Goal: Use online tool/utility: Utilize a website feature to perform a specific function

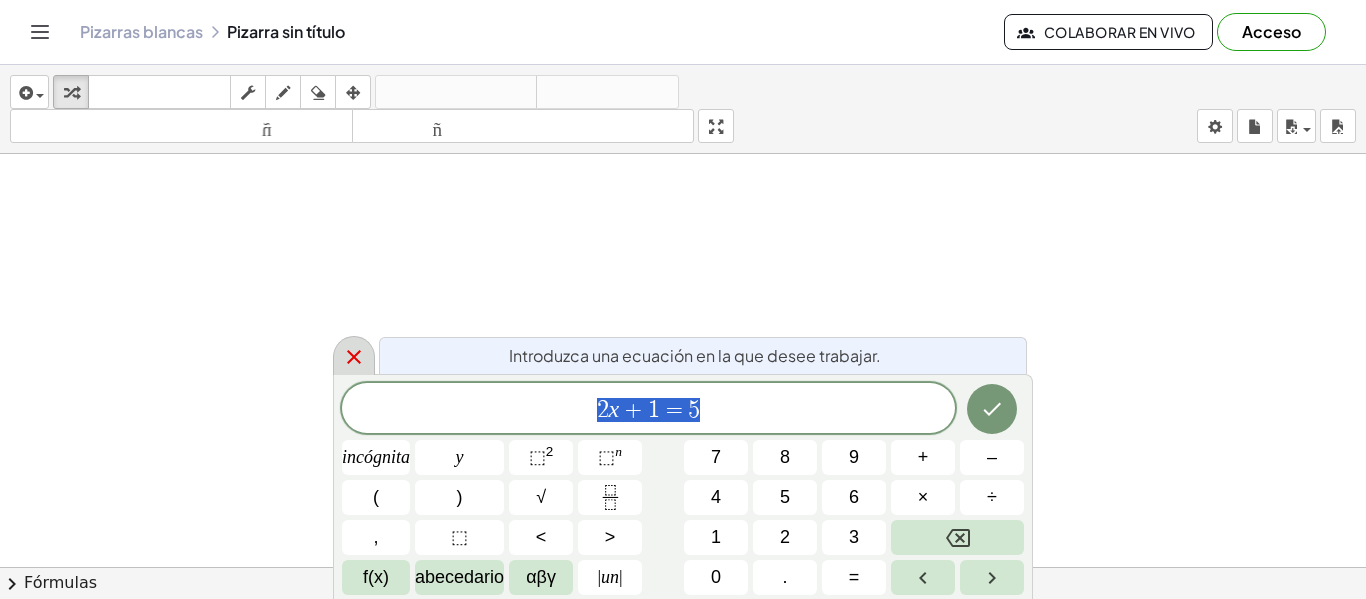
click at [354, 360] on icon at bounding box center [354, 357] width 24 height 24
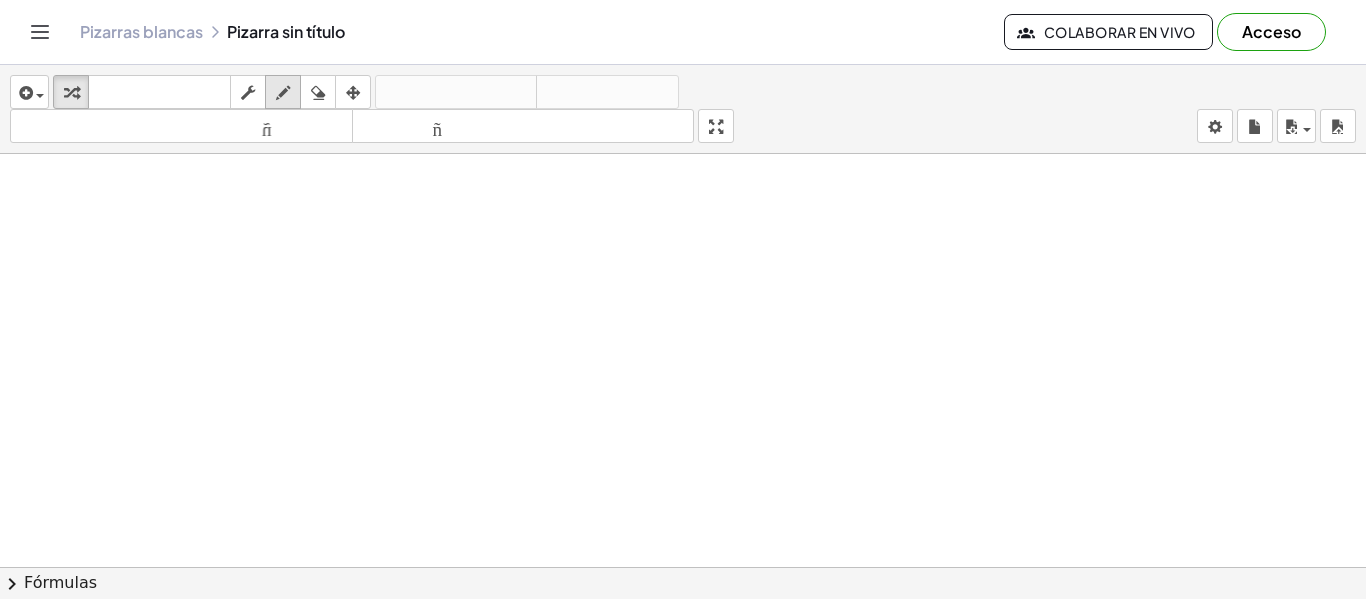
click at [281, 94] on icon "button" at bounding box center [283, 93] width 14 height 24
drag, startPoint x: 467, startPoint y: 276, endPoint x: 463, endPoint y: 320, distance: 44.2
click at [463, 320] on div at bounding box center [683, 567] width 1366 height 826
drag, startPoint x: 472, startPoint y: 232, endPoint x: 500, endPoint y: 243, distance: 30.1
click at [500, 243] on div at bounding box center [683, 567] width 1366 height 826
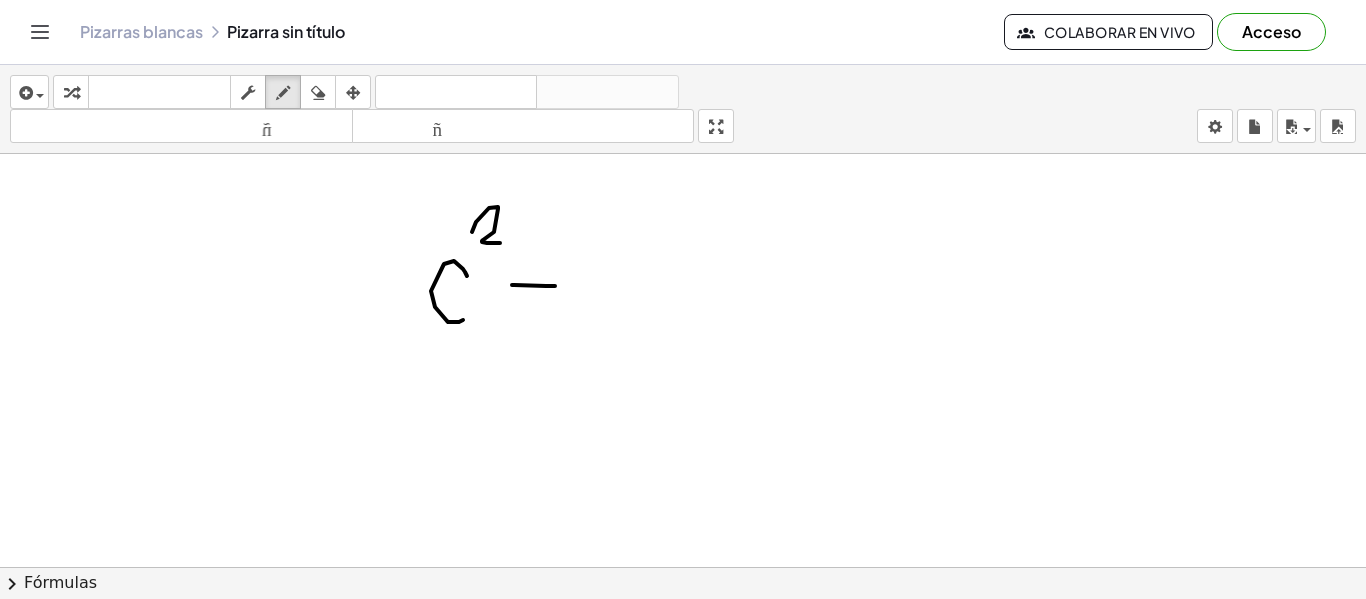
drag, startPoint x: 512, startPoint y: 285, endPoint x: 555, endPoint y: 286, distance: 43.0
click at [555, 286] on div at bounding box center [683, 567] width 1366 height 826
drag, startPoint x: 618, startPoint y: 236, endPoint x: 612, endPoint y: 321, distance: 85.2
click at [612, 321] on div at bounding box center [683, 567] width 1366 height 826
drag, startPoint x: 614, startPoint y: 233, endPoint x: 634, endPoint y: 286, distance: 56.6
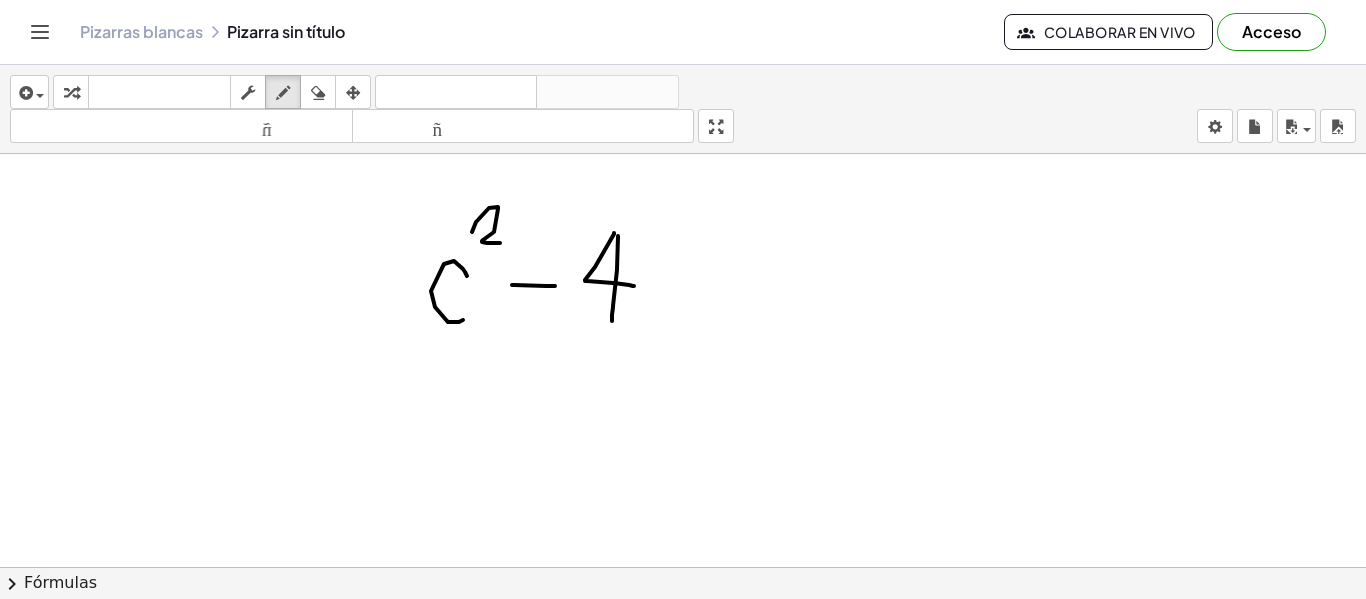
click at [634, 286] on div at bounding box center [683, 567] width 1366 height 826
drag, startPoint x: 686, startPoint y: 283, endPoint x: 703, endPoint y: 324, distance: 44.4
click at [703, 324] on div at bounding box center [683, 567] width 1366 height 826
drag, startPoint x: 723, startPoint y: 297, endPoint x: 759, endPoint y: 298, distance: 36.0
click at [759, 298] on div at bounding box center [683, 567] width 1366 height 826
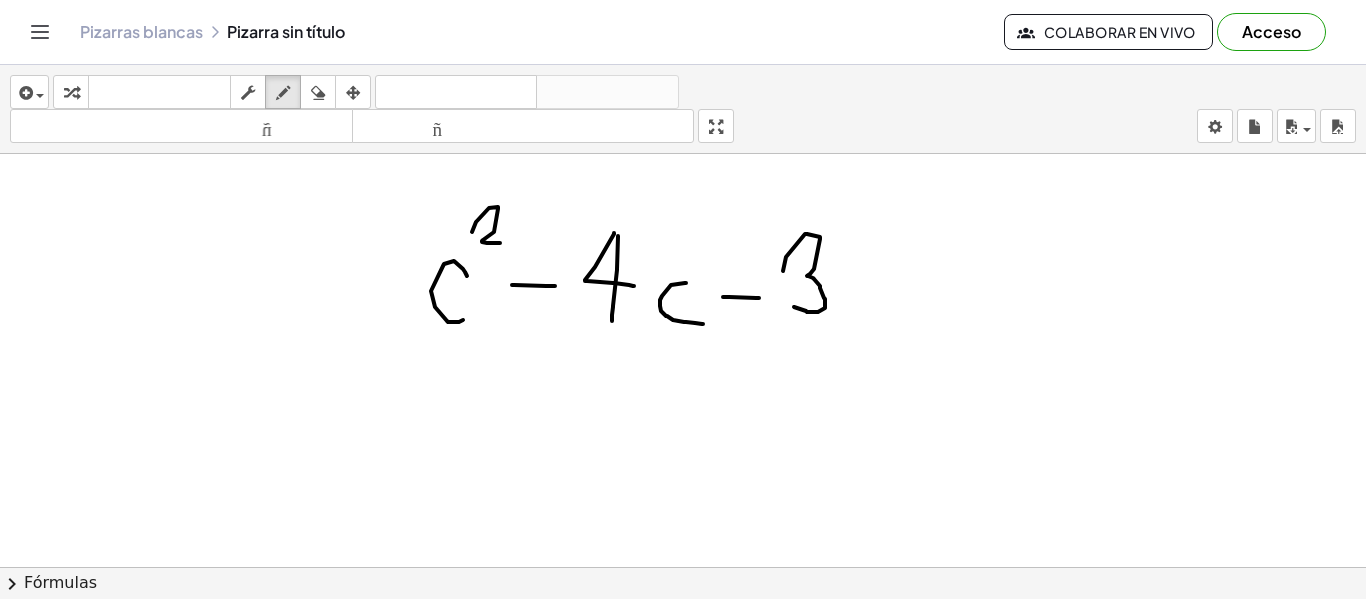
drag, startPoint x: 783, startPoint y: 271, endPoint x: 794, endPoint y: 307, distance: 37.6
click at [794, 307] on div at bounding box center [683, 567] width 1366 height 826
drag, startPoint x: 840, startPoint y: 252, endPoint x: 874, endPoint y: 301, distance: 59.6
click at [874, 301] on div at bounding box center [683, 567] width 1366 height 826
click at [921, 246] on div at bounding box center [683, 567] width 1366 height 826
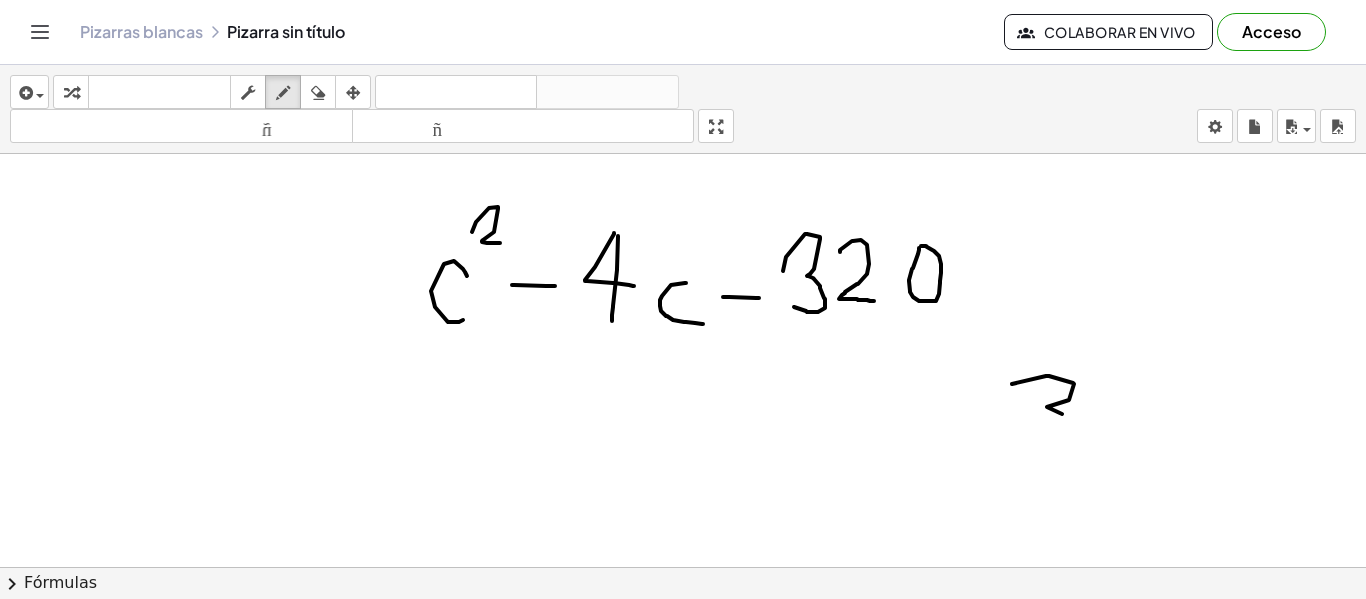
drag, startPoint x: 1012, startPoint y: 384, endPoint x: 1062, endPoint y: 414, distance: 58.3
click at [1062, 414] on div at bounding box center [683, 567] width 1366 height 826
click at [319, 87] on icon "button" at bounding box center [318, 93] width 14 height 24
drag, startPoint x: 1046, startPoint y: 345, endPoint x: 1069, endPoint y: 400, distance: 59.6
click at [1069, 400] on div at bounding box center [683, 567] width 1366 height 826
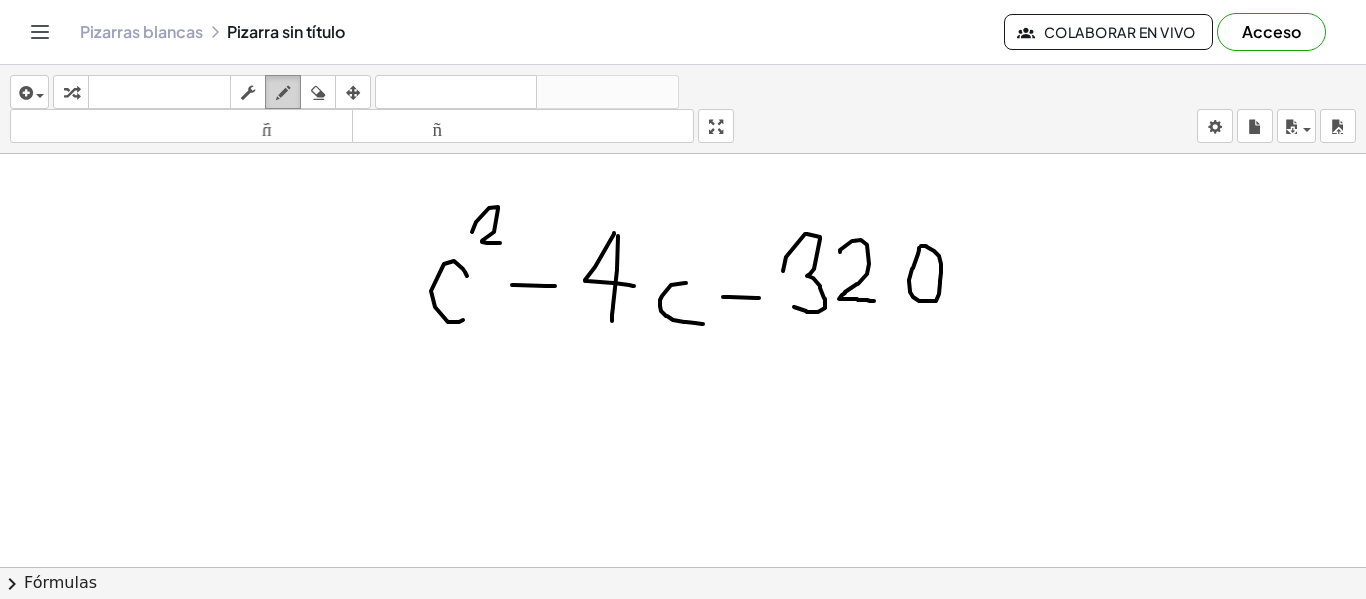
click at [284, 92] on icon "button" at bounding box center [283, 93] width 14 height 24
drag, startPoint x: 1024, startPoint y: 411, endPoint x: 1003, endPoint y: 445, distance: 40.0
click at [1003, 445] on div at bounding box center [683, 567] width 1366 height 826
click at [317, 93] on icon "button" at bounding box center [318, 93] width 14 height 24
drag, startPoint x: 1046, startPoint y: 434, endPoint x: 1064, endPoint y: 392, distance: 45.7
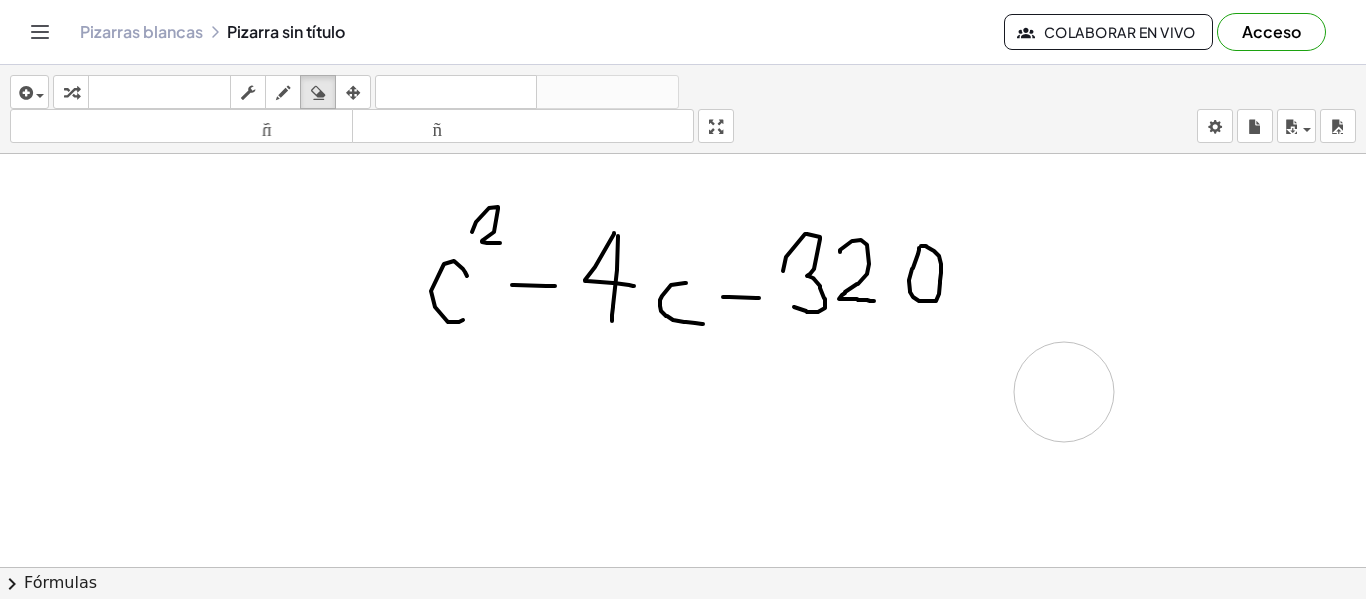
click at [1064, 392] on div at bounding box center [683, 567] width 1366 height 826
click at [251, 85] on icon "button" at bounding box center [248, 93] width 14 height 24
drag, startPoint x: 446, startPoint y: 278, endPoint x: 546, endPoint y: 242, distance: 106.3
click at [546, 242] on div at bounding box center [683, 567] width 1366 height 826
drag, startPoint x: 546, startPoint y: 245, endPoint x: 860, endPoint y: 287, distance: 316.7
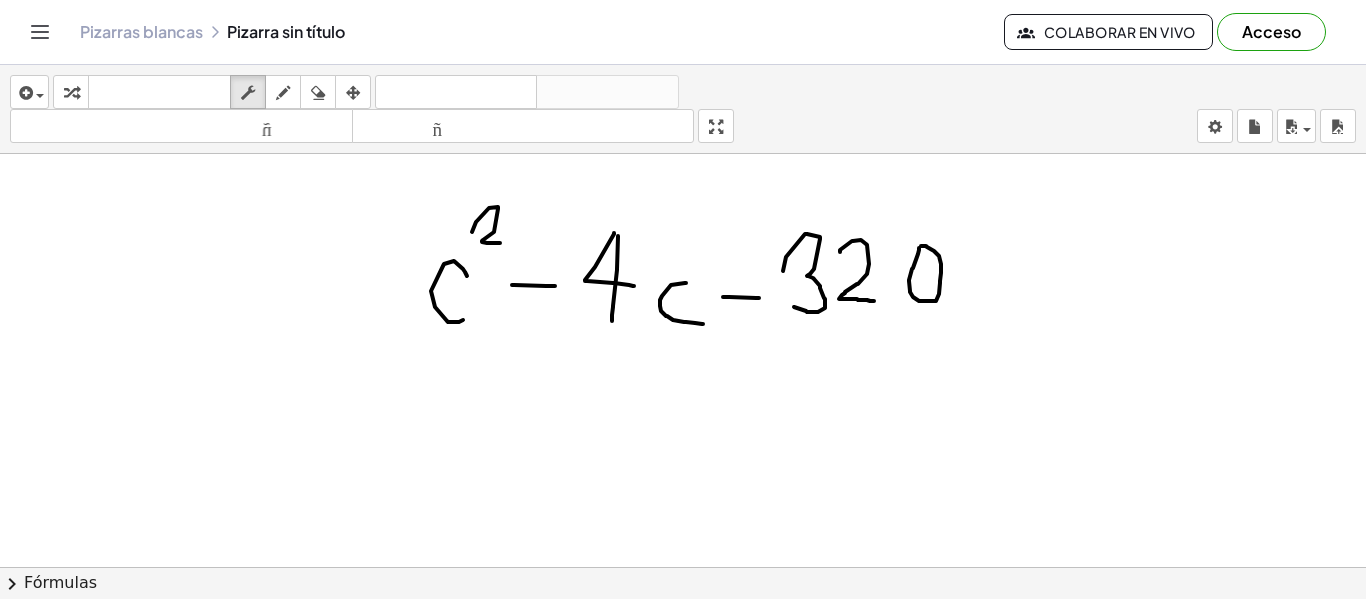
click at [860, 287] on div at bounding box center [683, 567] width 1366 height 826
click at [360, 100] on icon "button" at bounding box center [353, 93] width 14 height 24
click at [628, 285] on div at bounding box center [683, 567] width 1366 height 826
drag, startPoint x: 382, startPoint y: 264, endPoint x: 768, endPoint y: 298, distance: 387.4
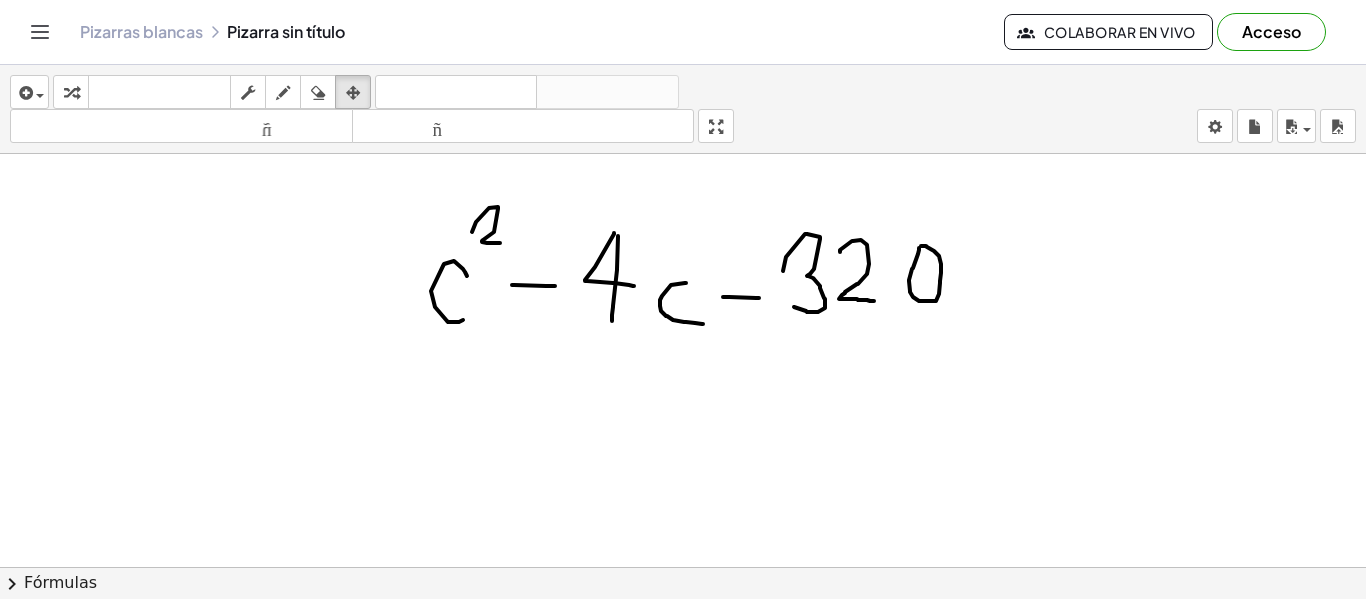
click at [768, 298] on div at bounding box center [683, 567] width 1366 height 826
click at [768, 295] on div at bounding box center [683, 567] width 1366 height 826
click at [320, 93] on icon "button" at bounding box center [318, 93] width 14 height 24
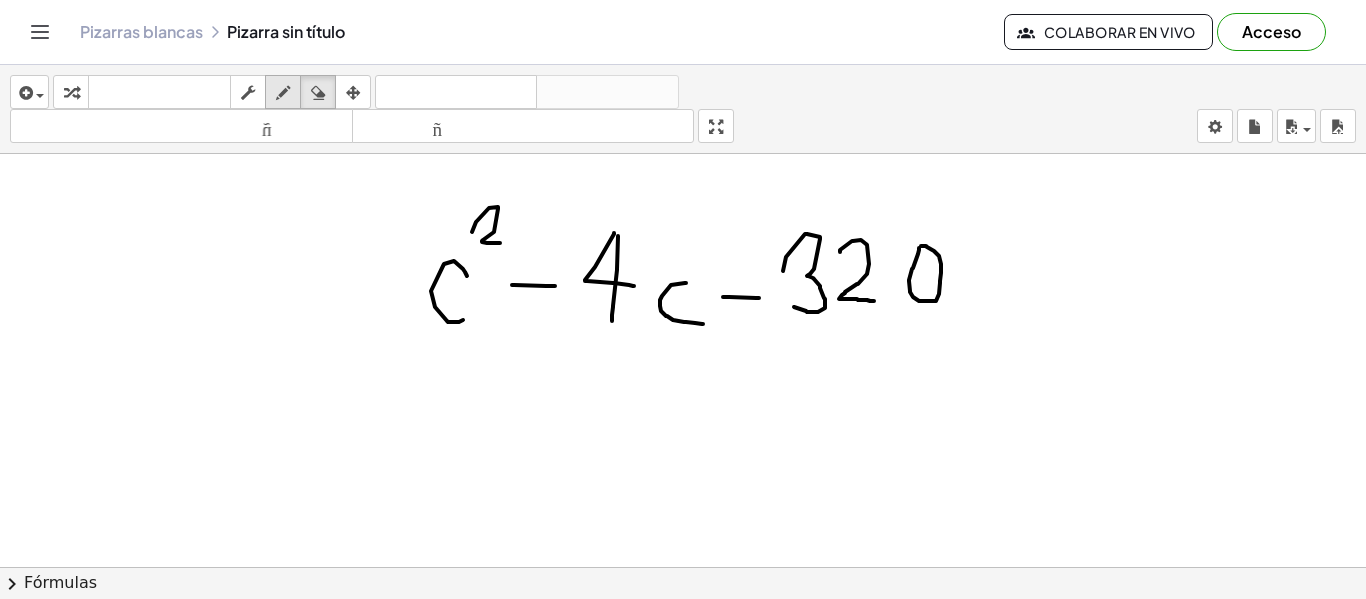
click at [270, 88] on button "dibujar" at bounding box center [283, 92] width 36 height 34
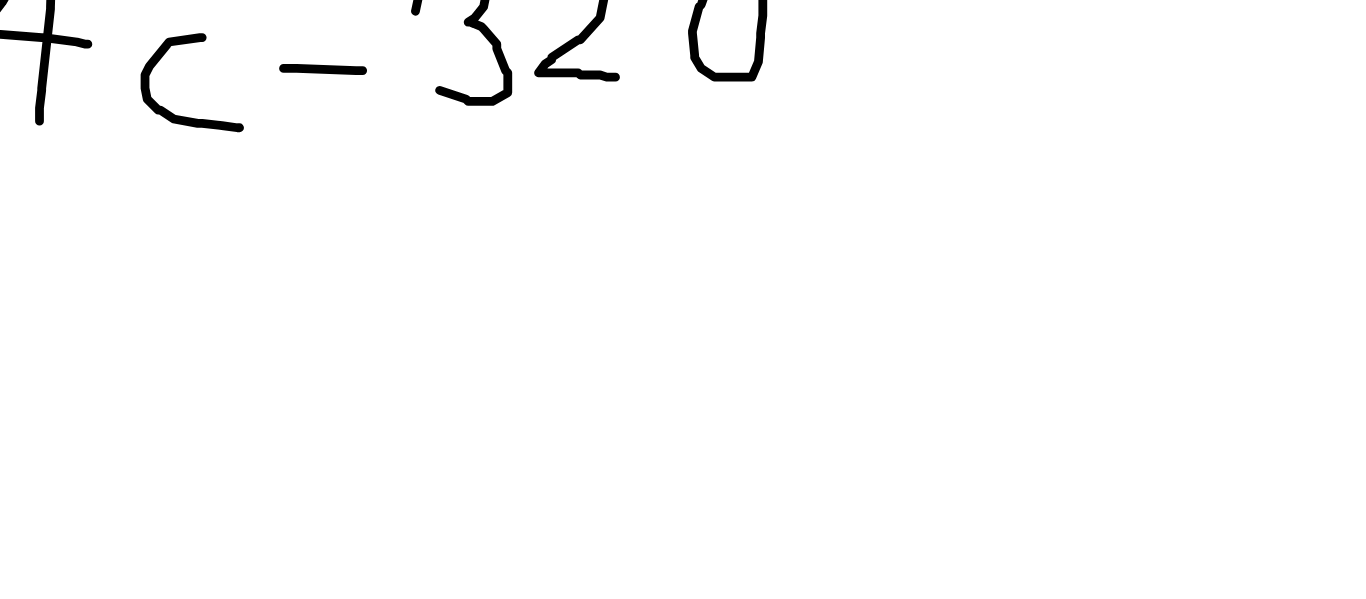
scroll to position [80, 0]
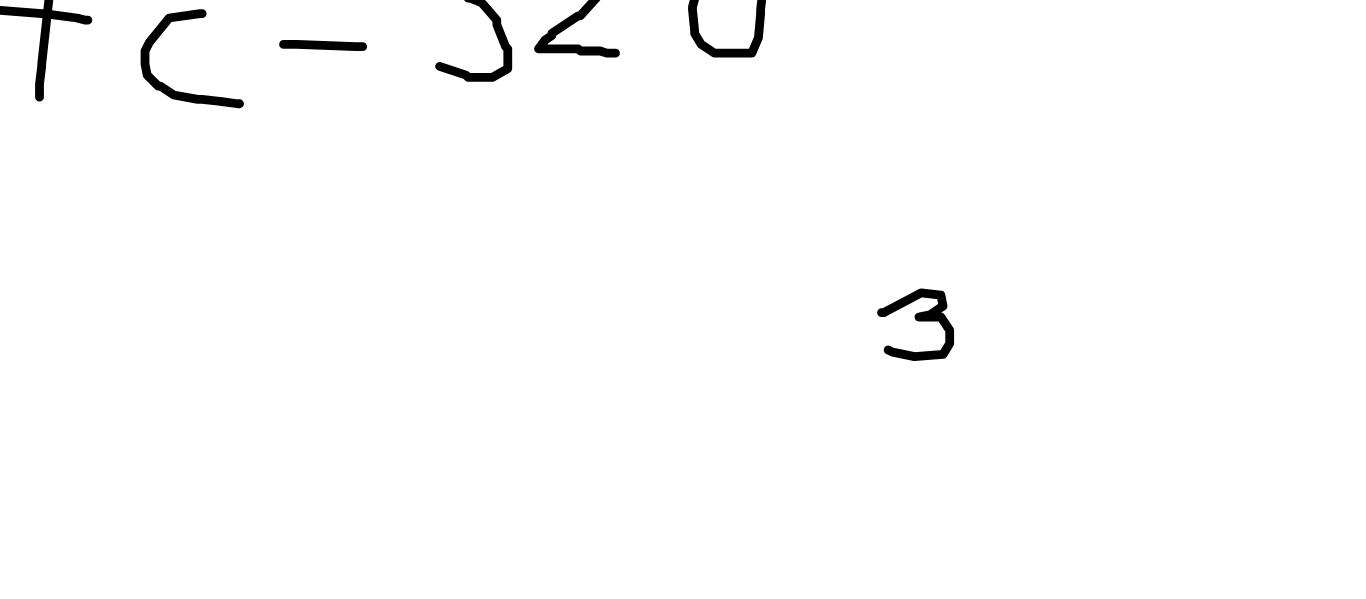
drag, startPoint x: 995, startPoint y: 339, endPoint x: 1000, endPoint y: 356, distance: 17.7
click at [999, 356] on div at bounding box center [683, 487] width 1366 height 826
drag, startPoint x: 1031, startPoint y: 336, endPoint x: 1051, endPoint y: 351, distance: 25.0
click at [1051, 351] on div at bounding box center [683, 487] width 1366 height 826
click at [1071, 333] on div at bounding box center [683, 487] width 1366 height 826
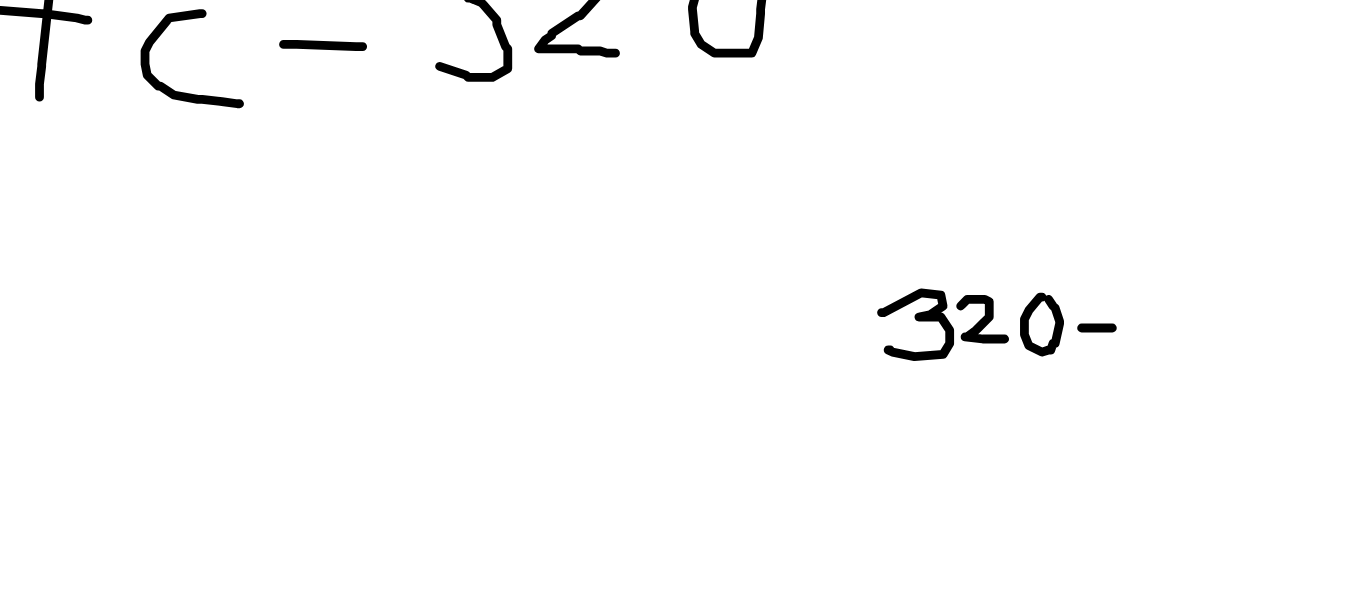
drag, startPoint x: 1086, startPoint y: 346, endPoint x: 1100, endPoint y: 346, distance: 14.0
click at [1100, 346] on div at bounding box center [683, 487] width 1366 height 826
click at [1094, 332] on div at bounding box center [683, 487] width 1366 height 826
click at [1092, 355] on div at bounding box center [683, 487] width 1366 height 826
drag, startPoint x: 1113, startPoint y: 330, endPoint x: 1115, endPoint y: 360, distance: 30.1
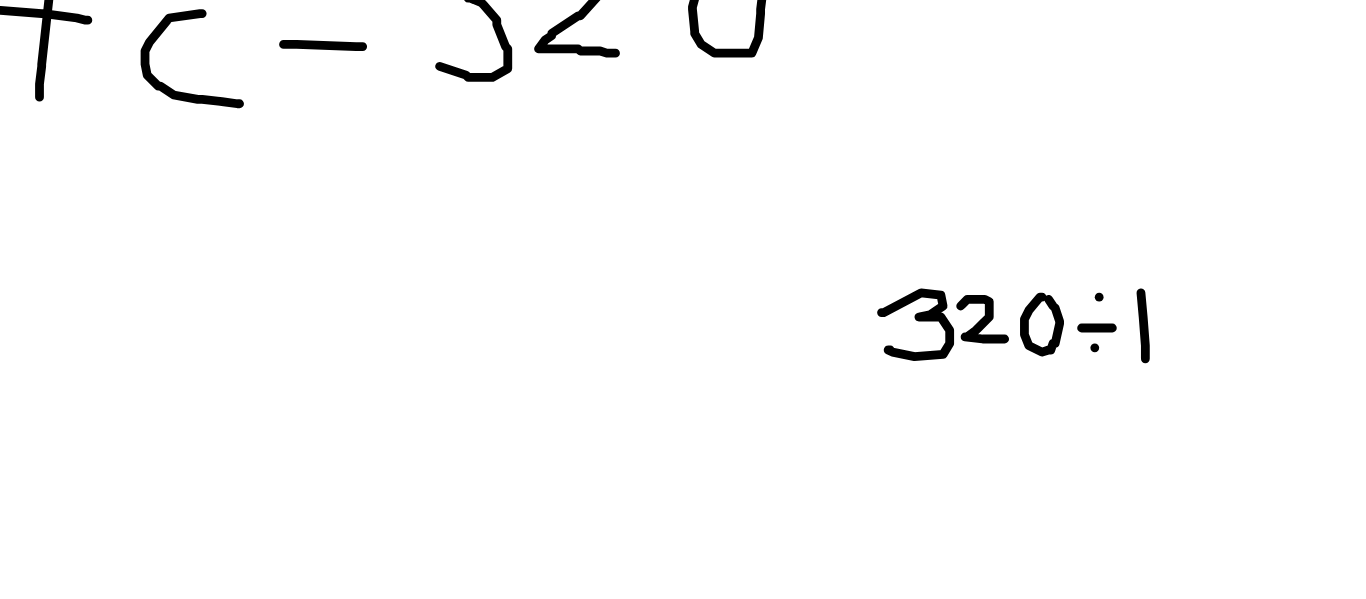
click at [1115, 360] on div at bounding box center [683, 487] width 1366 height 826
drag, startPoint x: 1124, startPoint y: 335, endPoint x: 1139, endPoint y: 357, distance: 26.6
click at [1139, 357] on div at bounding box center [683, 487] width 1366 height 826
click at [1158, 333] on div at bounding box center [683, 487] width 1366 height 826
drag, startPoint x: 1069, startPoint y: 237, endPoint x: 1072, endPoint y: 254, distance: 17.3
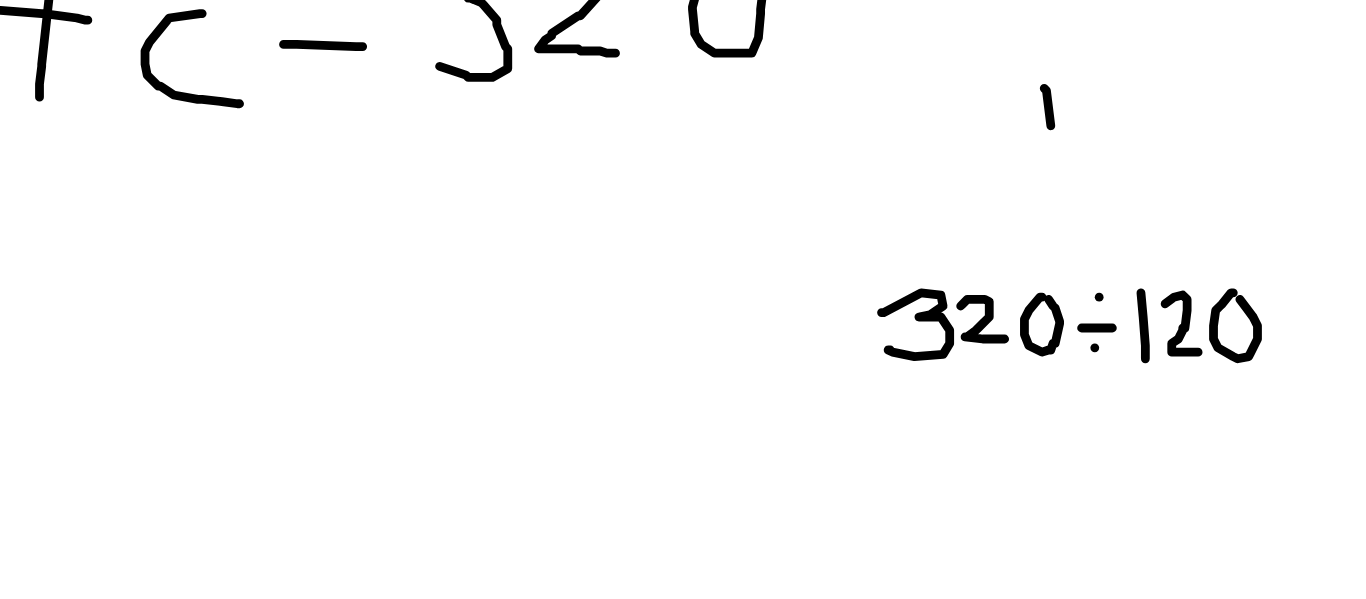
click at [1072, 254] on div at bounding box center [683, 487] width 1366 height 826
drag, startPoint x: 1083, startPoint y: 232, endPoint x: 1096, endPoint y: 250, distance: 22.2
click at [1096, 250] on div at bounding box center [683, 487] width 1366 height 826
click at [1121, 227] on div at bounding box center [683, 487] width 1366 height 826
drag, startPoint x: 1081, startPoint y: 260, endPoint x: 1069, endPoint y: 277, distance: 20.8
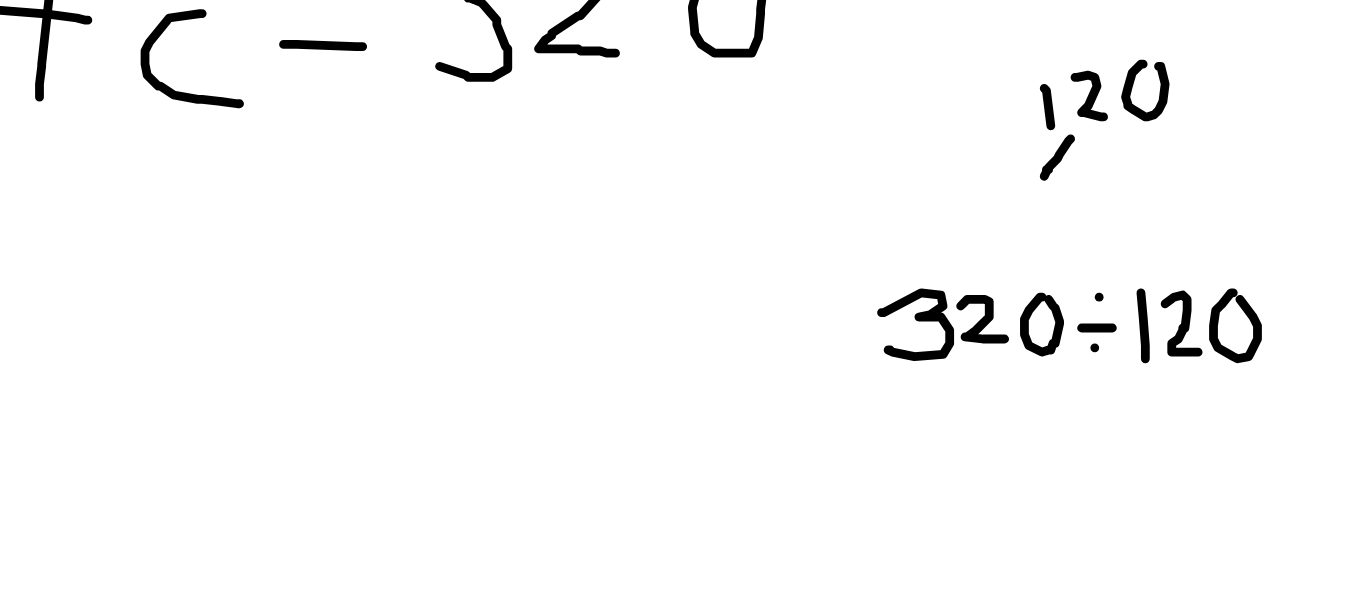
click at [1069, 277] on div at bounding box center [683, 487] width 1366 height 826
drag, startPoint x: 1066, startPoint y: 262, endPoint x: 1082, endPoint y: 274, distance: 20.0
click at [1082, 274] on div at bounding box center [683, 487] width 1366 height 826
drag, startPoint x: 1088, startPoint y: 259, endPoint x: 1090, endPoint y: 272, distance: 13.2
click at [1090, 272] on div at bounding box center [683, 487] width 1366 height 826
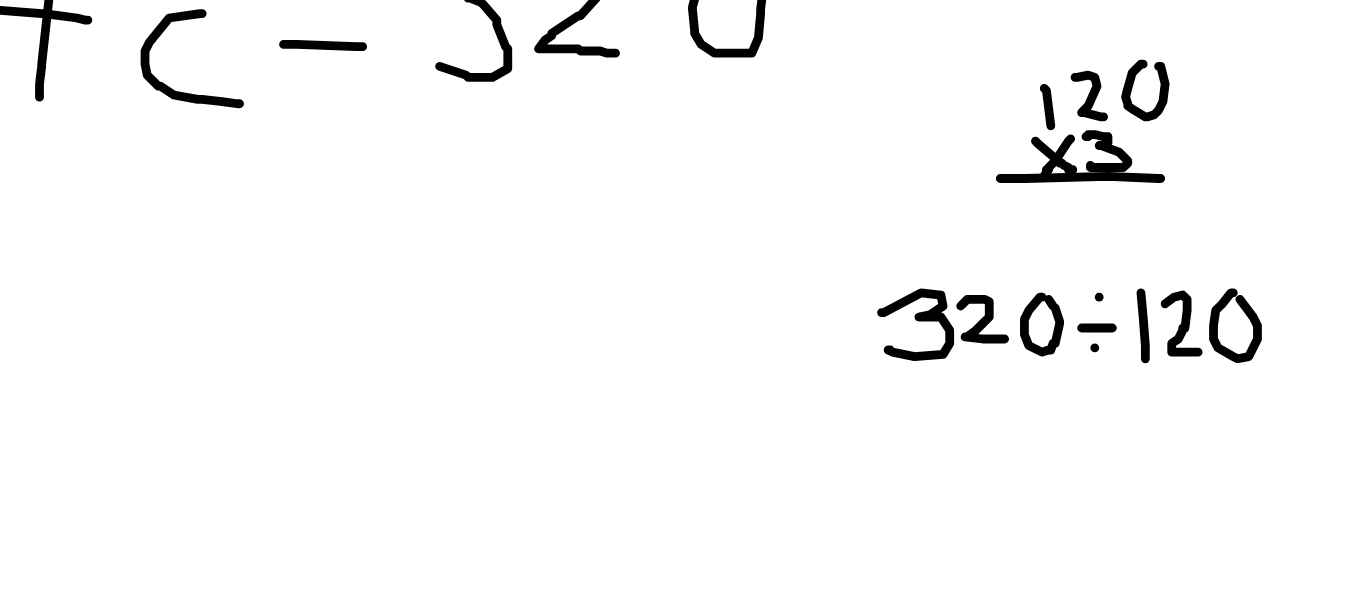
drag, startPoint x: 1049, startPoint y: 278, endPoint x: 1122, endPoint y: 278, distance: 73.0
click at [1122, 278] on div at bounding box center [683, 487] width 1366 height 826
click at [1125, 294] on div at bounding box center [683, 487] width 1366 height 826
drag, startPoint x: 1097, startPoint y: 290, endPoint x: 1095, endPoint y: 303, distance: 13.2
click at [1095, 303] on div at bounding box center [683, 487] width 1366 height 826
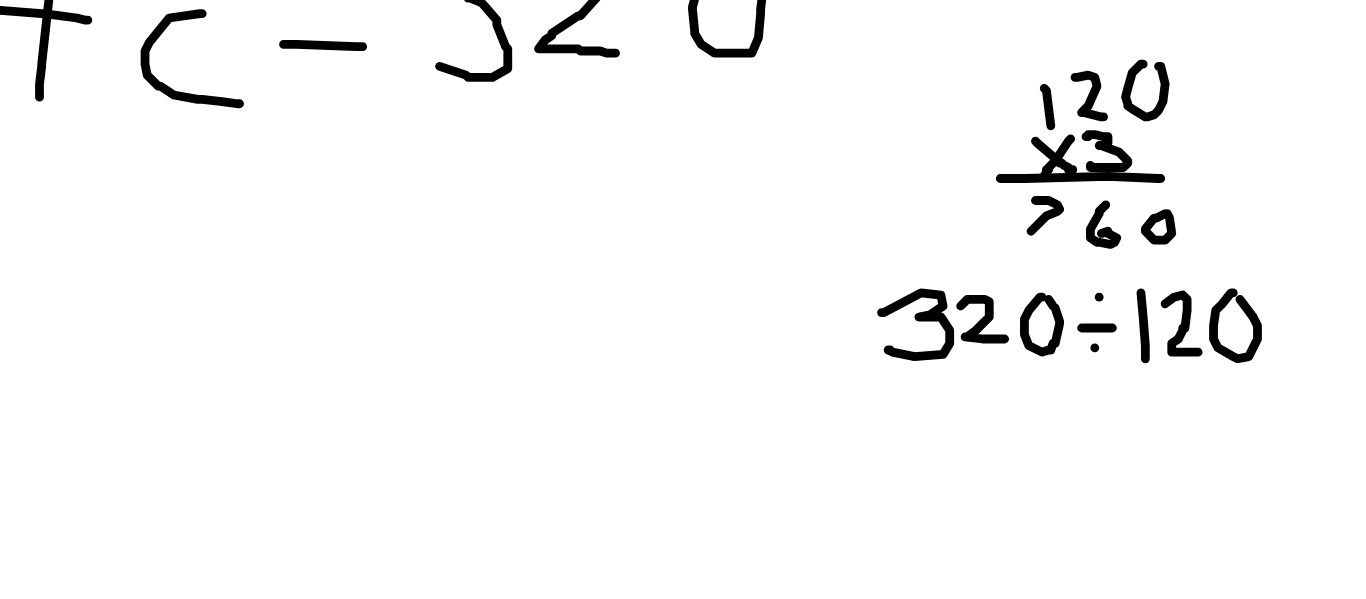
drag, startPoint x: 1065, startPoint y: 288, endPoint x: 1063, endPoint y: 302, distance: 14.1
click at [1063, 302] on div at bounding box center [683, 487] width 1366 height 826
drag, startPoint x: 1087, startPoint y: 227, endPoint x: 1087, endPoint y: 251, distance: 24.0
click at [1087, 251] on div at bounding box center [683, 487] width 1366 height 826
drag, startPoint x: 1119, startPoint y: 228, endPoint x: 1120, endPoint y: 254, distance: 26.0
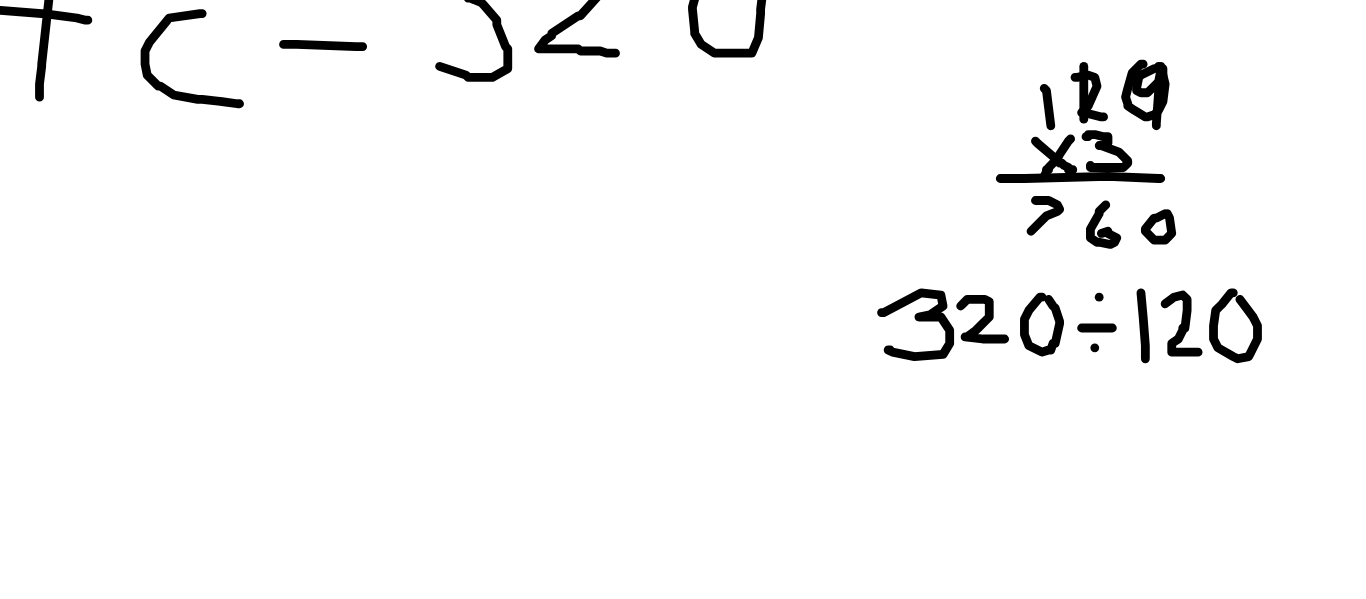
click at [1120, 254] on div at bounding box center [683, 487] width 1366 height 826
drag, startPoint x: 1113, startPoint y: 287, endPoint x: 1126, endPoint y: 306, distance: 23.0
click at [1126, 306] on div at bounding box center [683, 487] width 1366 height 826
click at [1125, 297] on div at bounding box center [683, 487] width 1366 height 826
drag, startPoint x: 1082, startPoint y: 201, endPoint x: 1092, endPoint y: 215, distance: 17.2
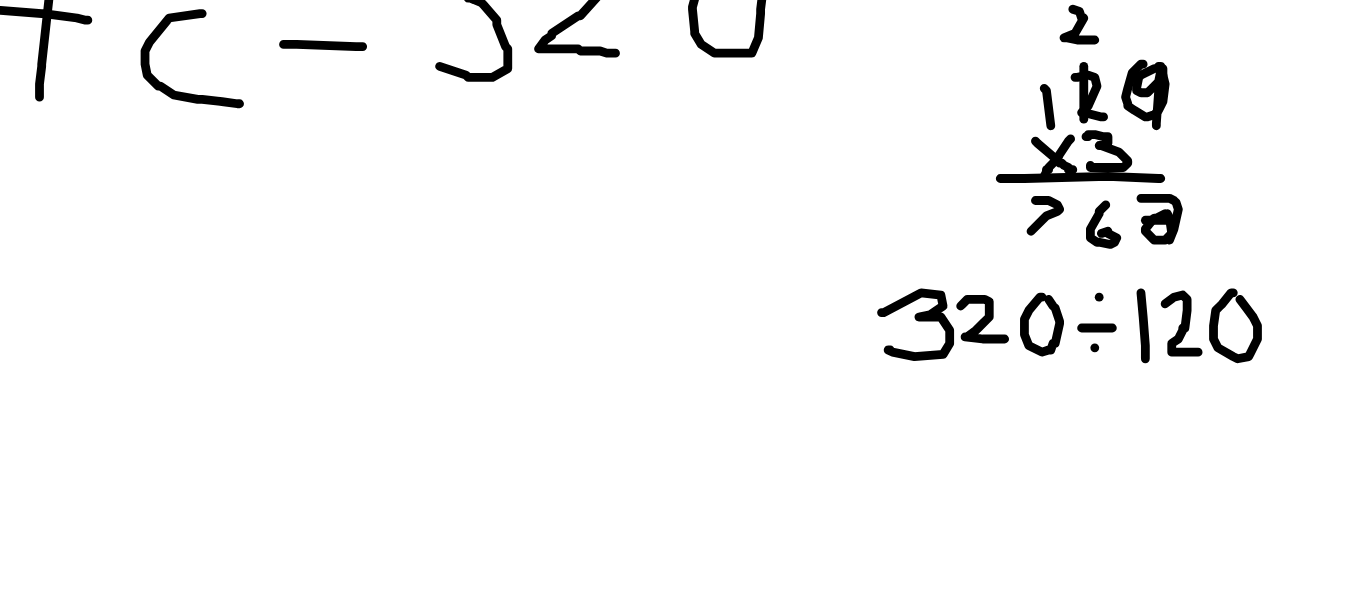
click at [1092, 215] on div at bounding box center [683, 487] width 1366 height 826
drag, startPoint x: 1100, startPoint y: 290, endPoint x: 1090, endPoint y: 304, distance: 17.2
click at [1090, 304] on div at bounding box center [683, 487] width 1366 height 826
drag, startPoint x: 1055, startPoint y: 289, endPoint x: 1060, endPoint y: 305, distance: 16.8
click at [1060, 305] on div at bounding box center [683, 487] width 1366 height 826
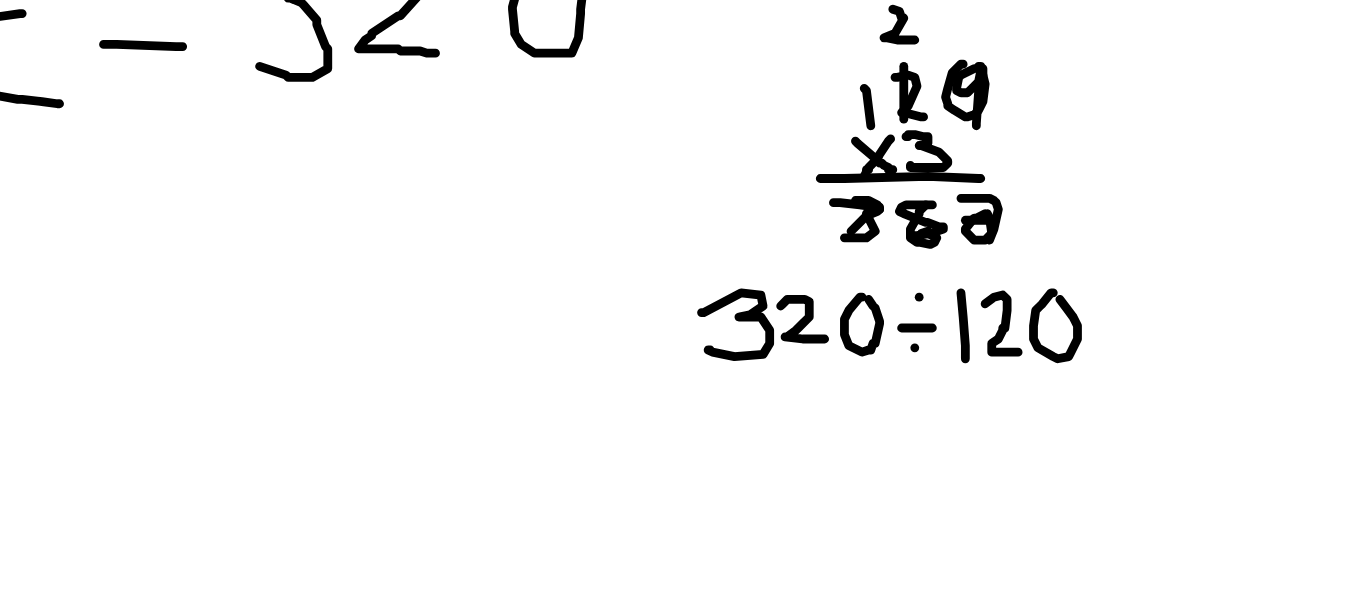
scroll to position [0, 0]
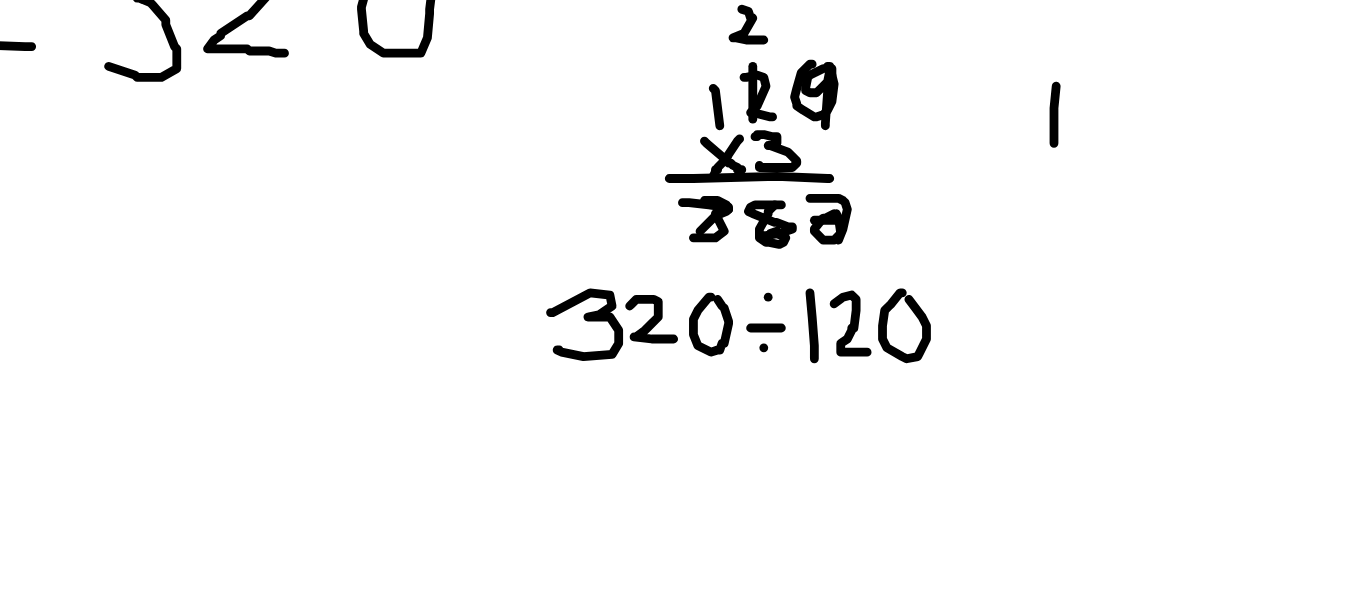
drag, startPoint x: 1225, startPoint y: 236, endPoint x: 1227, endPoint y: 258, distance: 22.1
click at [1226, 259] on div at bounding box center [683, 487] width 1366 height 826
drag, startPoint x: 1237, startPoint y: 243, endPoint x: 1237, endPoint y: 260, distance: 17.0
click at [1237, 260] on div at bounding box center [683, 487] width 1366 height 826
drag, startPoint x: 1268, startPoint y: 233, endPoint x: 1260, endPoint y: 261, distance: 29.1
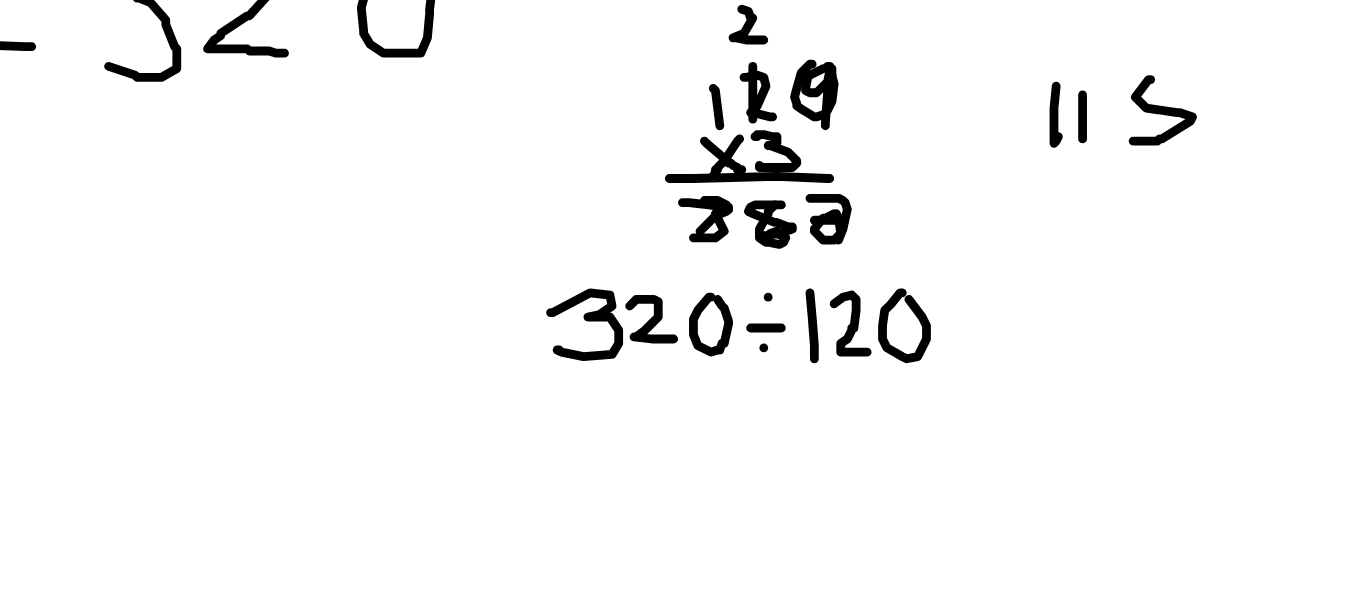
click at [1260, 261] on div at bounding box center [683, 487] width 1366 height 826
drag, startPoint x: 1229, startPoint y: 268, endPoint x: 1218, endPoint y: 282, distance: 17.8
click at [1218, 282] on div at bounding box center [683, 487] width 1366 height 826
drag, startPoint x: 1222, startPoint y: 271, endPoint x: 1232, endPoint y: 283, distance: 15.6
click at [1232, 283] on div at bounding box center [683, 487] width 1366 height 826
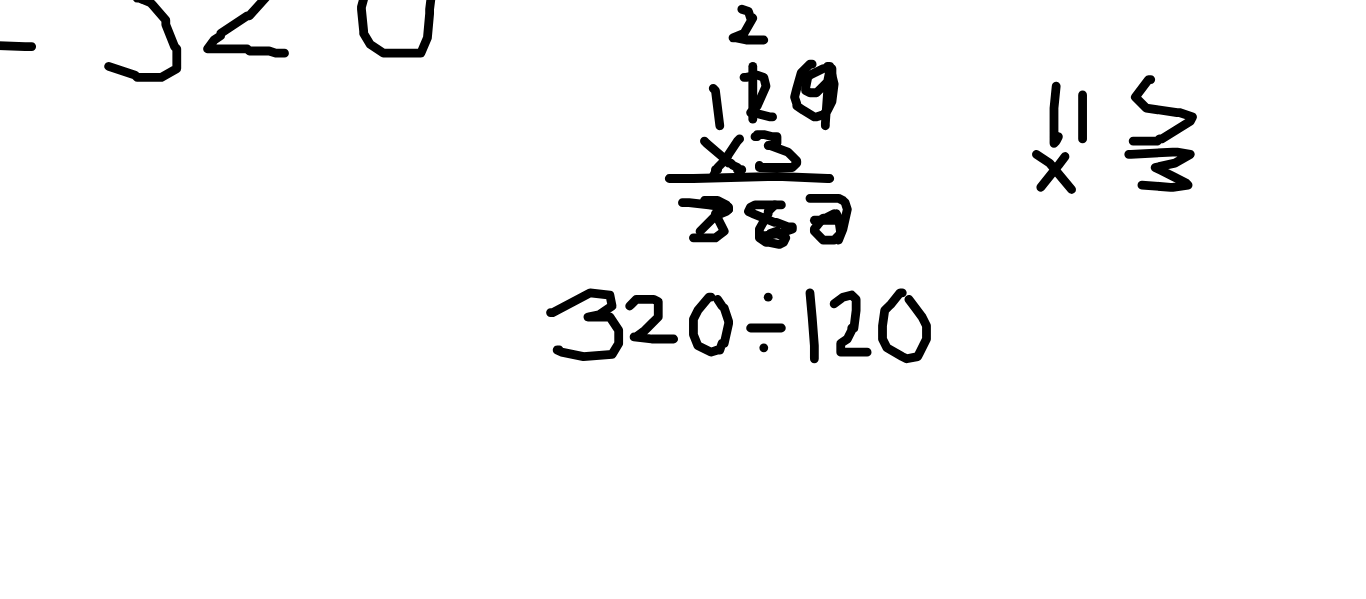
drag, startPoint x: 1258, startPoint y: 267, endPoint x: 1264, endPoint y: 281, distance: 15.2
click at [1264, 281] on div at bounding box center [683, 487] width 1366 height 826
drag, startPoint x: 1217, startPoint y: 287, endPoint x: 1298, endPoint y: 292, distance: 81.1
click at [1298, 292] on div at bounding box center [683, 487] width 1366 height 826
drag, startPoint x: 1281, startPoint y: 300, endPoint x: 1270, endPoint y: 316, distance: 19.4
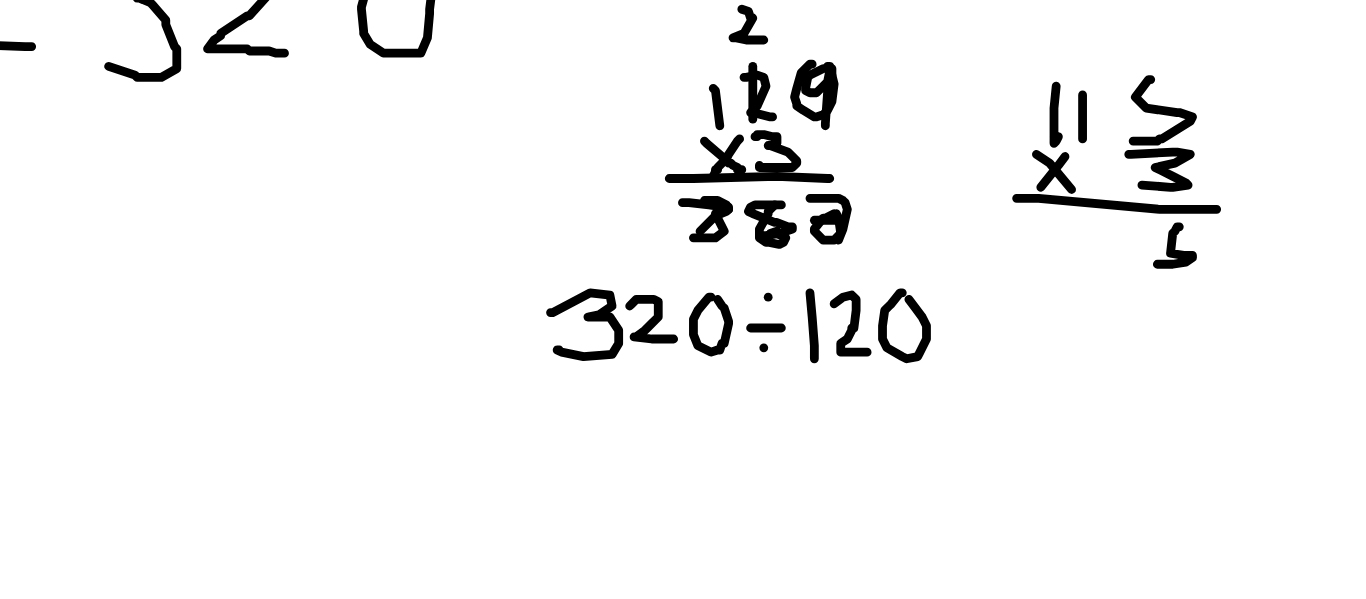
click at [1270, 316] on div at bounding box center [683, 487] width 1366 height 826
click at [1239, 215] on div at bounding box center [683, 487] width 1366 height 826
drag, startPoint x: 1257, startPoint y: 299, endPoint x: 1256, endPoint y: 317, distance: 18.0
click at [1256, 317] on div at bounding box center [683, 487] width 1366 height 826
drag, startPoint x: 1253, startPoint y: 299, endPoint x: 1272, endPoint y: 309, distance: 21.5
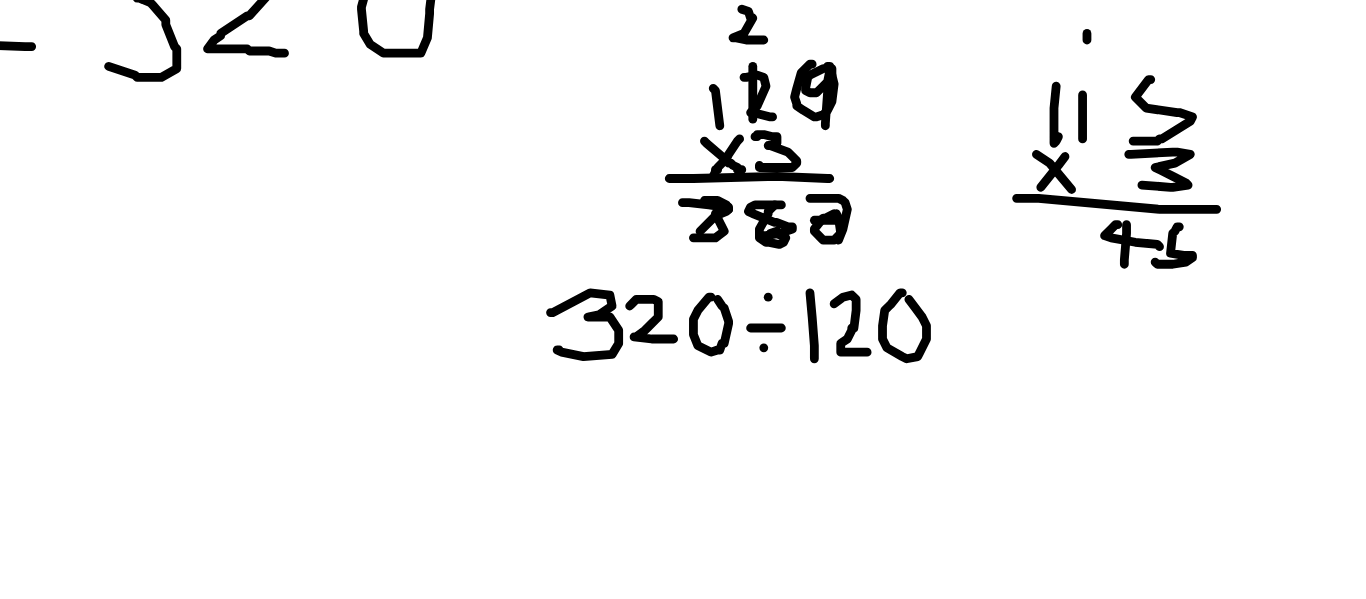
click at [1272, 309] on div at bounding box center [683, 487] width 1366 height 826
drag, startPoint x: 1219, startPoint y: 297, endPoint x: 1214, endPoint y: 318, distance: 21.6
click at [1214, 318] on div at bounding box center [683, 487] width 1366 height 826
drag, startPoint x: 1261, startPoint y: 350, endPoint x: 1260, endPoint y: 373, distance: 23.0
click at [1260, 373] on div at bounding box center [683, 487] width 1366 height 826
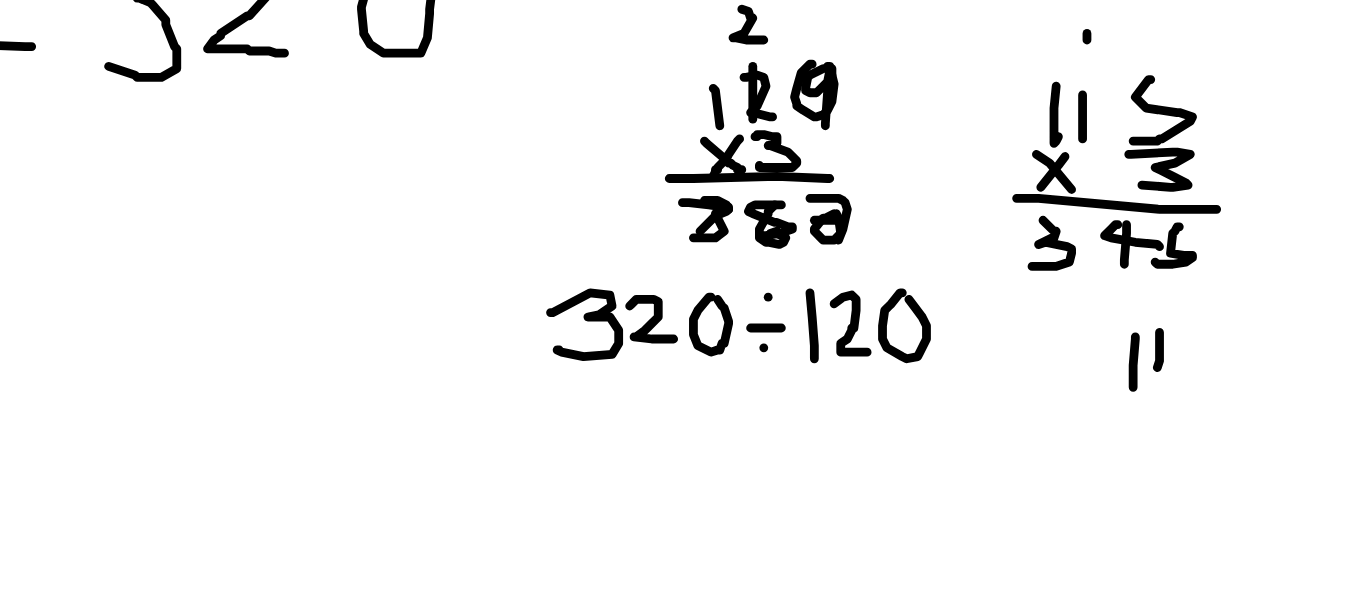
drag, startPoint x: 1272, startPoint y: 348, endPoint x: 1271, endPoint y: 364, distance: 16.0
click at [1271, 364] on div at bounding box center [683, 487] width 1366 height 826
click at [1298, 348] on div at bounding box center [683, 487] width 1366 height 826
drag, startPoint x: 1266, startPoint y: 383, endPoint x: 1258, endPoint y: 391, distance: 11.3
click at [1258, 391] on div at bounding box center [683, 487] width 1366 height 826
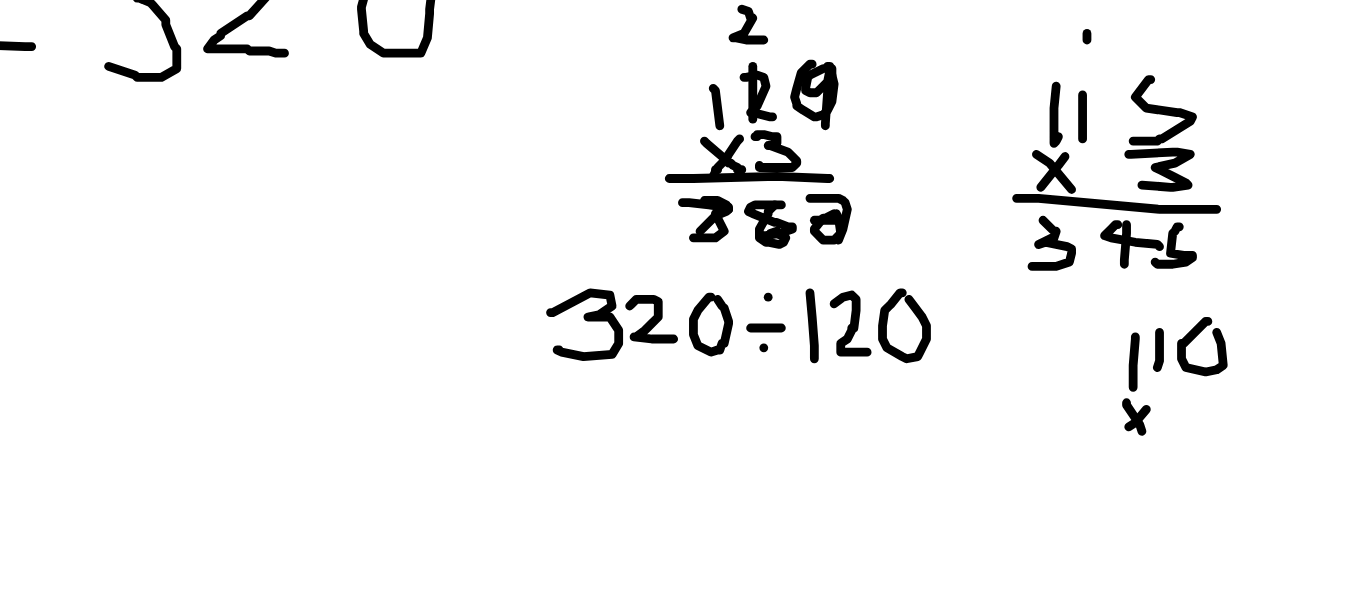
drag, startPoint x: 1257, startPoint y: 380, endPoint x: 1265, endPoint y: 394, distance: 16.1
click at [1265, 394] on div at bounding box center [683, 487] width 1366 height 826
drag, startPoint x: 1286, startPoint y: 375, endPoint x: 1289, endPoint y: 395, distance: 20.2
click at [1289, 395] on div at bounding box center [683, 487] width 1366 height 826
drag, startPoint x: 1244, startPoint y: 410, endPoint x: 1313, endPoint y: 411, distance: 69.0
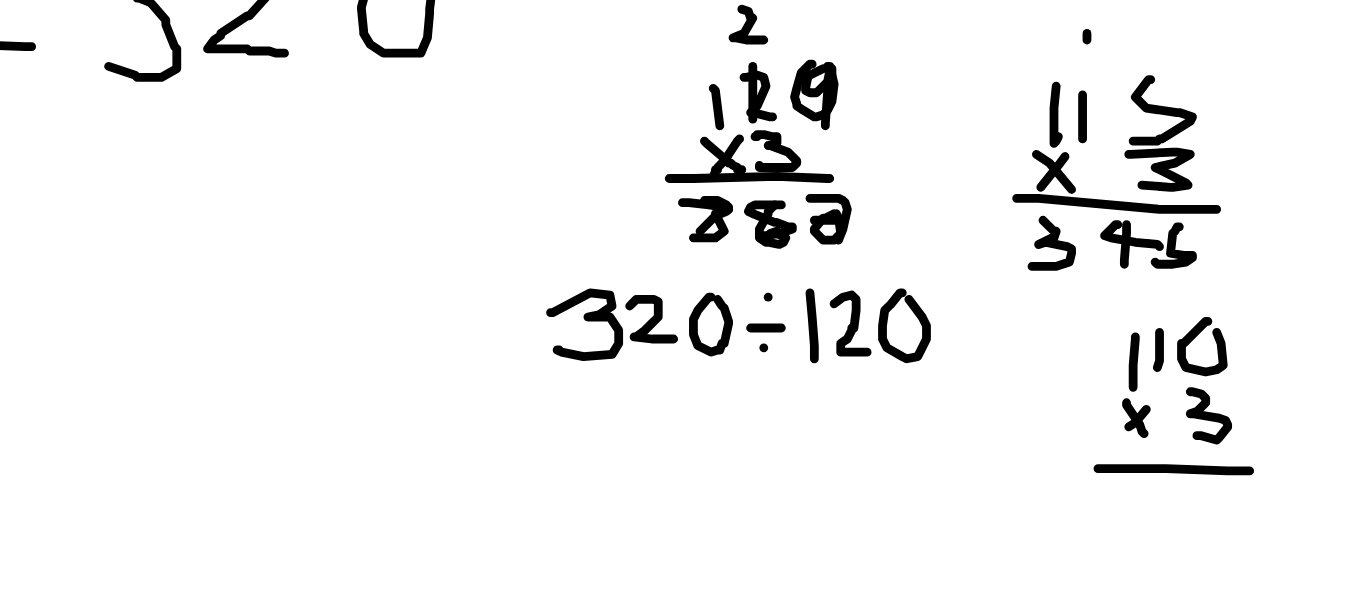
click at [1313, 411] on div at bounding box center [683, 487] width 1366 height 826
click at [1303, 420] on div at bounding box center [683, 487] width 1366 height 826
drag, startPoint x: 1269, startPoint y: 416, endPoint x: 1264, endPoint y: 430, distance: 14.9
click at [1264, 430] on div at bounding box center [683, 487] width 1366 height 826
drag, startPoint x: 1244, startPoint y: 413, endPoint x: 1246, endPoint y: 429, distance: 16.1
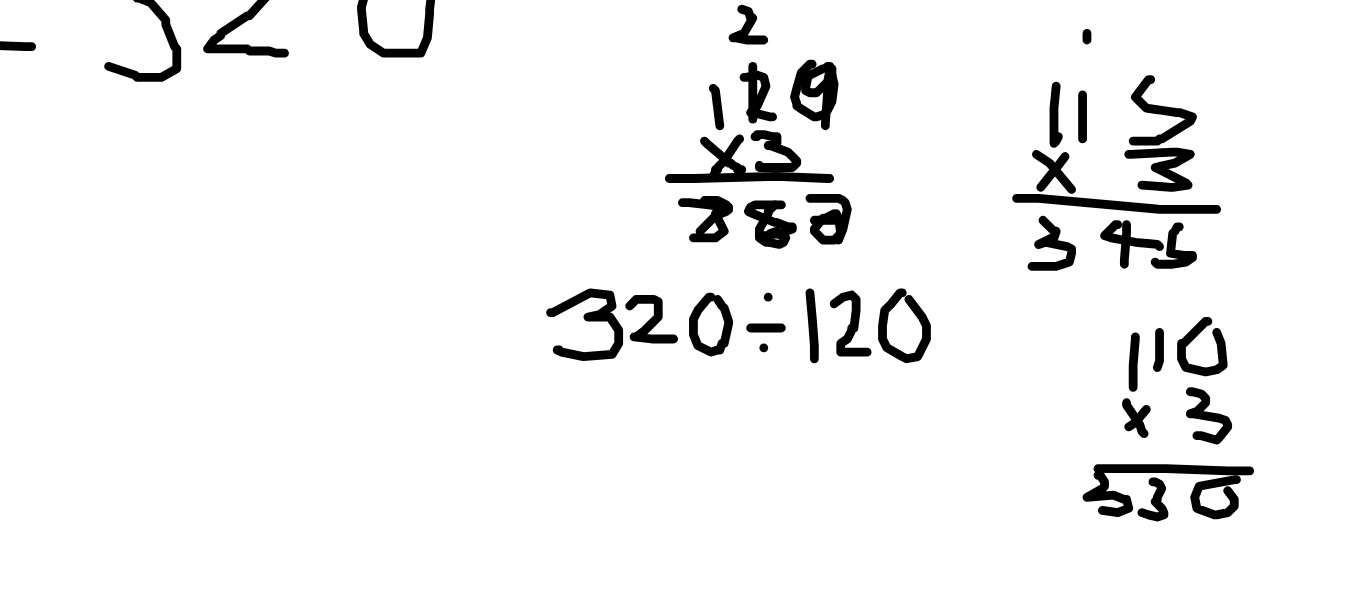
click at [1246, 429] on div at bounding box center [683, 487] width 1366 height 826
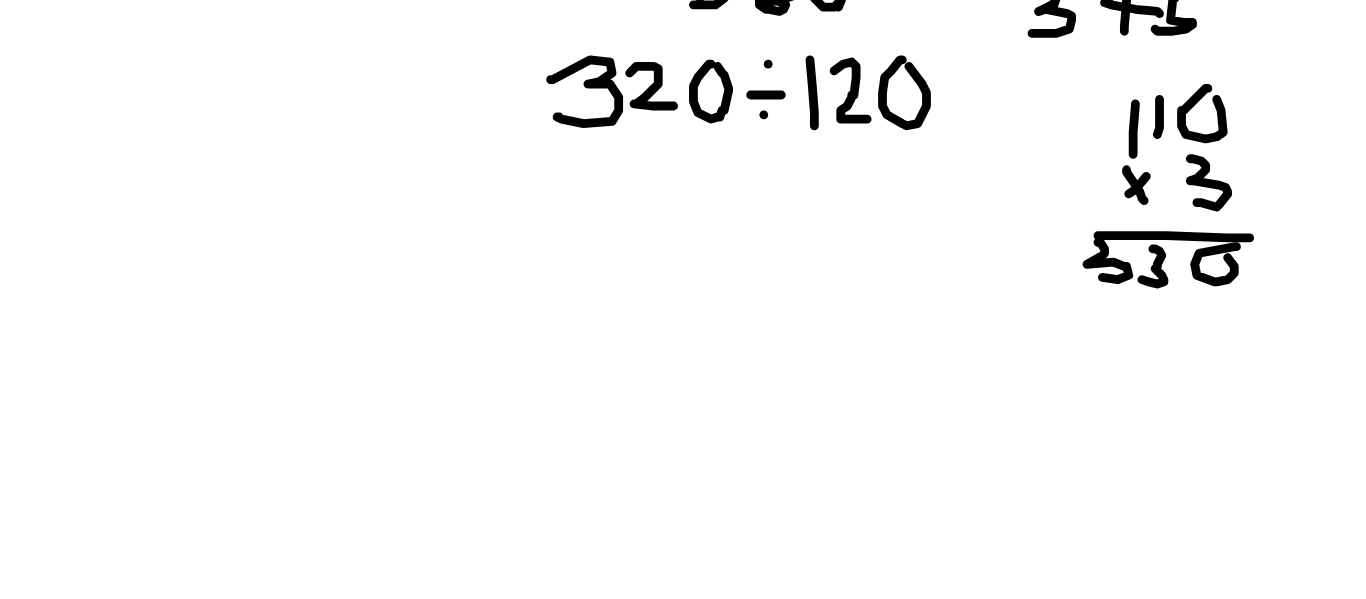
scroll to position [186, 0]
drag, startPoint x: 1262, startPoint y: 351, endPoint x: 1259, endPoint y: 379, distance: 28.2
click at [1259, 379] on div at bounding box center [683, 381] width 1366 height 826
click at [1280, 354] on div at bounding box center [683, 381] width 1366 height 826
drag, startPoint x: 1295, startPoint y: 351, endPoint x: 1308, endPoint y: 373, distance: 25.5
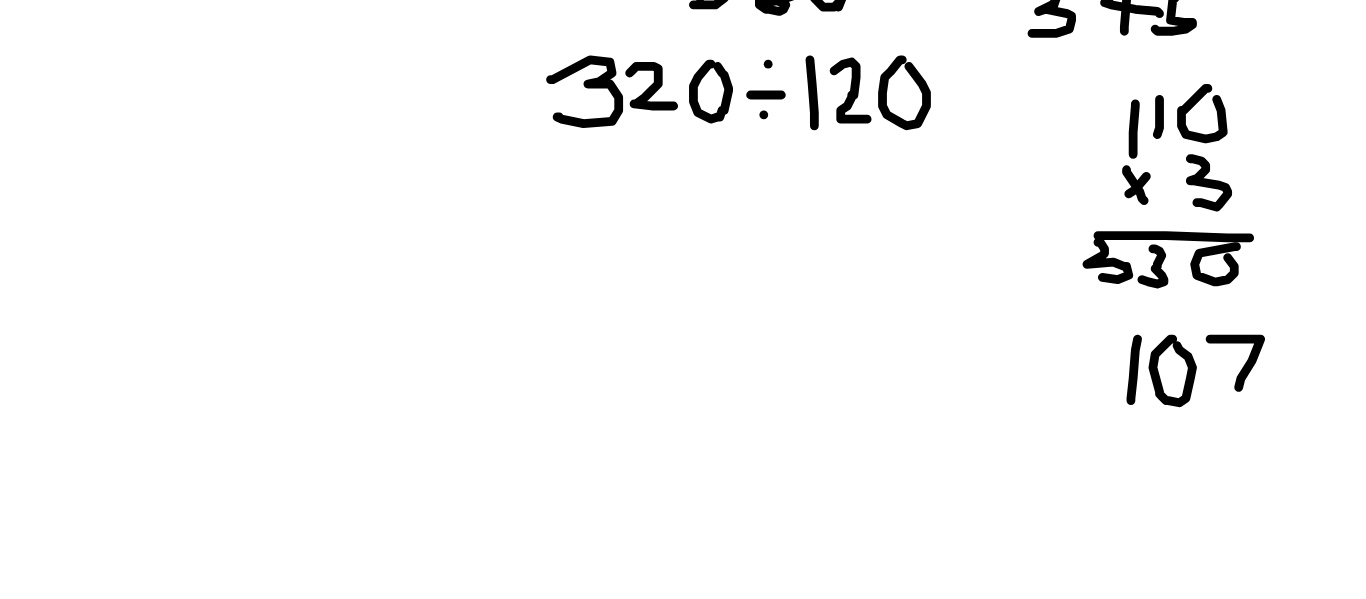
click at [1308, 373] on div at bounding box center [683, 381] width 1366 height 826
click at [1304, 359] on div at bounding box center [683, 381] width 1366 height 826
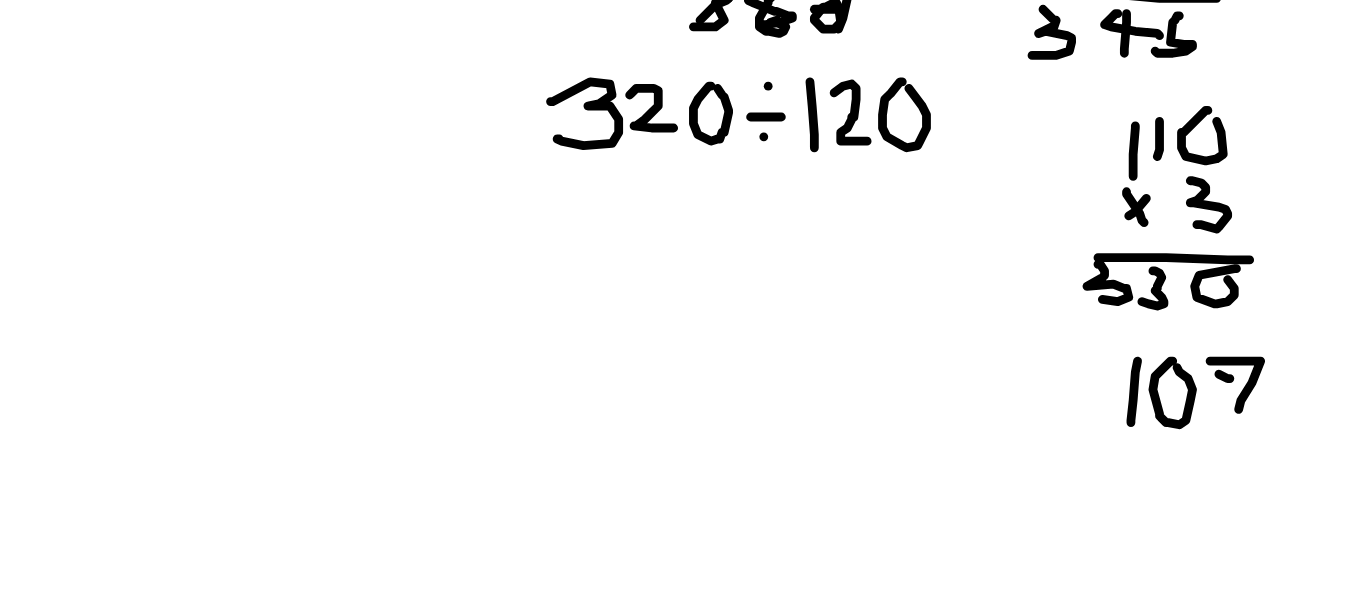
scroll to position [172, 0]
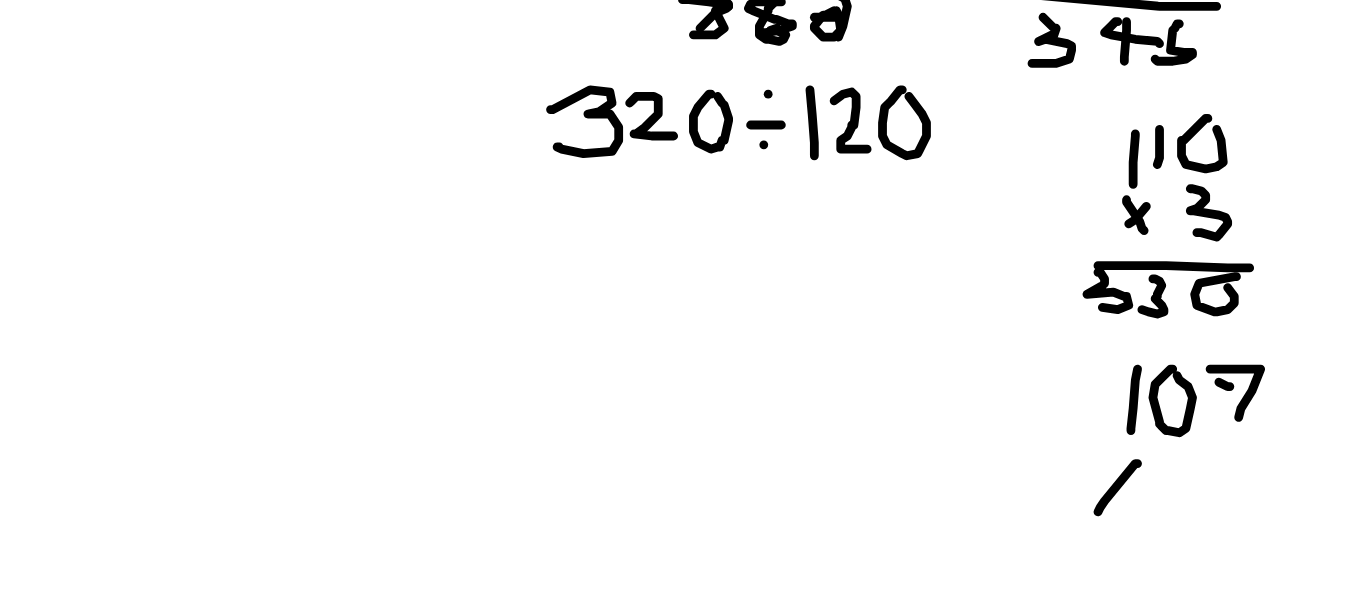
drag, startPoint x: 1262, startPoint y: 408, endPoint x: 1244, endPoint y: 430, distance: 28.4
click at [1244, 430] on div at bounding box center [683, 395] width 1366 height 826
click at [1252, 421] on div at bounding box center [683, 395] width 1366 height 826
drag, startPoint x: 1303, startPoint y: 399, endPoint x: 1307, endPoint y: 419, distance: 20.4
click at [1307, 419] on div at bounding box center [683, 395] width 1366 height 826
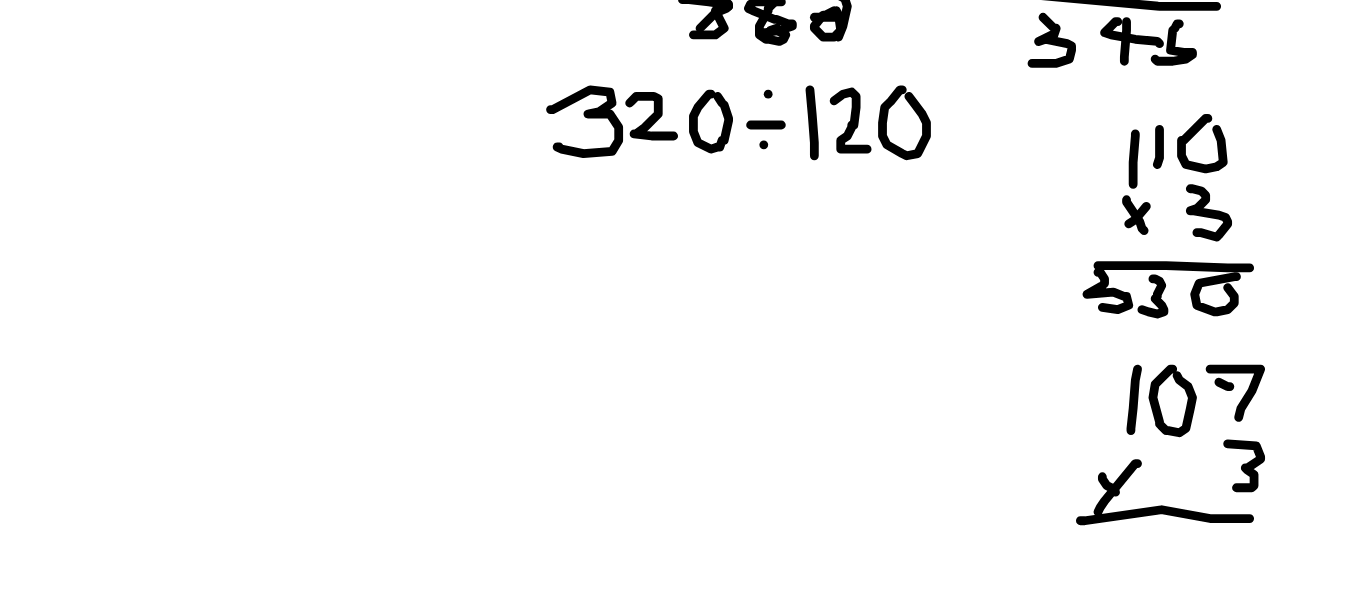
drag, startPoint x: 1236, startPoint y: 434, endPoint x: 1329, endPoint y: 432, distance: 93.0
click at [1329, 432] on div at bounding box center [683, 395] width 1366 height 826
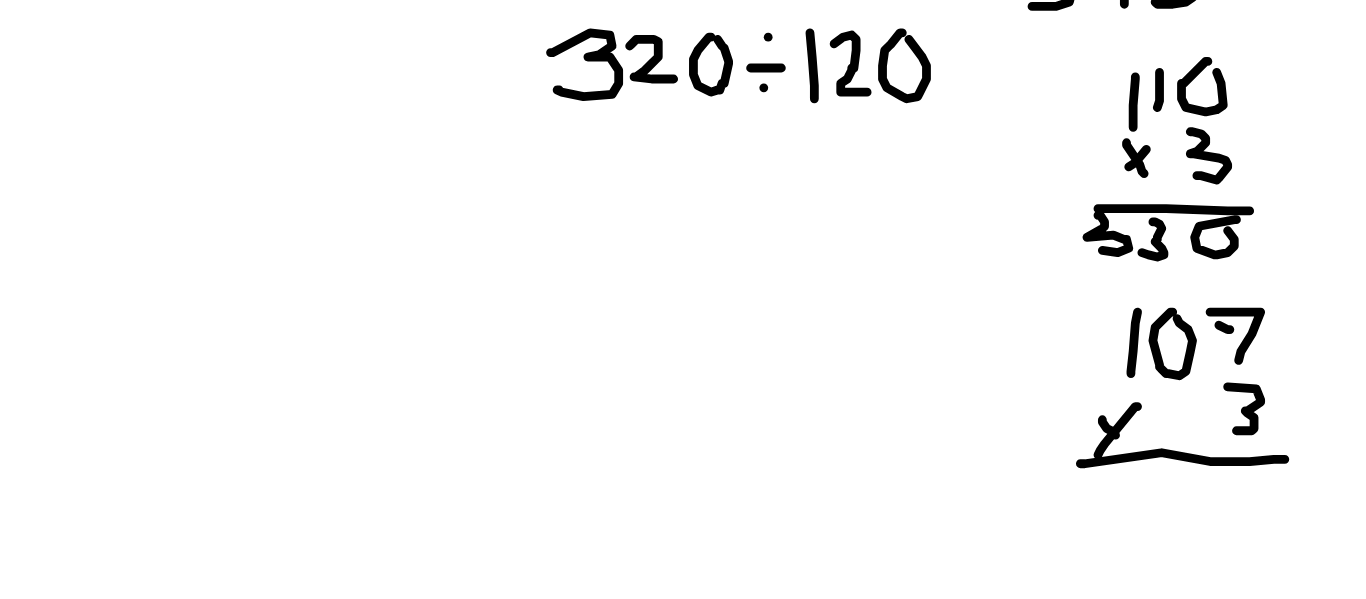
scroll to position [198, 0]
drag, startPoint x: 1311, startPoint y: 420, endPoint x: 1312, endPoint y: 441, distance: 21.0
click at [1312, 441] on div at bounding box center [683, 369] width 1366 height 826
drag, startPoint x: 1272, startPoint y: 322, endPoint x: 1280, endPoint y: 332, distance: 12.8
click at [1280, 332] on div at bounding box center [683, 369] width 1366 height 826
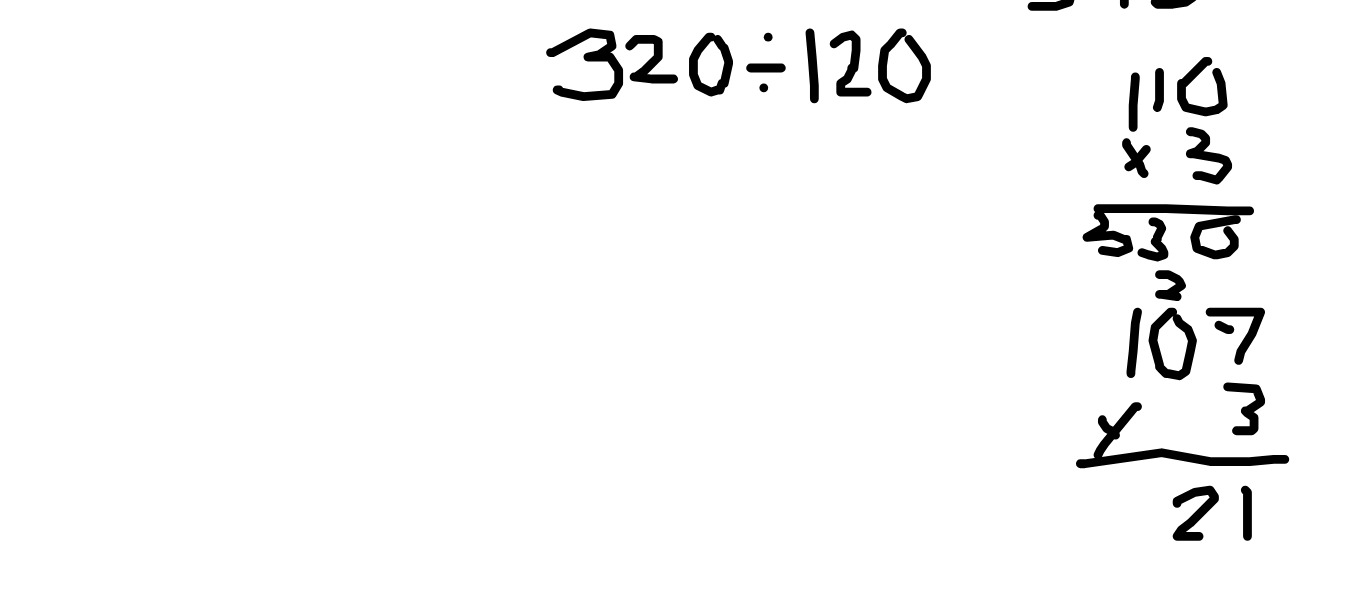
drag, startPoint x: 1280, startPoint y: 426, endPoint x: 1290, endPoint y: 441, distance: 18.0
click at [1290, 441] on div at bounding box center [683, 369] width 1366 height 826
drag, startPoint x: 1252, startPoint y: 425, endPoint x: 1251, endPoint y: 443, distance: 18.0
click at [1251, 443] on div at bounding box center [683, 369] width 1366 height 826
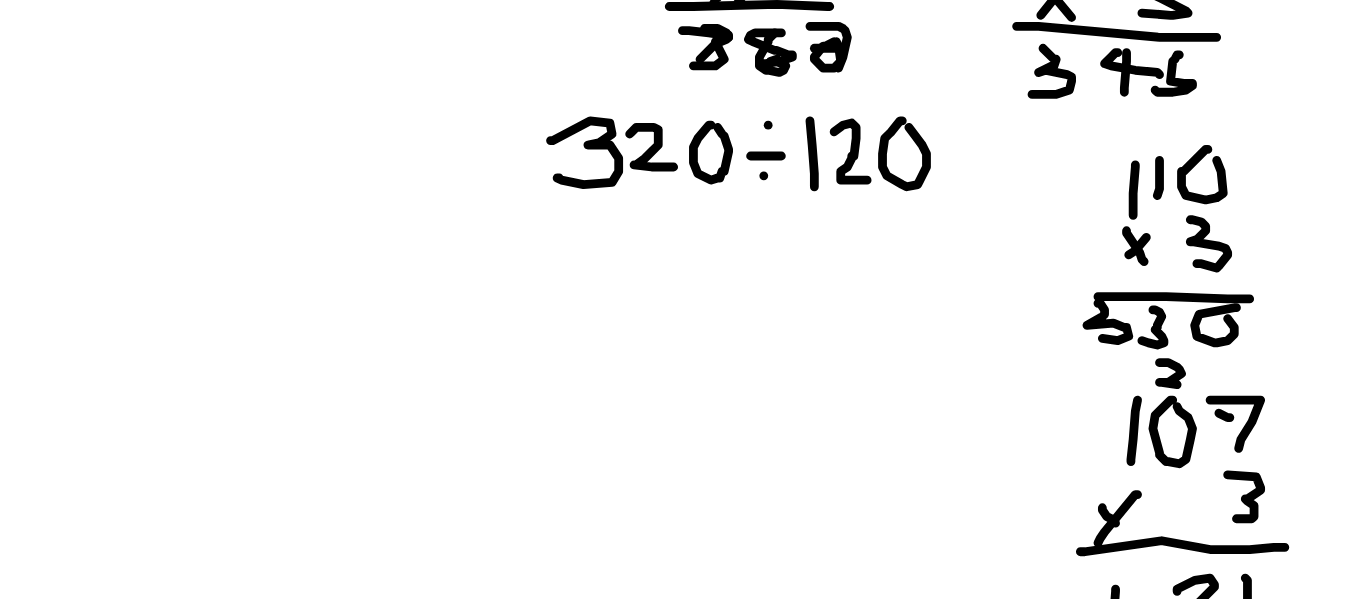
scroll to position [192, 0]
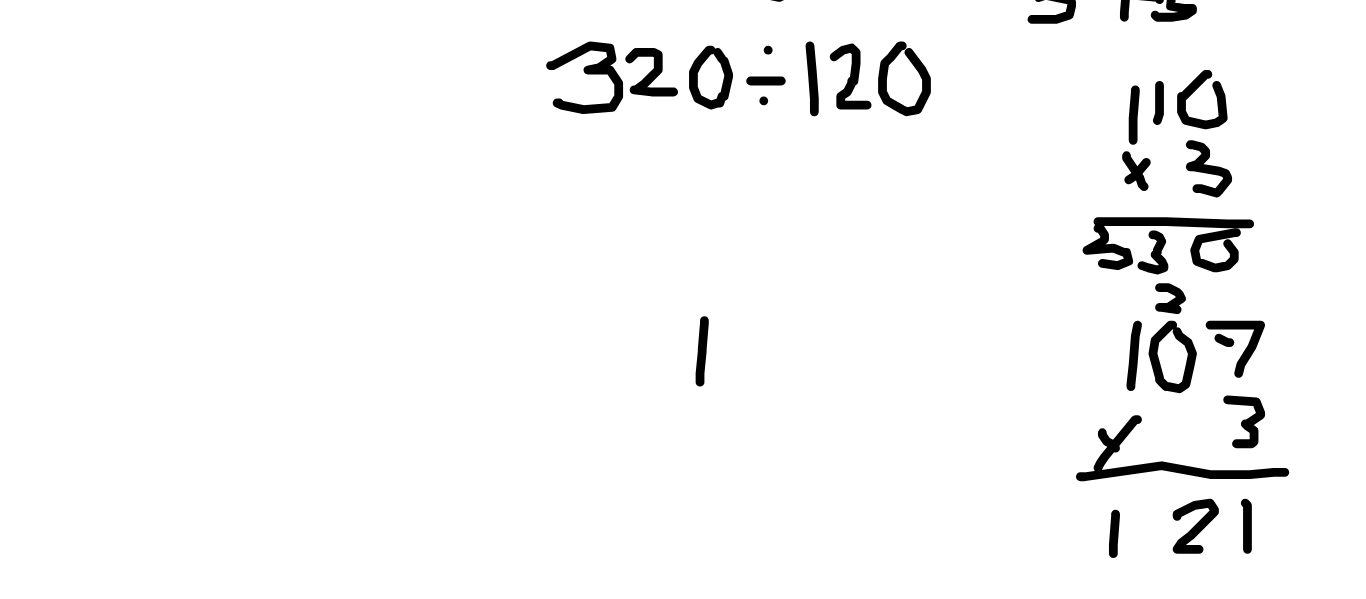
drag, startPoint x: 1065, startPoint y: 343, endPoint x: 1085, endPoint y: 341, distance: 20.1
click at [1063, 373] on div at bounding box center [683, 375] width 1366 height 826
drag, startPoint x: 1085, startPoint y: 341, endPoint x: 1084, endPoint y: 371, distance: 30.0
click at [1084, 371] on div at bounding box center [683, 375] width 1366 height 826
drag, startPoint x: 1136, startPoint y: 340, endPoint x: 1114, endPoint y: 359, distance: 29.1
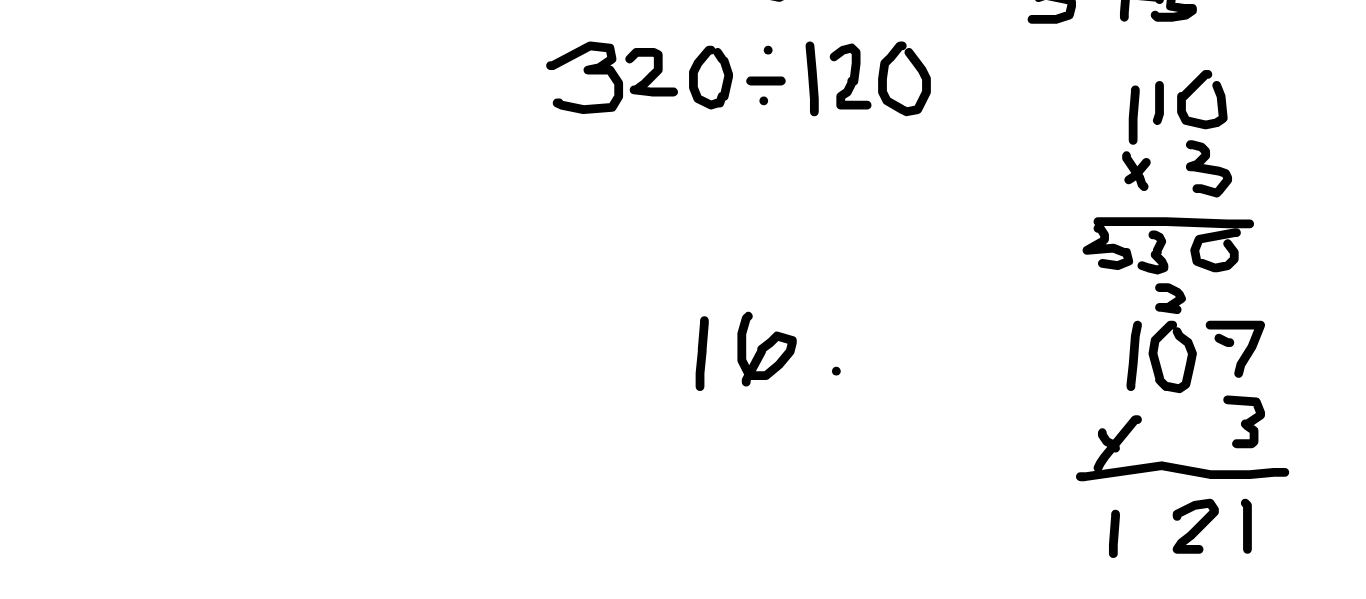
drag, startPoint x: 1114, startPoint y: 359, endPoint x: 1125, endPoint y: 366, distance: 13.0
click at [1125, 366] on div at bounding box center [683, 375] width 1366 height 826
click at [1132, 343] on div at bounding box center [683, 375] width 1366 height 826
drag, startPoint x: 1067, startPoint y: 390, endPoint x: 1056, endPoint y: 411, distance: 23.7
click at [1056, 411] on div at bounding box center [683, 375] width 1366 height 826
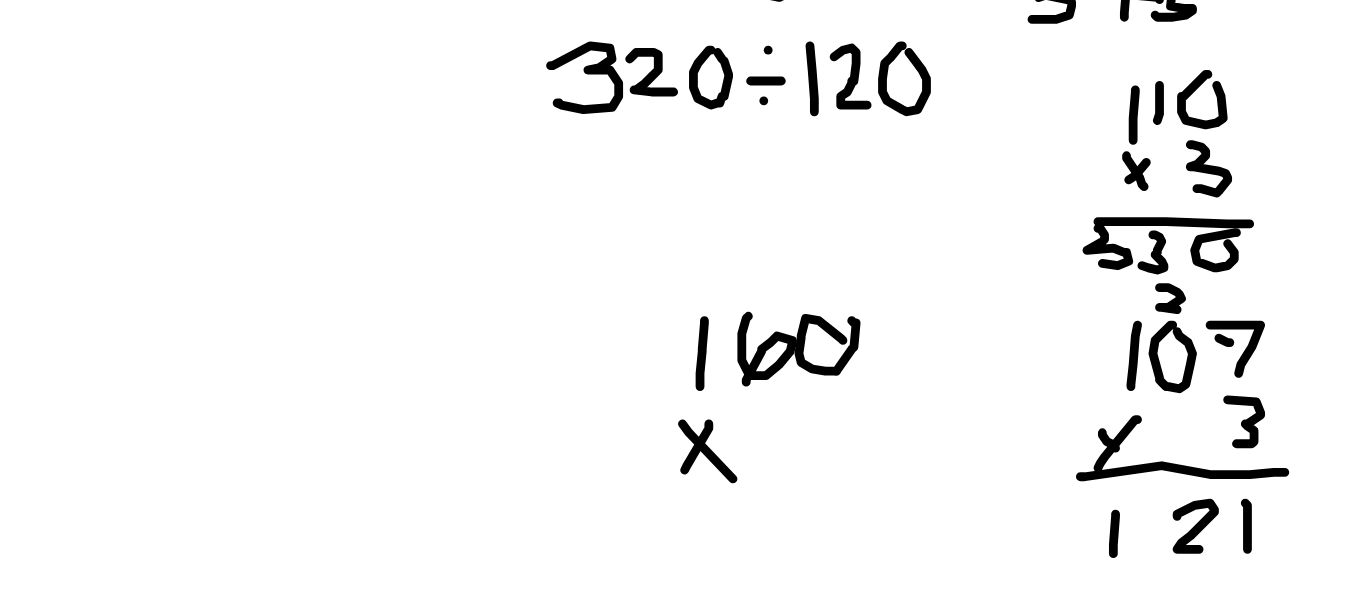
drag, startPoint x: 1055, startPoint y: 390, endPoint x: 1078, endPoint y: 415, distance: 34.0
click at [1078, 415] on div at bounding box center [683, 375] width 1366 height 826
drag, startPoint x: 1118, startPoint y: 382, endPoint x: 1120, endPoint y: 403, distance: 21.1
drag, startPoint x: 1120, startPoint y: 403, endPoint x: 1108, endPoint y: 383, distance: 23.3
click at [1108, 383] on div at bounding box center [683, 375] width 1366 height 826
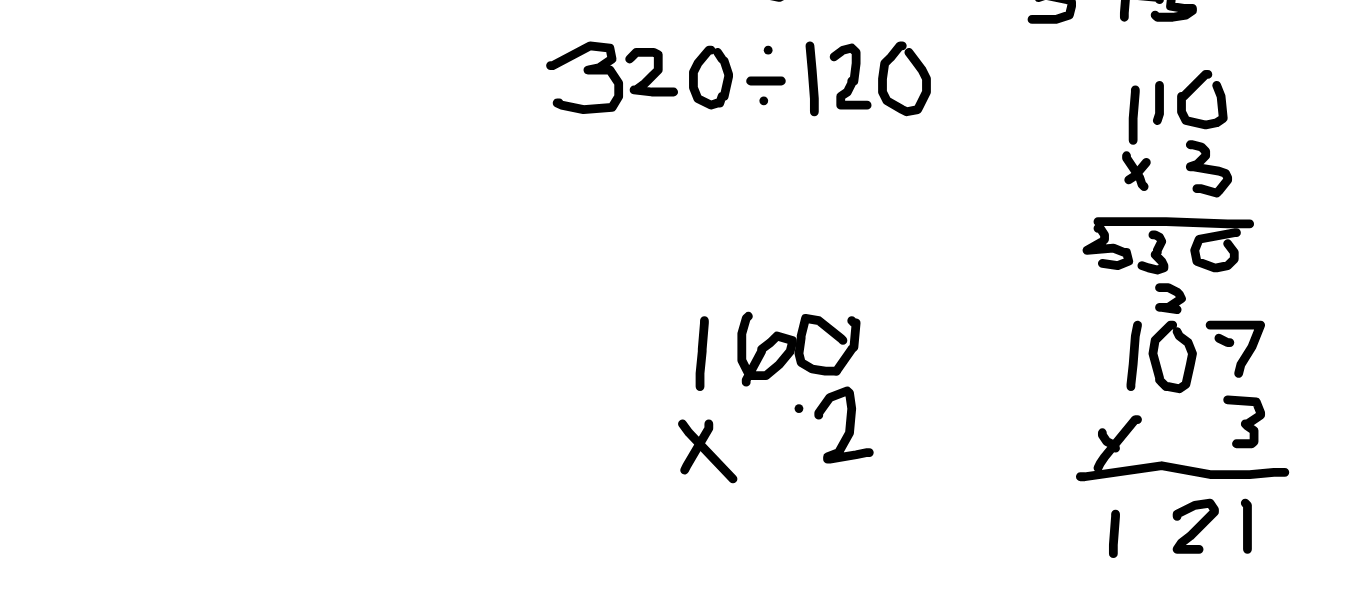
drag, startPoint x: 1117, startPoint y: 386, endPoint x: 1140, endPoint y: 403, distance: 28.6
click at [1140, 403] on div at bounding box center [683, 375] width 1366 height 826
drag, startPoint x: 1031, startPoint y: 429, endPoint x: 1158, endPoint y: 429, distance: 127.0
click at [1159, 431] on div at bounding box center [683, 375] width 1366 height 826
click at [1136, 442] on div at bounding box center [683, 375] width 1366 height 826
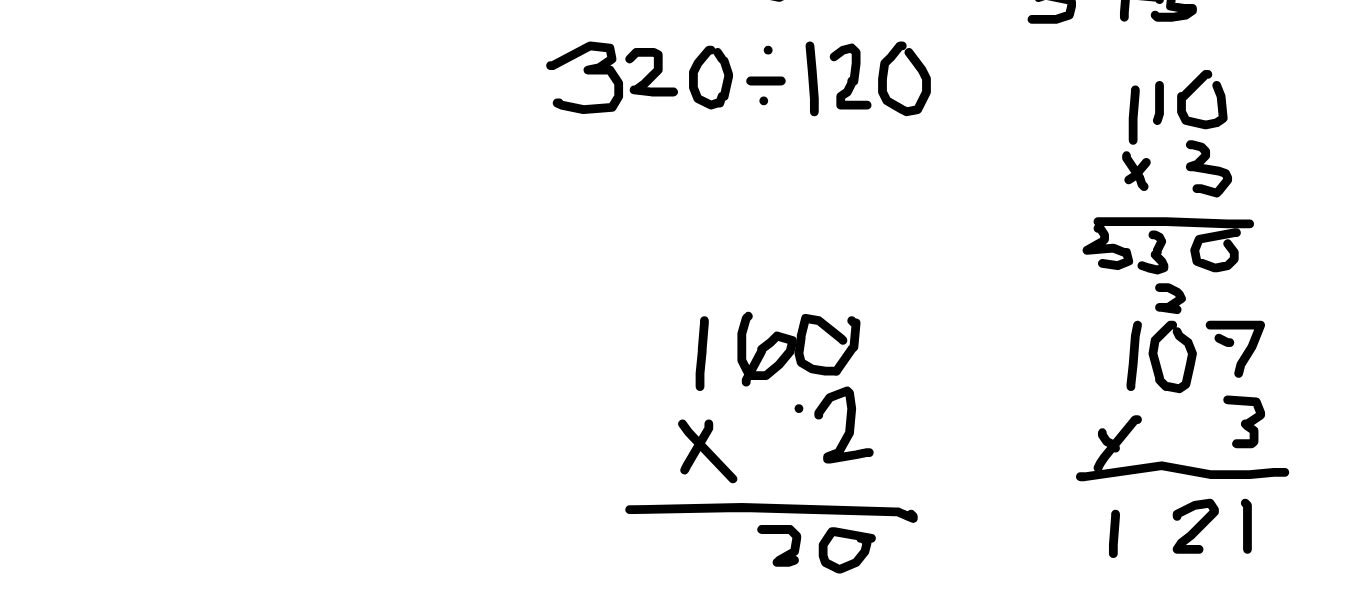
drag, startPoint x: 1091, startPoint y: 438, endPoint x: 1107, endPoint y: 452, distance: 21.3
click at [1107, 452] on div at bounding box center [683, 375] width 1366 height 826
drag, startPoint x: 1069, startPoint y: 309, endPoint x: 1067, endPoint y: 320, distance: 11.2
click at [1067, 320] on div at bounding box center [683, 375] width 1366 height 826
drag, startPoint x: 1054, startPoint y: 436, endPoint x: 1058, endPoint y: 452, distance: 16.5
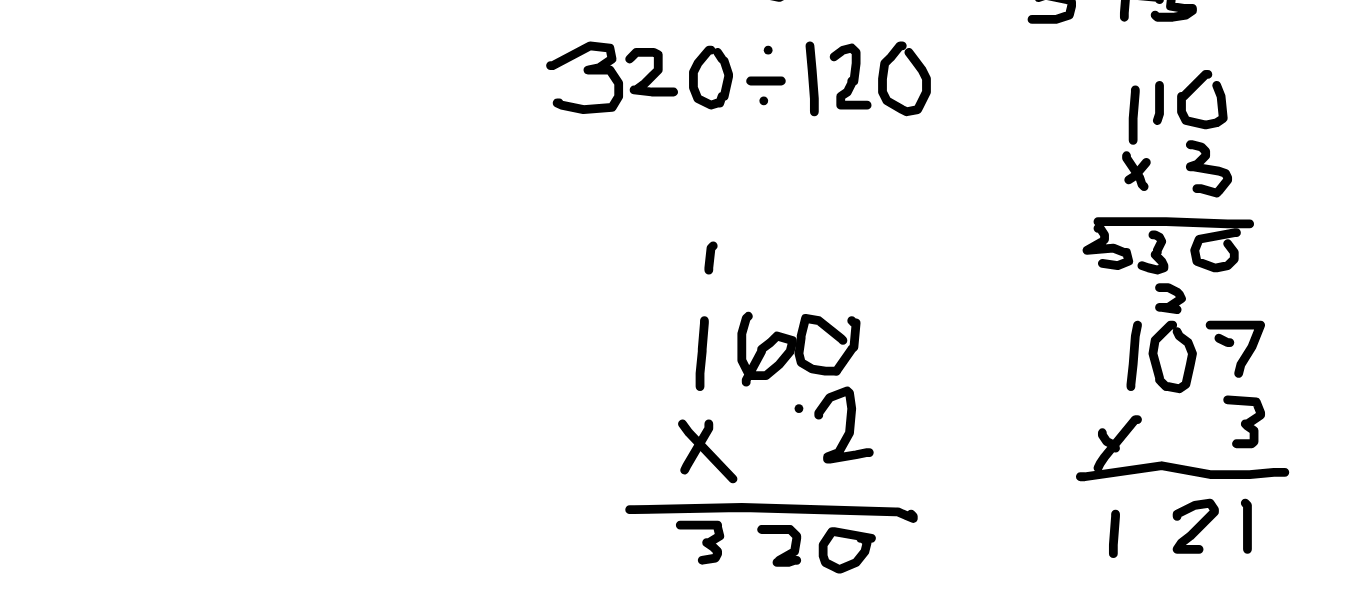
click at [1058, 452] on div at bounding box center [683, 375] width 1366 height 826
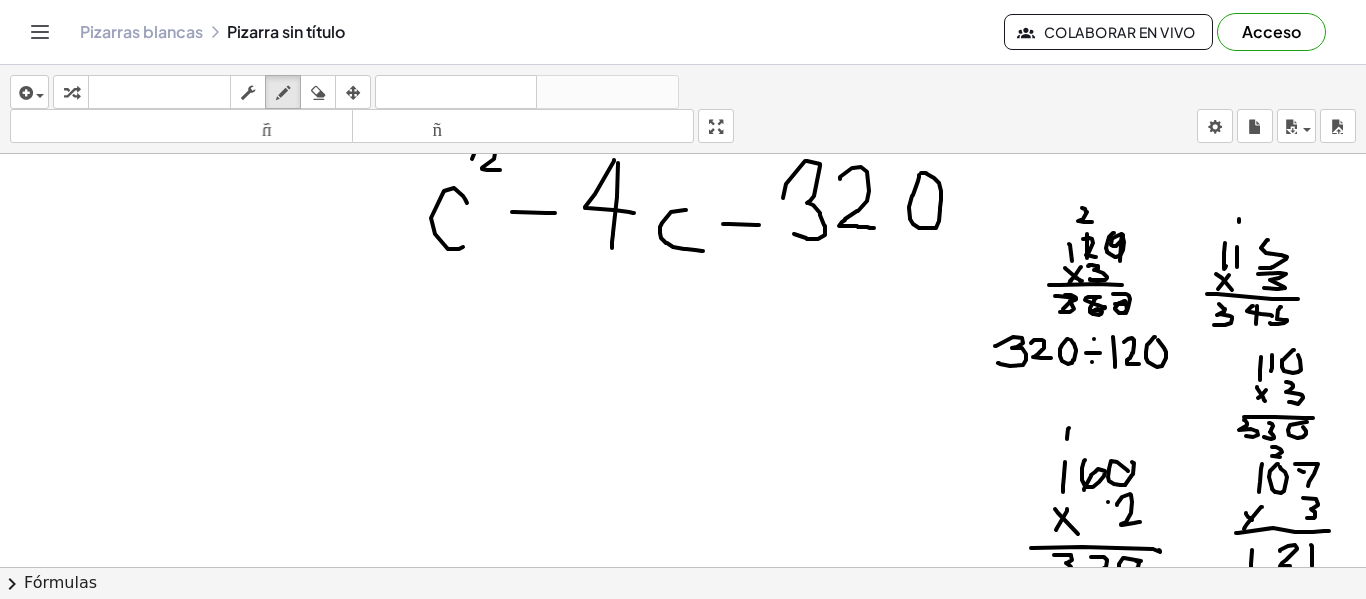
scroll to position [64, 0]
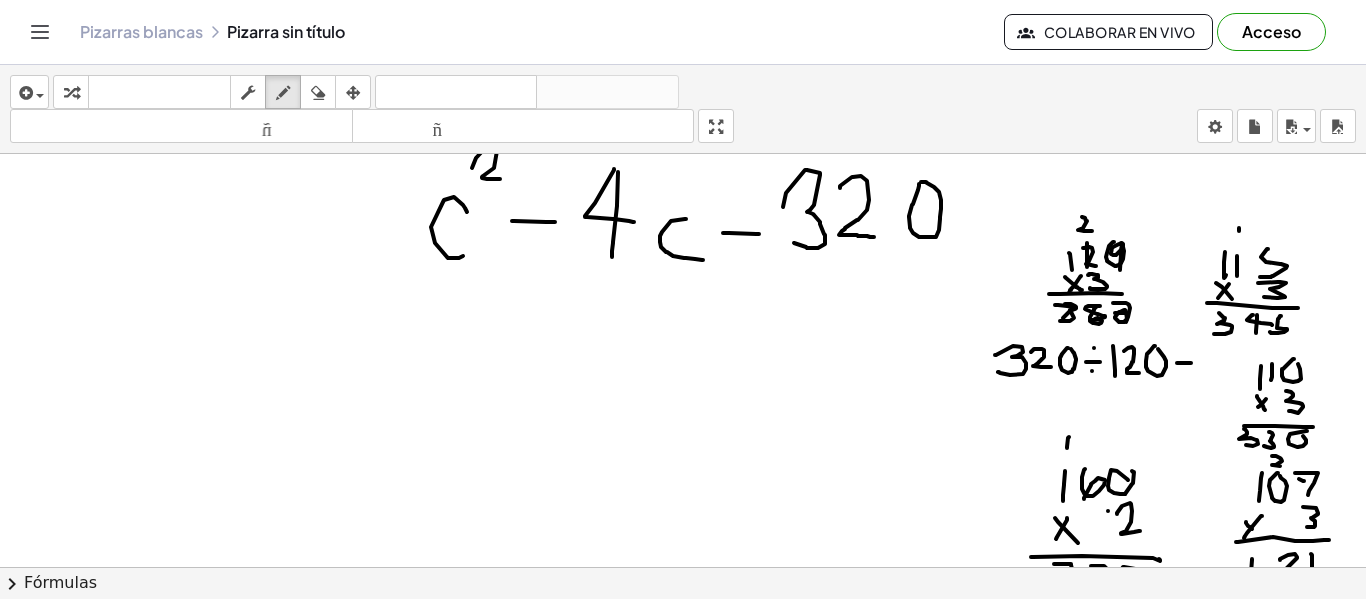
drag, startPoint x: 1177, startPoint y: 363, endPoint x: 1191, endPoint y: 363, distance: 14.0
click at [1191, 363] on div at bounding box center [683, 503] width 1366 height 826
drag, startPoint x: 1174, startPoint y: 345, endPoint x: 1193, endPoint y: 346, distance: 19.0
click at [1193, 346] on div at bounding box center [683, 503] width 1366 height 826
drag, startPoint x: 1214, startPoint y: 346, endPoint x: 1226, endPoint y: 379, distance: 35.1
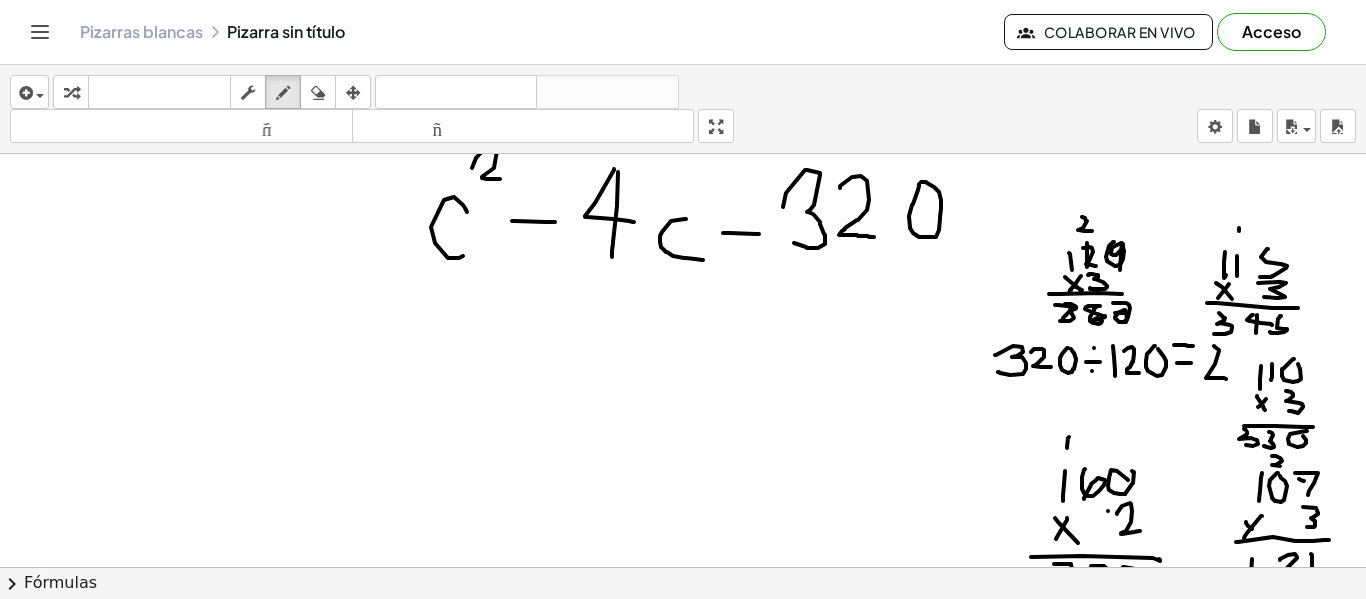
click at [1226, 379] on div at bounding box center [683, 503] width 1366 height 826
drag, startPoint x: 1133, startPoint y: 347, endPoint x: 1132, endPoint y: 373, distance: 26.0
click at [1132, 373] on div at bounding box center [683, 503] width 1366 height 826
drag, startPoint x: 175, startPoint y: 313, endPoint x: 186, endPoint y: 350, distance: 38.6
click at [186, 350] on div at bounding box center [683, 503] width 1366 height 826
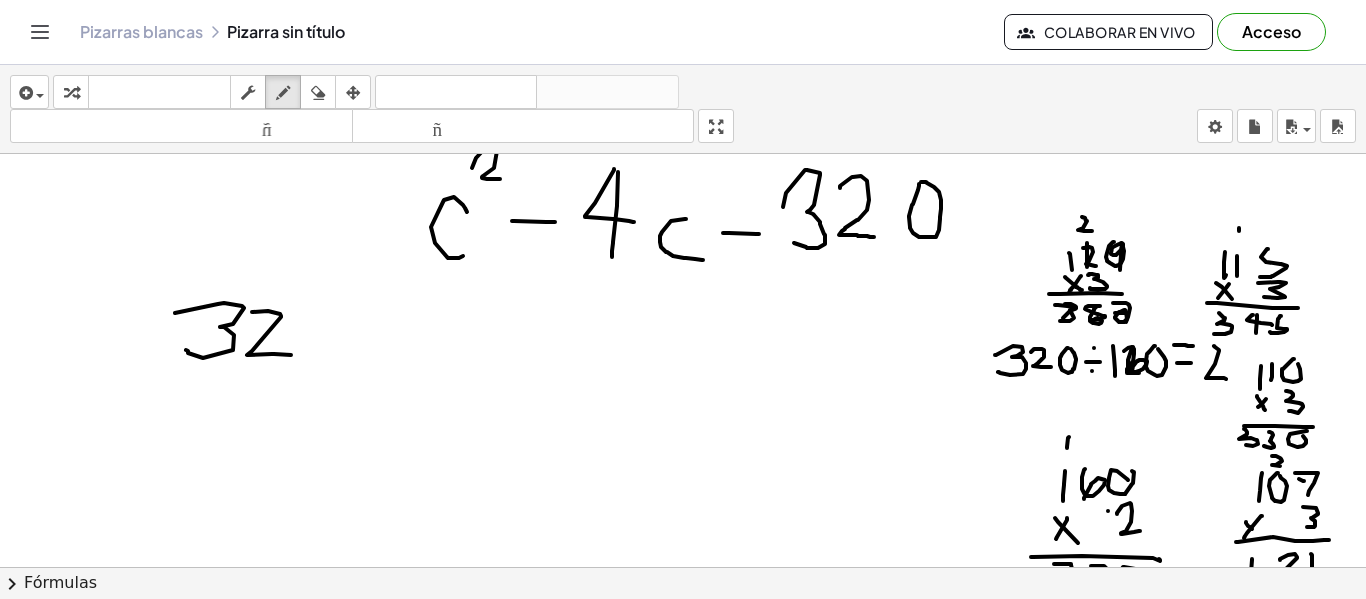
drag, startPoint x: 252, startPoint y: 312, endPoint x: 291, endPoint y: 355, distance: 58.0
click at [291, 355] on div at bounding box center [683, 503] width 1366 height 826
click at [323, 309] on div at bounding box center [683, 503] width 1366 height 826
drag, startPoint x: 374, startPoint y: 295, endPoint x: 384, endPoint y: 508, distance: 213.2
click at [384, 508] on div at bounding box center [683, 503] width 1366 height 826
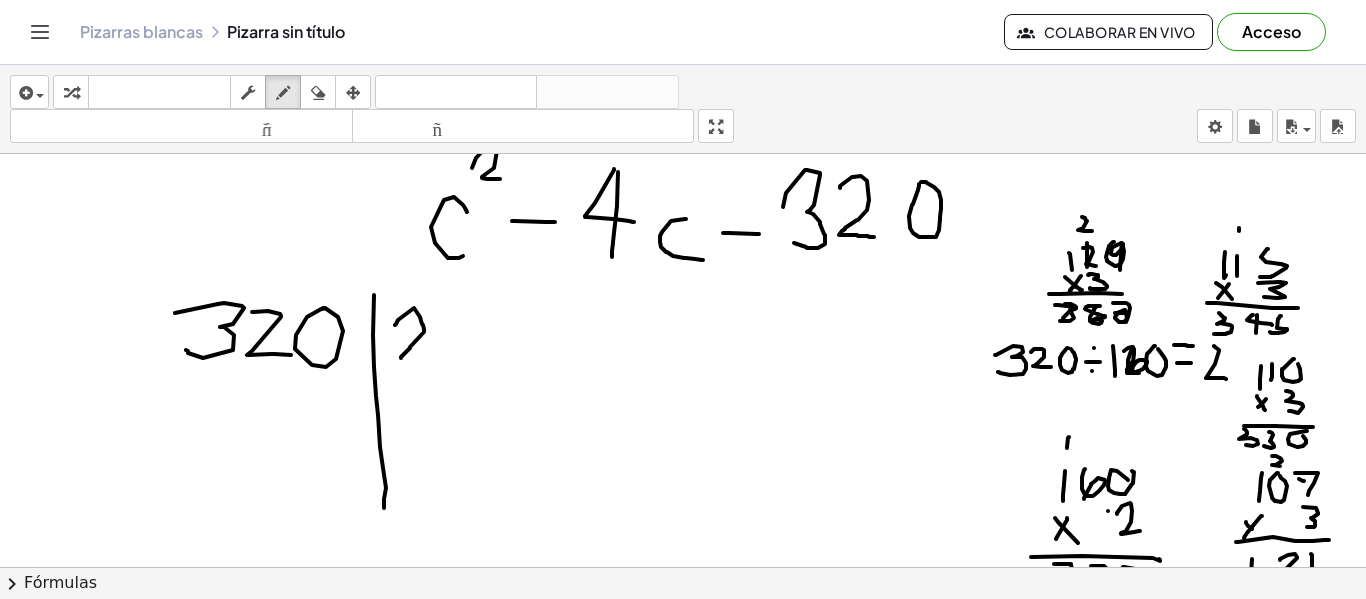
drag, startPoint x: 395, startPoint y: 325, endPoint x: 431, endPoint y: 358, distance: 48.8
click at [431, 358] on div at bounding box center [683, 503] width 1366 height 826
drag, startPoint x: 216, startPoint y: 375, endPoint x: 216, endPoint y: 418, distance: 43.0
click at [216, 418] on div at bounding box center [683, 503] width 1366 height 826
drag, startPoint x: 257, startPoint y: 363, endPoint x: 263, endPoint y: 413, distance: 50.3
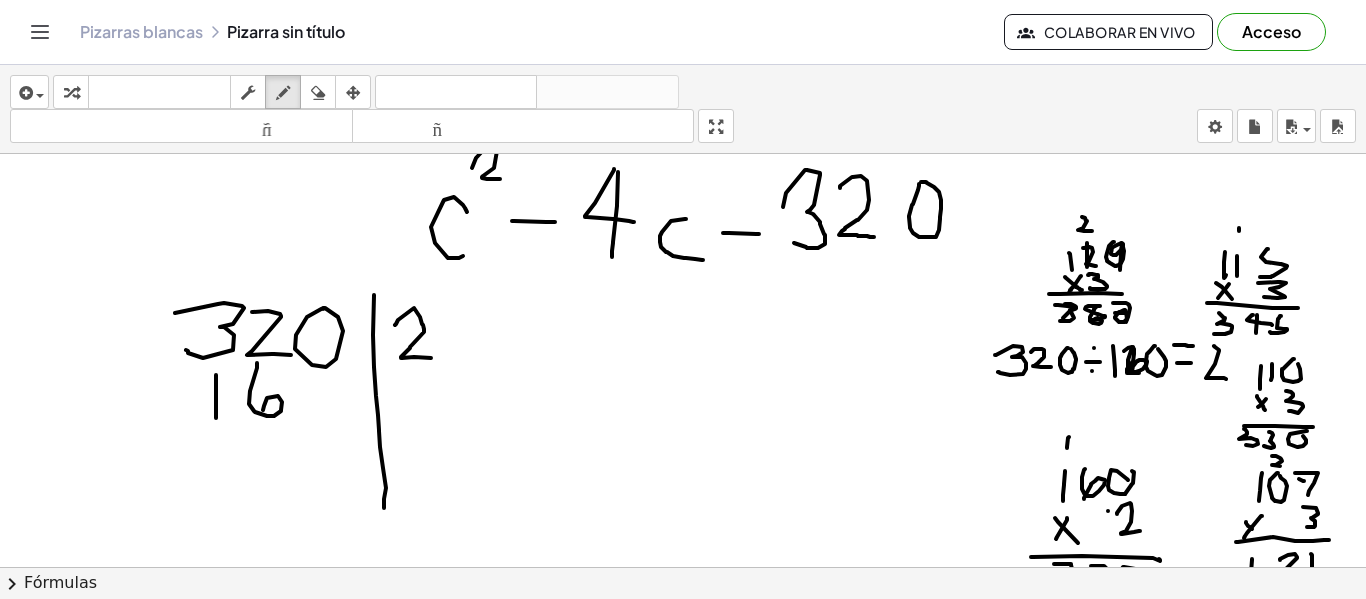
click at [263, 413] on div at bounding box center [683, 503] width 1366 height 826
click at [336, 379] on div at bounding box center [683, 503] width 1366 height 826
drag, startPoint x: 842, startPoint y: 439, endPoint x: 840, endPoint y: 476, distance: 37.0
click at [840, 476] on div at bounding box center [683, 503] width 1366 height 826
drag, startPoint x: 853, startPoint y: 438, endPoint x: 857, endPoint y: 468, distance: 30.3
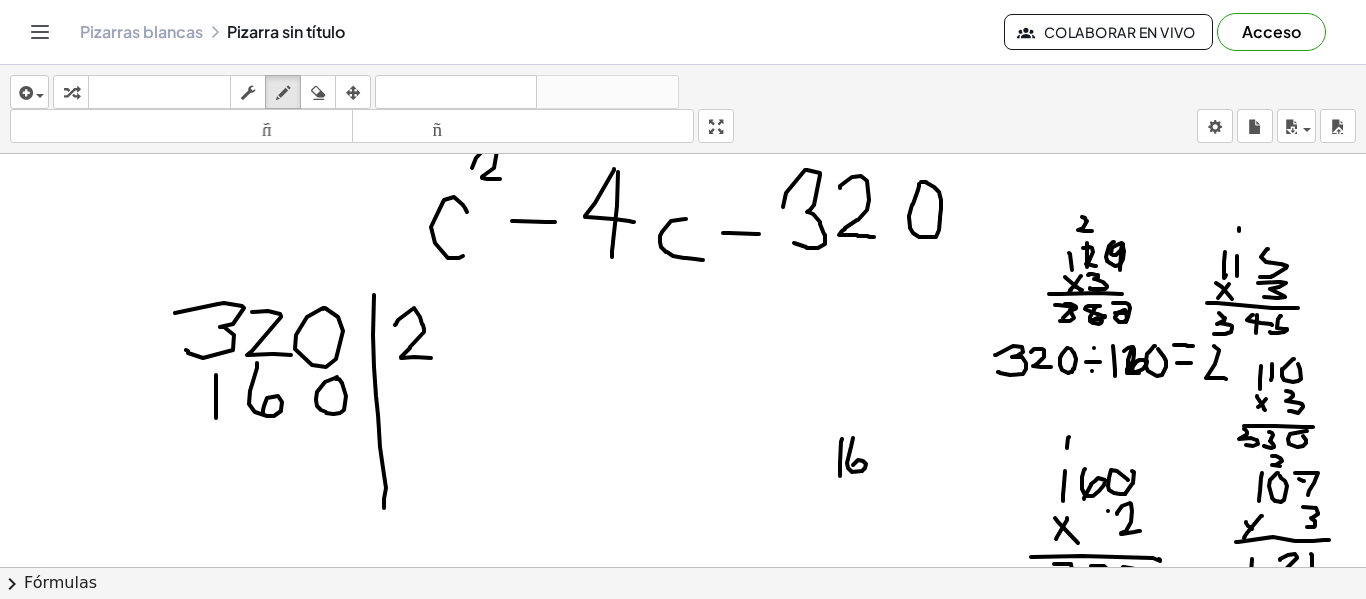
click at [857, 468] on div at bounding box center [683, 503] width 1366 height 826
click at [885, 439] on div at bounding box center [683, 503] width 1366 height 826
drag, startPoint x: 911, startPoint y: 455, endPoint x: 922, endPoint y: 456, distance: 11.0
click at [922, 456] on div at bounding box center [683, 503] width 1366 height 826
click at [912, 435] on div at bounding box center [683, 503] width 1366 height 826
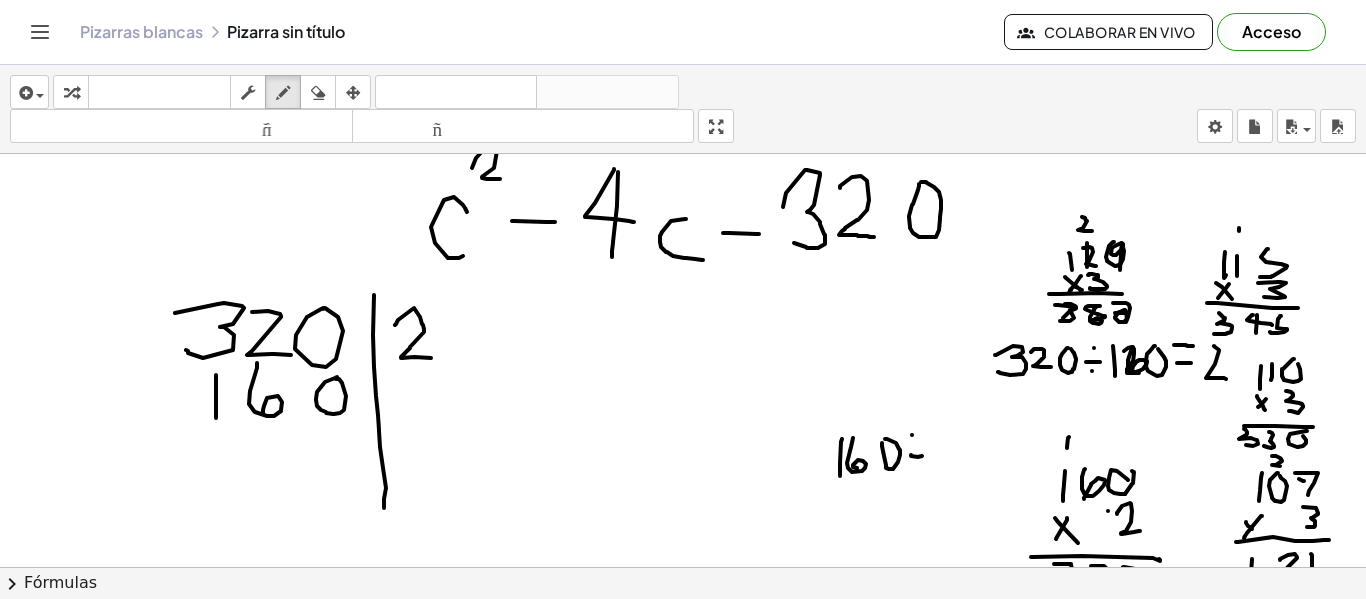
click at [915, 472] on div at bounding box center [683, 503] width 1366 height 826
drag, startPoint x: 935, startPoint y: 457, endPoint x: 955, endPoint y: 456, distance: 20.0
click at [955, 456] on div at bounding box center [683, 503] width 1366 height 826
drag, startPoint x: 935, startPoint y: 442, endPoint x: 947, endPoint y: 445, distance: 12.4
click at [947, 445] on div at bounding box center [683, 503] width 1366 height 826
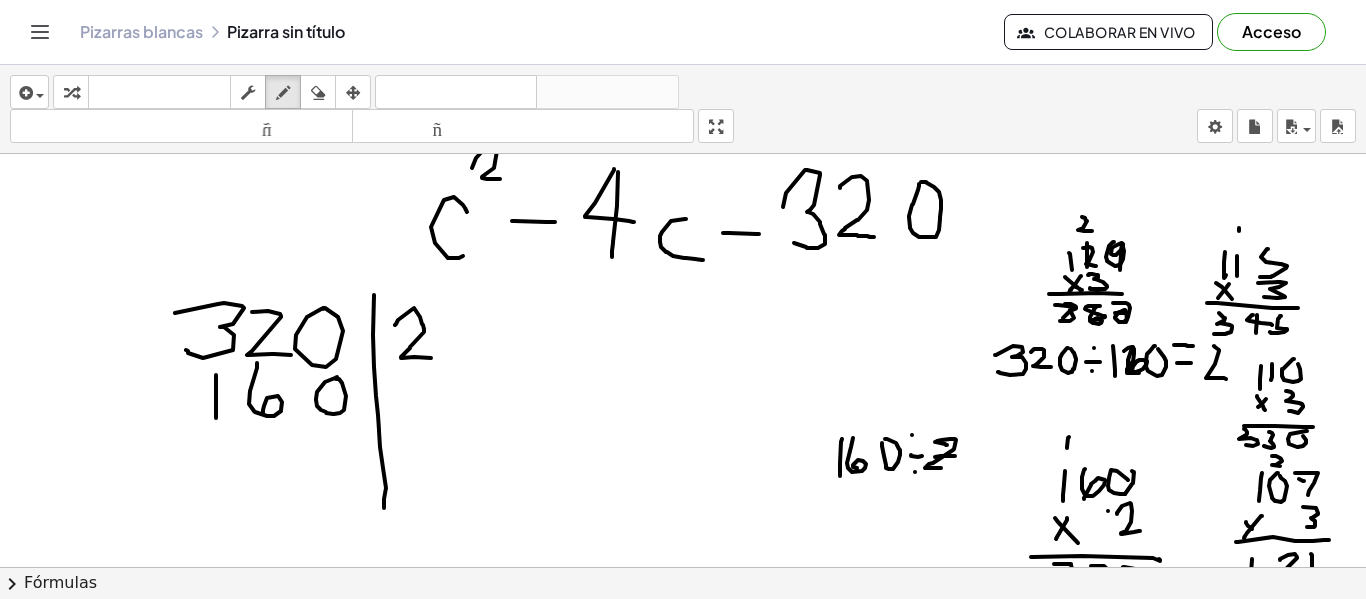
drag, startPoint x: 937, startPoint y: 441, endPoint x: 962, endPoint y: 466, distance: 35.3
click at [962, 466] on div at bounding box center [683, 503] width 1366 height 826
click at [989, 452] on div at bounding box center [683, 503] width 1366 height 826
click at [985, 447] on div at bounding box center [683, 503] width 1366 height 826
click at [1002, 442] on div at bounding box center [683, 503] width 1366 height 826
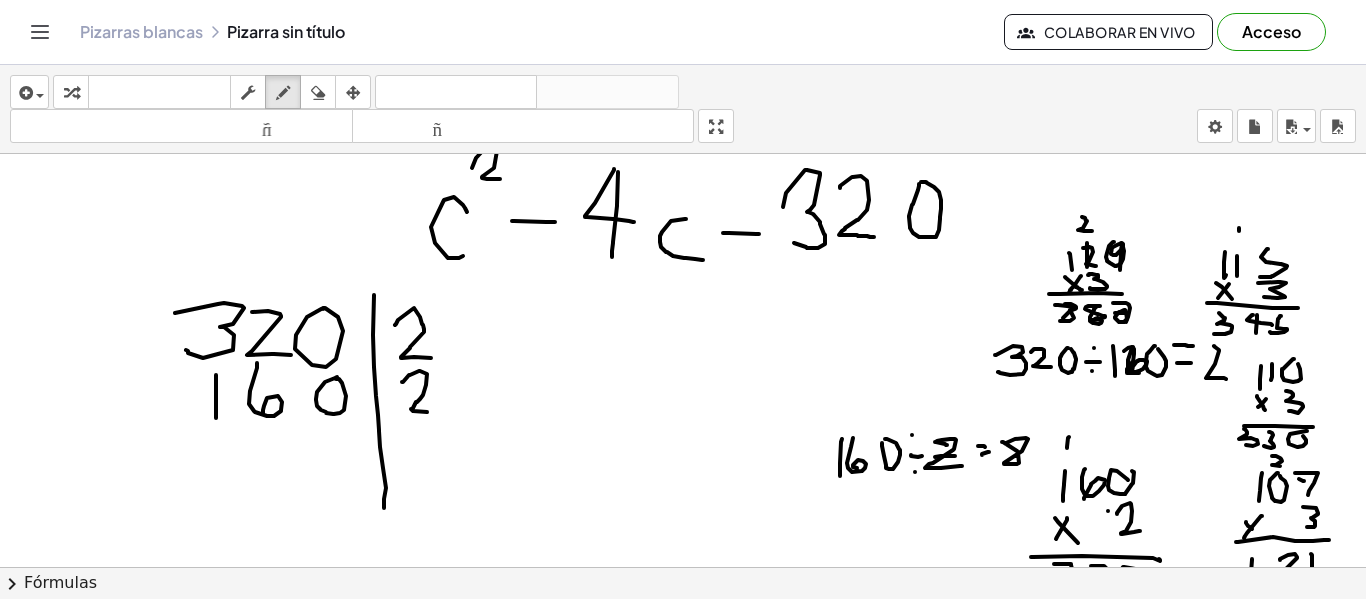
drag, startPoint x: 402, startPoint y: 382, endPoint x: 418, endPoint y: 404, distance: 27.2
click at [418, 404] on div at bounding box center [683, 503] width 1366 height 826
drag, startPoint x: 247, startPoint y: 451, endPoint x: 277, endPoint y: 444, distance: 30.8
click at [277, 444] on div at bounding box center [683, 503] width 1366 height 826
click at [329, 441] on div at bounding box center [683, 503] width 1366 height 826
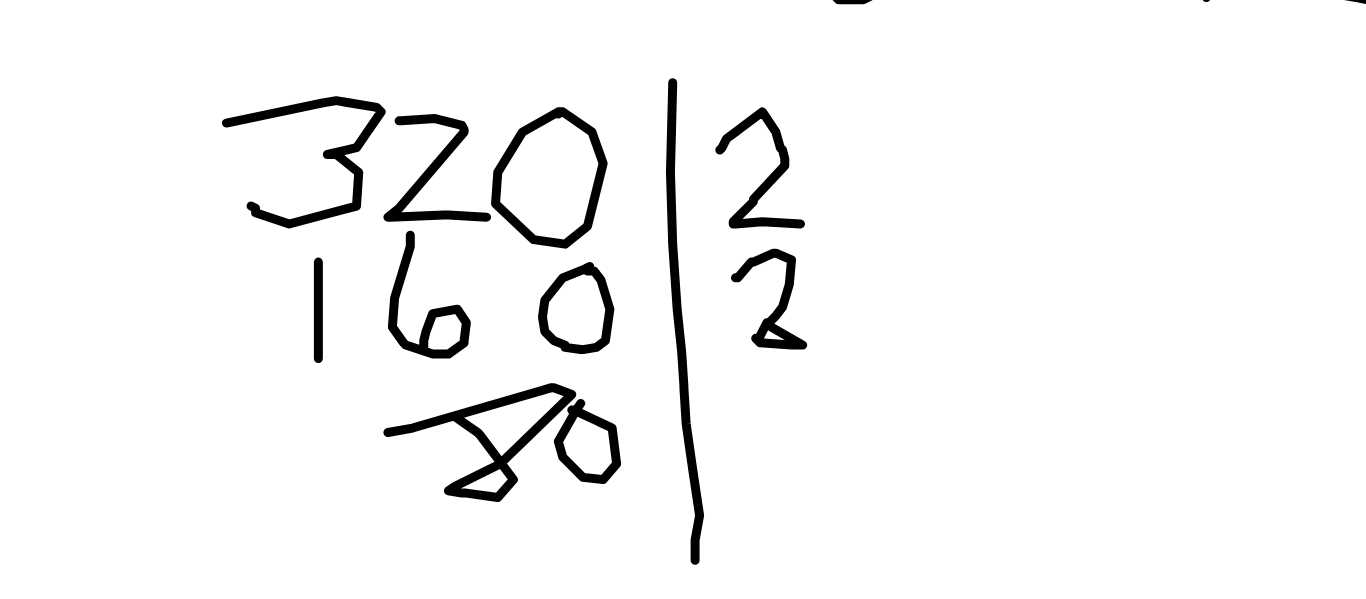
scroll to position [101, 0]
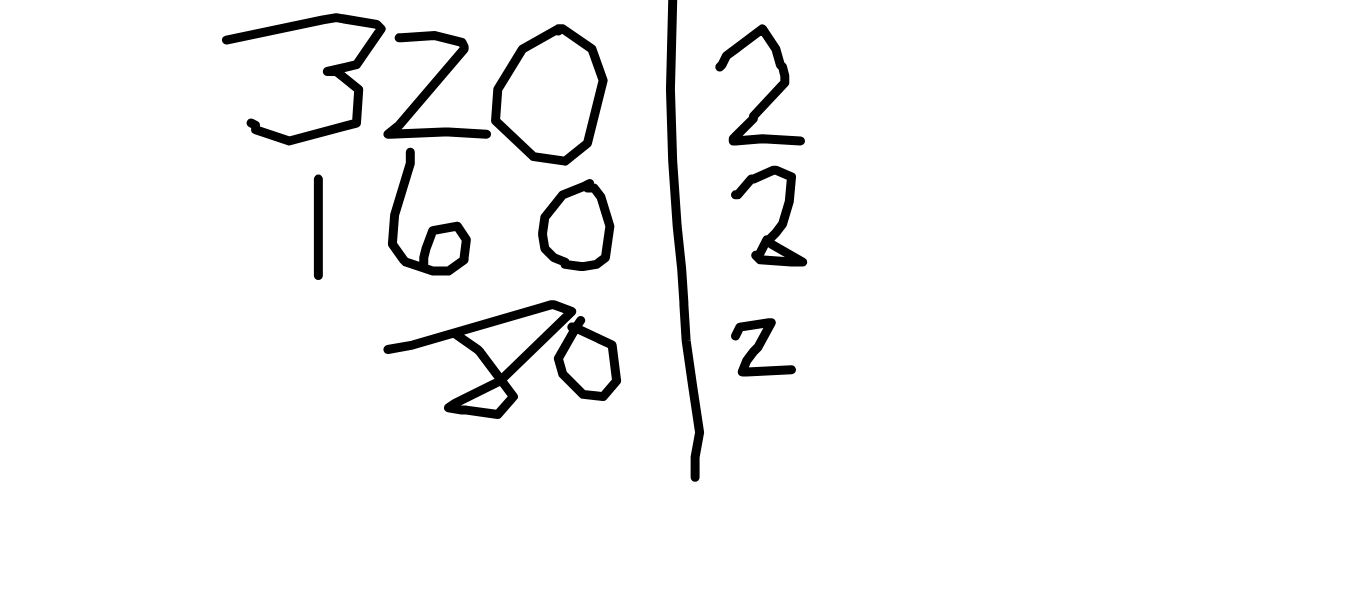
drag, startPoint x: 402, startPoint y: 408, endPoint x: 428, endPoint y: 423, distance: 30.0
click at [428, 423] on div at bounding box center [683, 466] width 1366 height 826
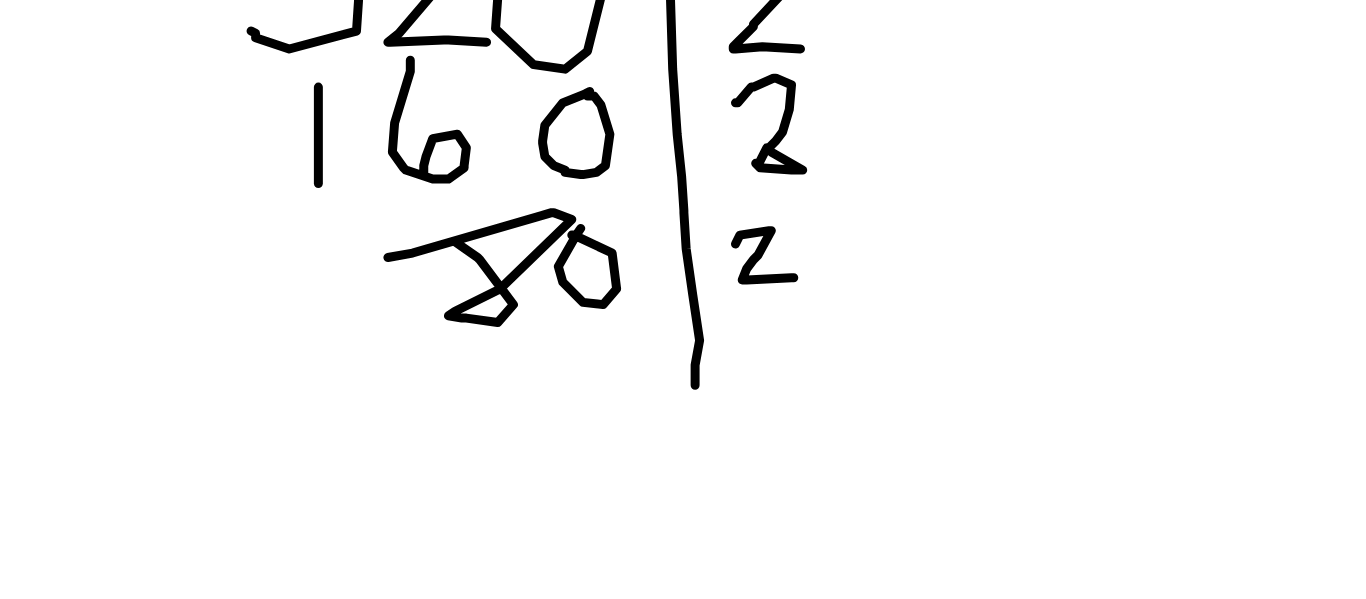
scroll to position [148, 0]
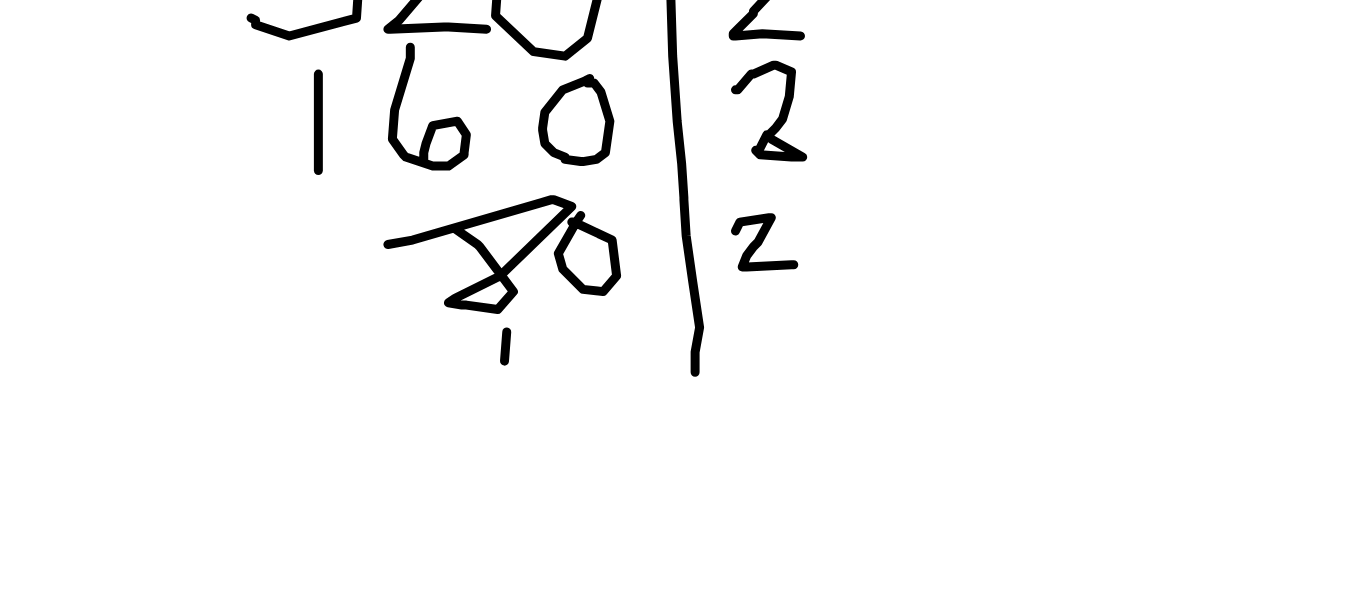
drag, startPoint x: 300, startPoint y: 406, endPoint x: 297, endPoint y: 437, distance: 31.1
click at [297, 437] on div at bounding box center [683, 419] width 1366 height 826
drag, startPoint x: 296, startPoint y: 413, endPoint x: 308, endPoint y: 427, distance: 18.4
click at [308, 427] on div at bounding box center [683, 419] width 1366 height 826
click at [339, 407] on div at bounding box center [683, 419] width 1366 height 826
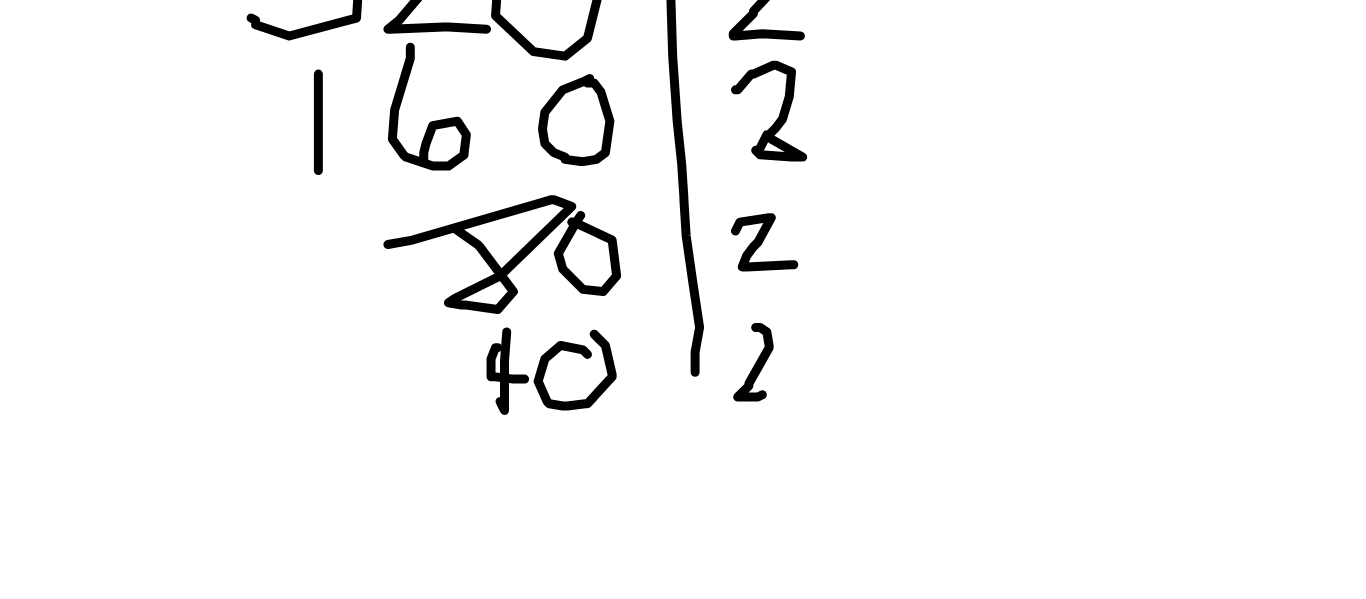
drag, startPoint x: 416, startPoint y: 406, endPoint x: 414, endPoint y: 434, distance: 28.1
click at [414, 434] on div at bounding box center [683, 419] width 1366 height 826
drag, startPoint x: 289, startPoint y: 454, endPoint x: 306, endPoint y: 475, distance: 27.0
click at [306, 475] on div at bounding box center [683, 419] width 1366 height 826
drag, startPoint x: 320, startPoint y: 453, endPoint x: 334, endPoint y: 451, distance: 14.1
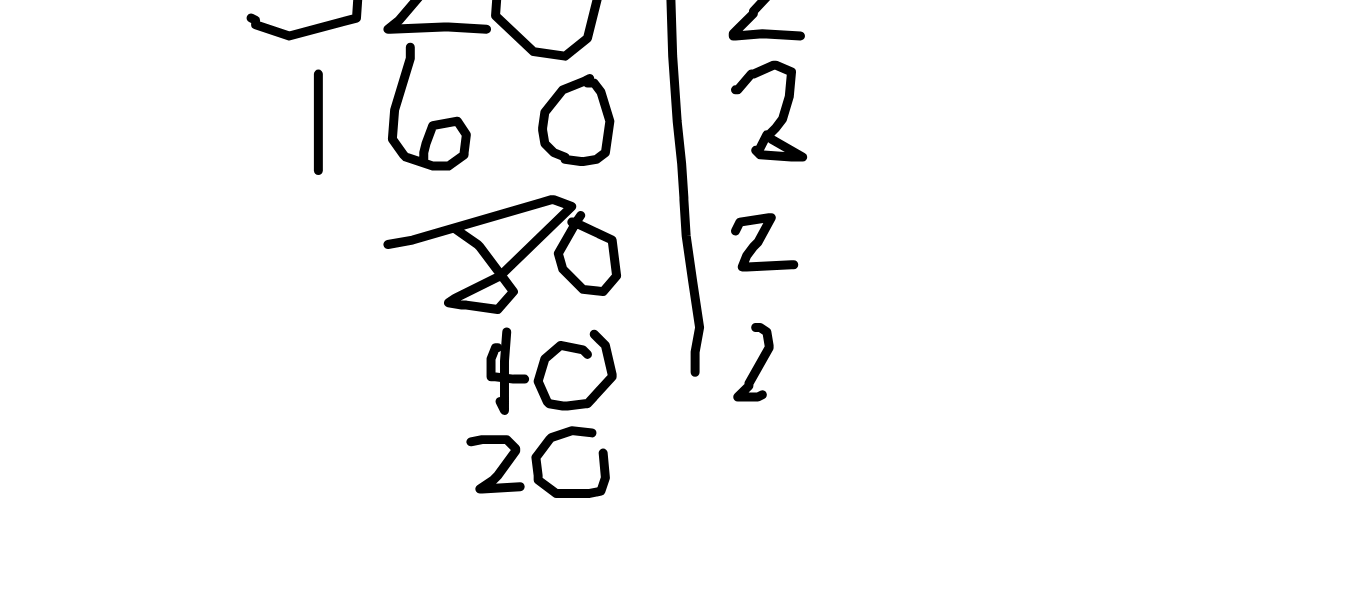
click at [334, 451] on div at bounding box center [683, 419] width 1366 height 826
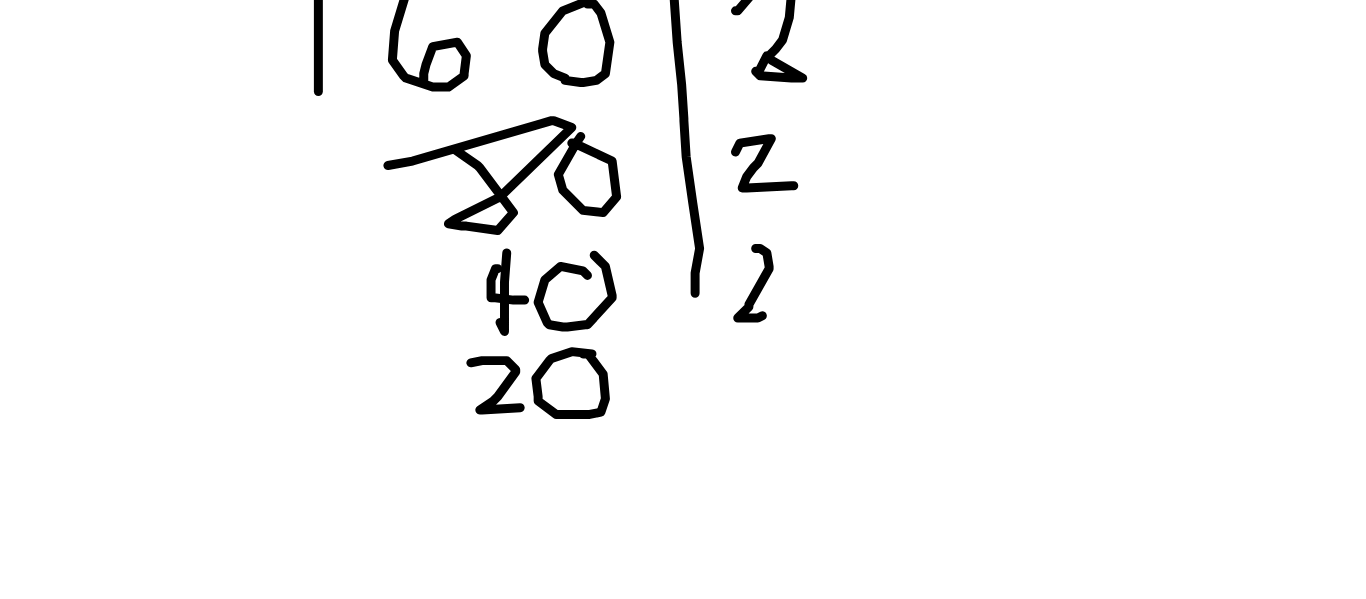
scroll to position [182, 0]
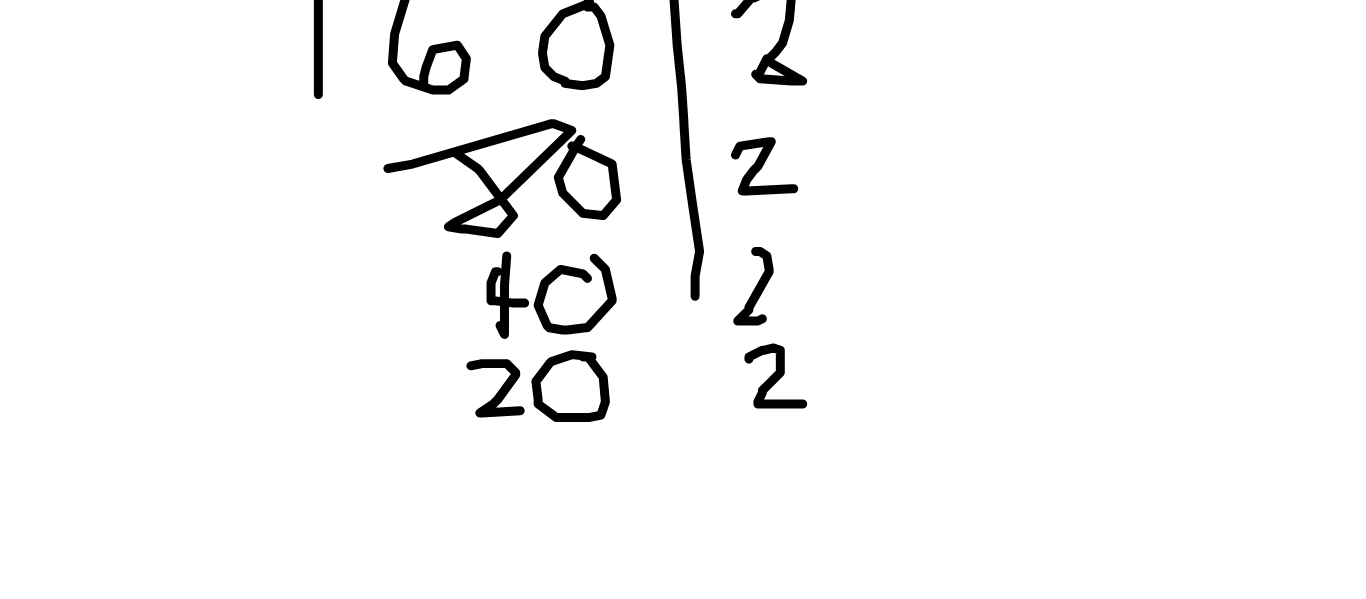
drag, startPoint x: 408, startPoint y: 418, endPoint x: 434, endPoint y: 438, distance: 32.8
click at [434, 438] on div at bounding box center [683, 385] width 1366 height 826
drag, startPoint x: 296, startPoint y: 455, endPoint x: 295, endPoint y: 478, distance: 23.0
click at [295, 478] on div at bounding box center [683, 385] width 1366 height 826
click at [334, 460] on div at bounding box center [683, 385] width 1366 height 826
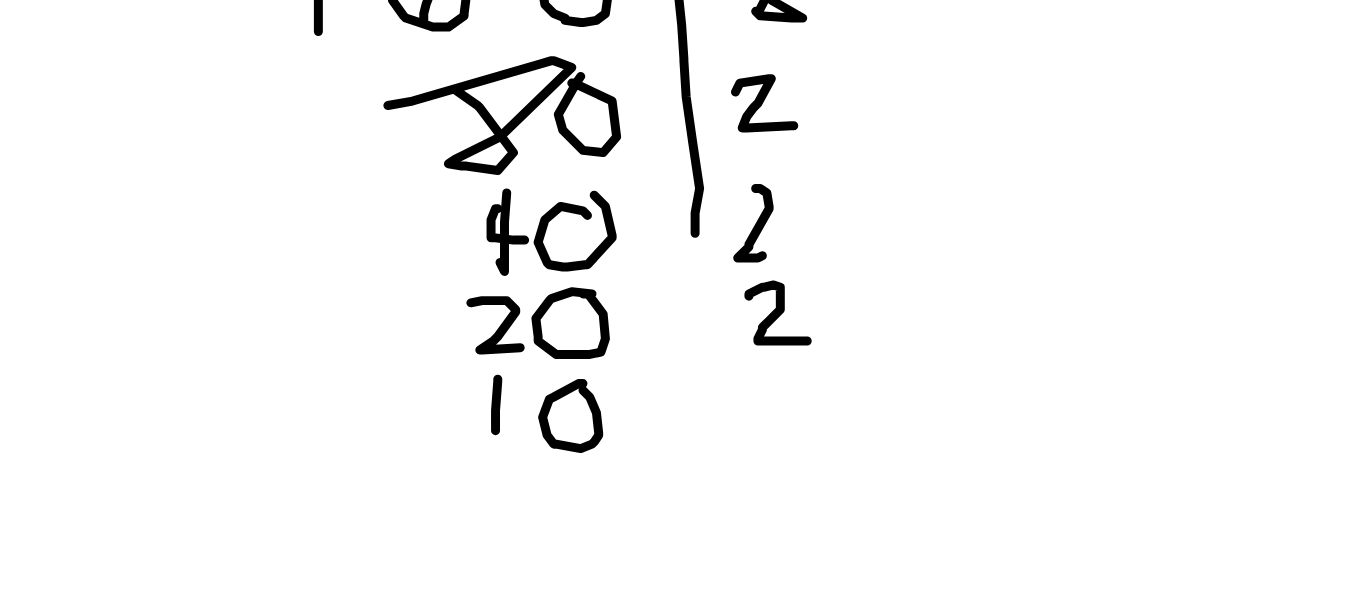
scroll to position [214, 0]
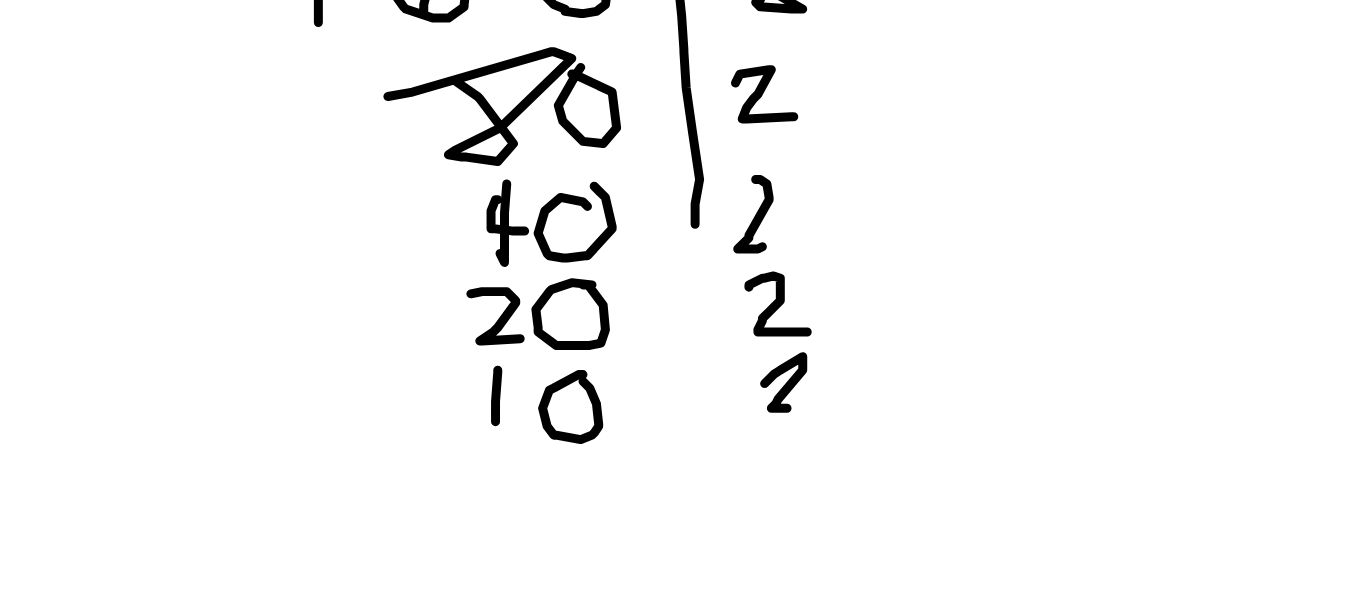
drag, startPoint x: 415, startPoint y: 429, endPoint x: 425, endPoint y: 440, distance: 14.9
click at [425, 440] on div at bounding box center [683, 353] width 1366 height 826
drag, startPoint x: 322, startPoint y: 463, endPoint x: 304, endPoint y: 486, distance: 29.2
click at [304, 486] on div at bounding box center [683, 353] width 1366 height 826
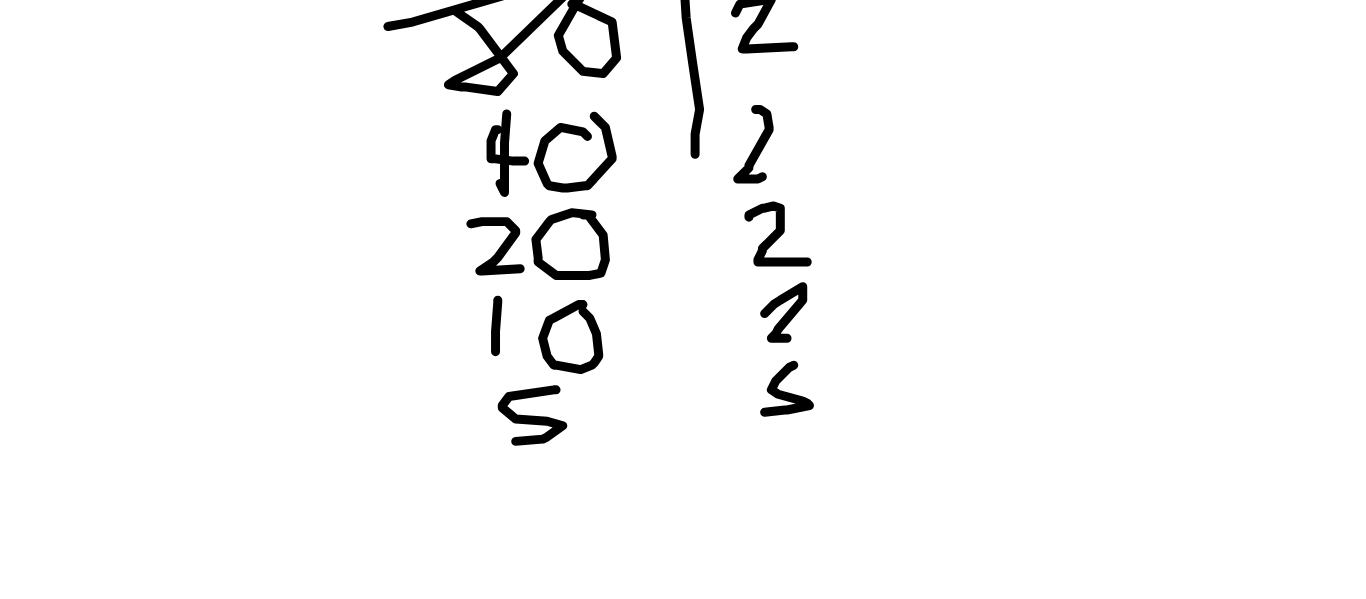
drag, startPoint x: 428, startPoint y: 421, endPoint x: 415, endPoint y: 442, distance: 24.7
click at [415, 442] on div at bounding box center [683, 322] width 1366 height 826
drag, startPoint x: 309, startPoint y: 468, endPoint x: 309, endPoint y: 488, distance: 20.0
click at [309, 488] on div at bounding box center [683, 322] width 1366 height 826
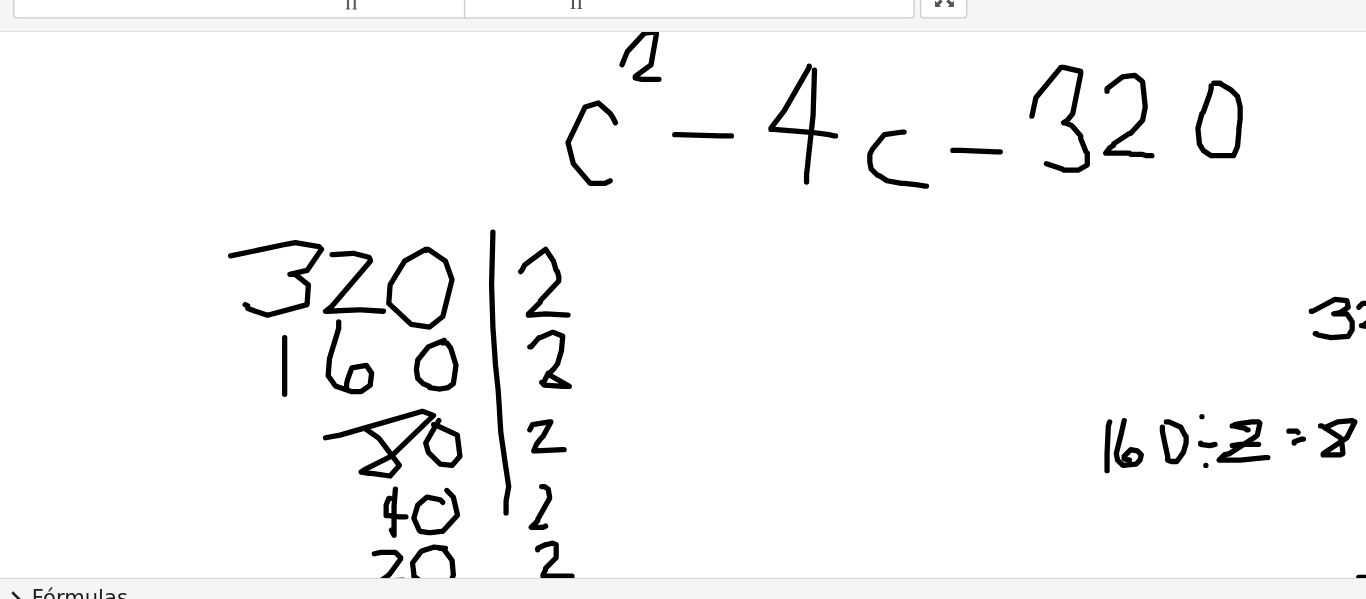
scroll to position [39, 0]
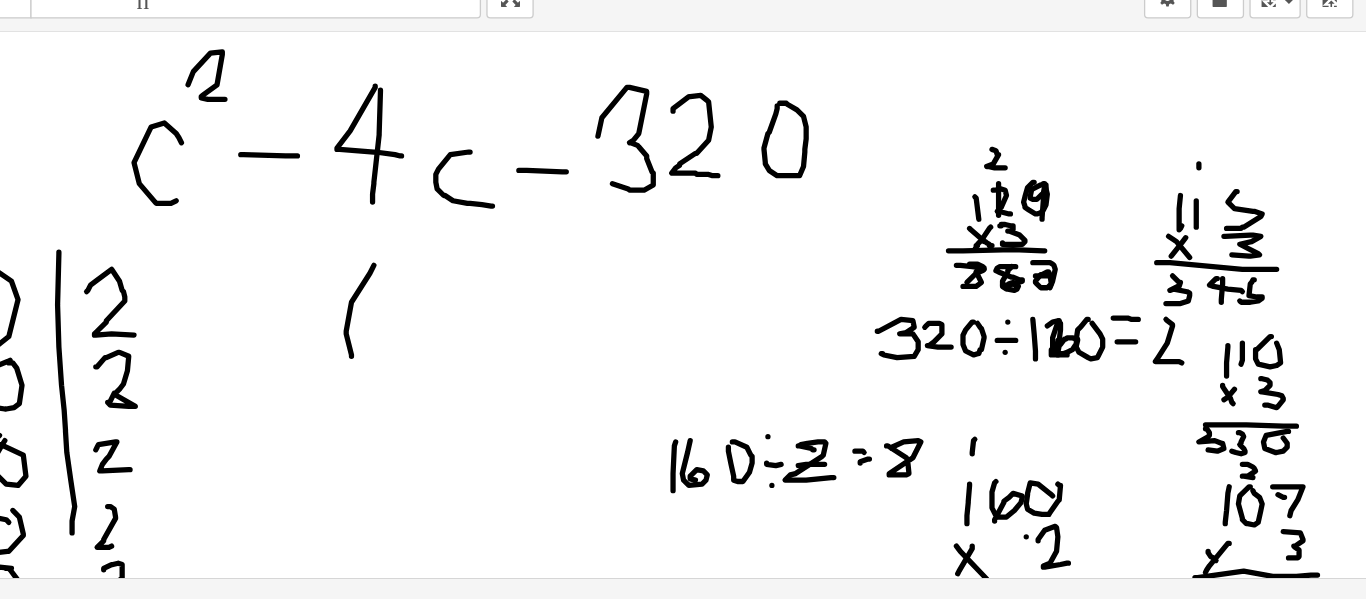
drag, startPoint x: 613, startPoint y: 330, endPoint x: 600, endPoint y: 406, distance: 77.1
click at [600, 406] on div at bounding box center [683, 528] width 1366 height 826
drag, startPoint x: 634, startPoint y: 362, endPoint x: 652, endPoint y: 399, distance: 41.1
click at [652, 399] on div at bounding box center [683, 528] width 1366 height 826
drag, startPoint x: 661, startPoint y: 378, endPoint x: 681, endPoint y: 379, distance: 20.0
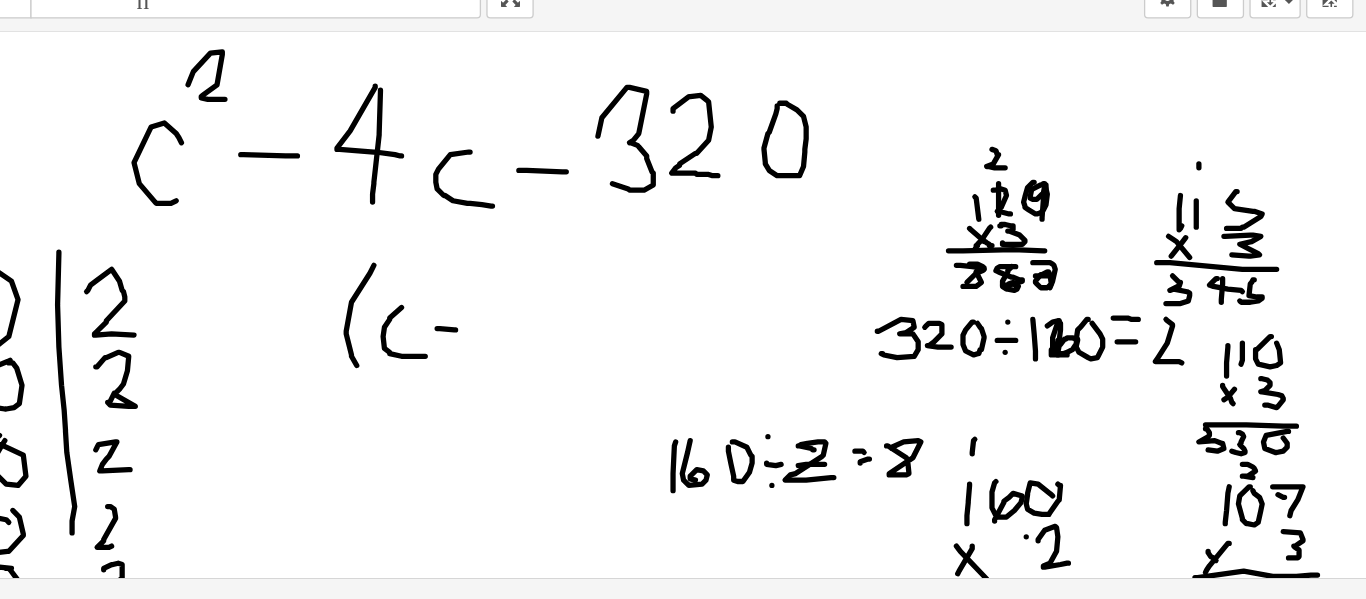
click at [681, 379] on div at bounding box center [683, 528] width 1366 height 826
drag, startPoint x: 749, startPoint y: 338, endPoint x: 756, endPoint y: 406, distance: 68.3
click at [756, 406] on div at bounding box center [683, 528] width 1366 height 826
drag, startPoint x: 792, startPoint y: 340, endPoint x: 808, endPoint y: 401, distance: 63.0
click at [808, 401] on div at bounding box center [683, 528] width 1366 height 826
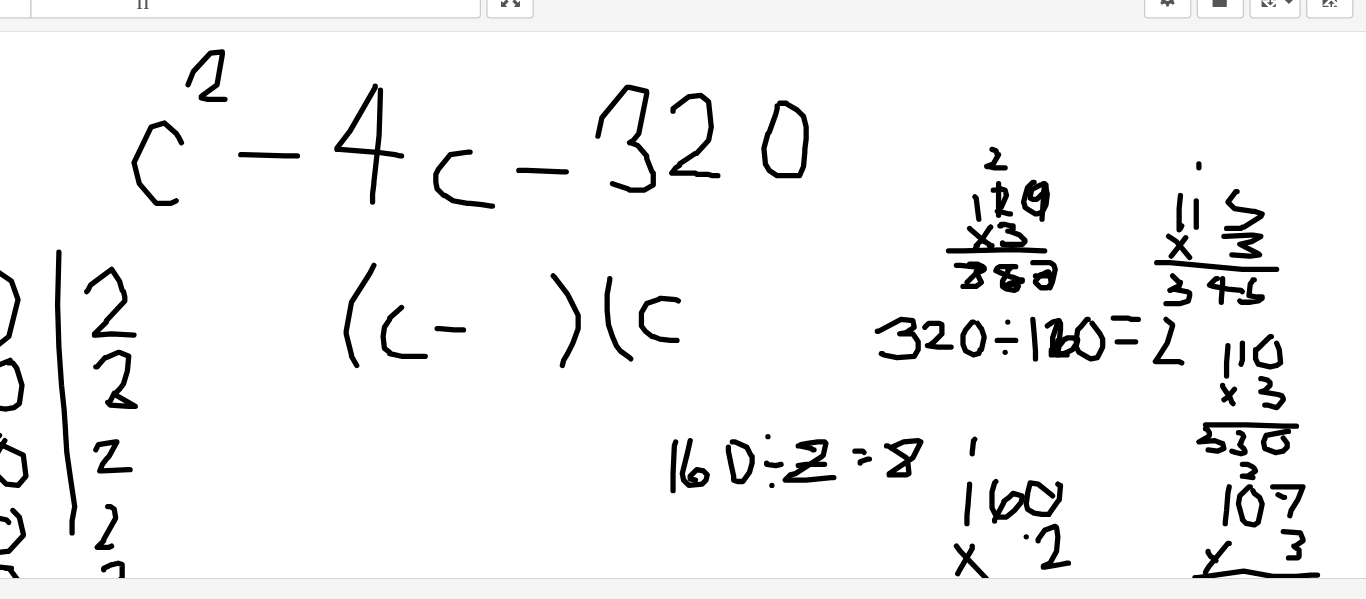
drag, startPoint x: 844, startPoint y: 357, endPoint x: 843, endPoint y: 387, distance: 30.0
click at [843, 387] on div at bounding box center [683, 528] width 1366 height 826
drag, startPoint x: 866, startPoint y: 350, endPoint x: 867, endPoint y: 386, distance: 36.0
click at [867, 386] on div at bounding box center [683, 528] width 1366 height 826
drag, startPoint x: 853, startPoint y: 370, endPoint x: 883, endPoint y: 370, distance: 30.0
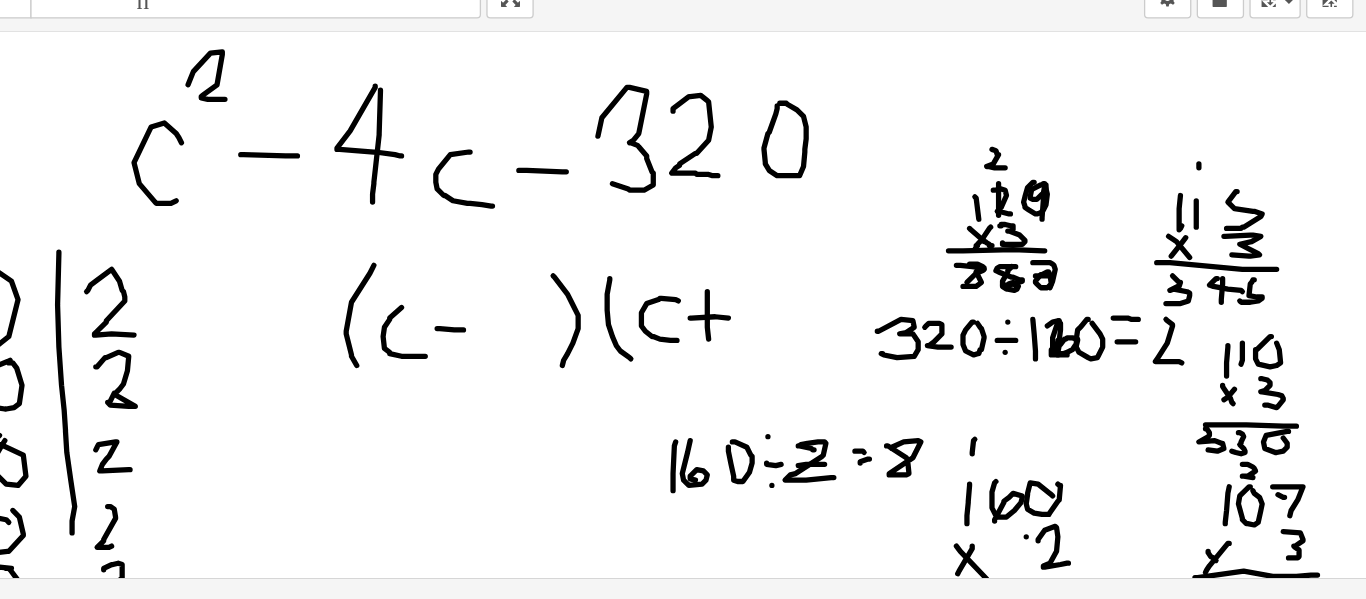
click at [883, 370] on div at bounding box center [683, 528] width 1366 height 826
drag, startPoint x: 954, startPoint y: 333, endPoint x: 955, endPoint y: 392, distance: 59.0
click at [955, 392] on div at bounding box center [683, 528] width 1366 height 826
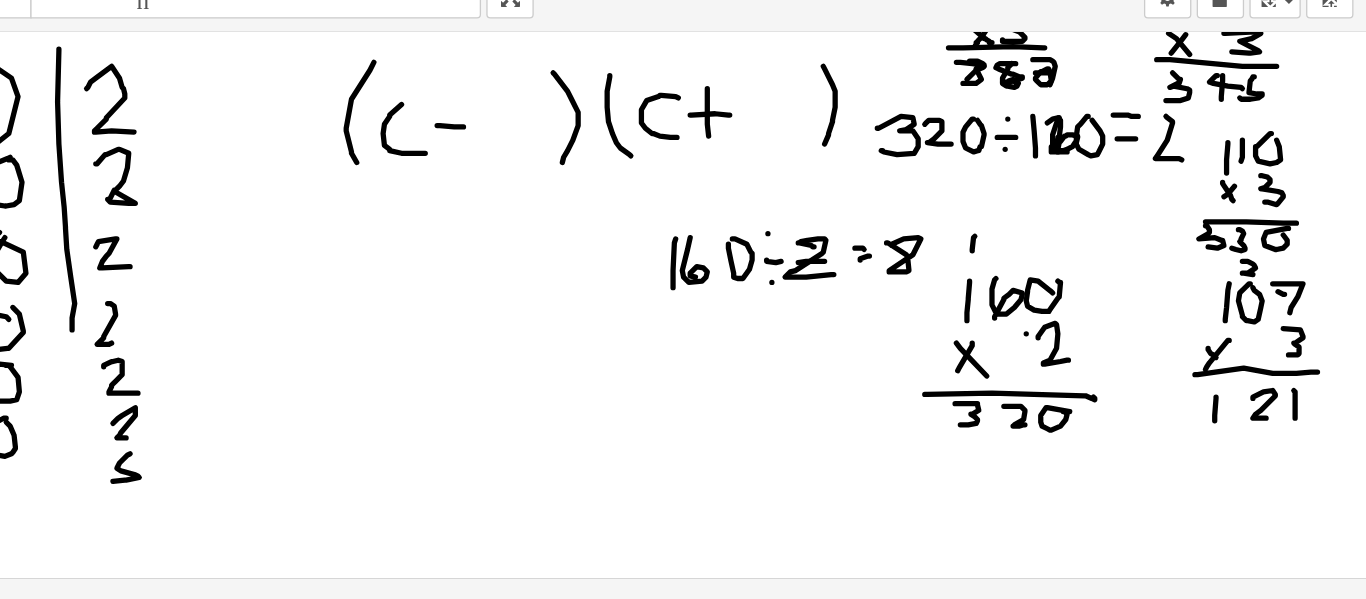
scroll to position [203, 0]
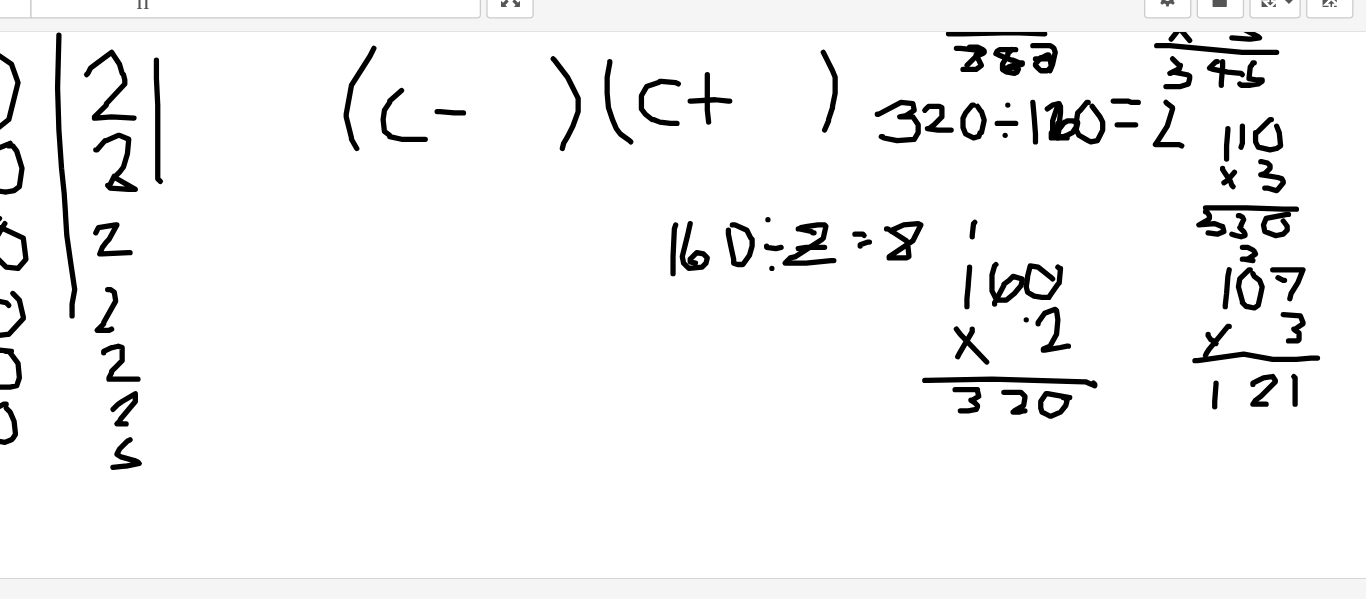
drag, startPoint x: 448, startPoint y: 175, endPoint x: 451, endPoint y: 267, distance: 92.0
click at [451, 267] on div at bounding box center [683, 364] width 1366 height 826
click at [461, 215] on div at bounding box center [683, 364] width 1366 height 826
drag, startPoint x: 488, startPoint y: 204, endPoint x: 489, endPoint y: 227, distance: 23.0
click at [490, 232] on div at bounding box center [683, 364] width 1366 height 826
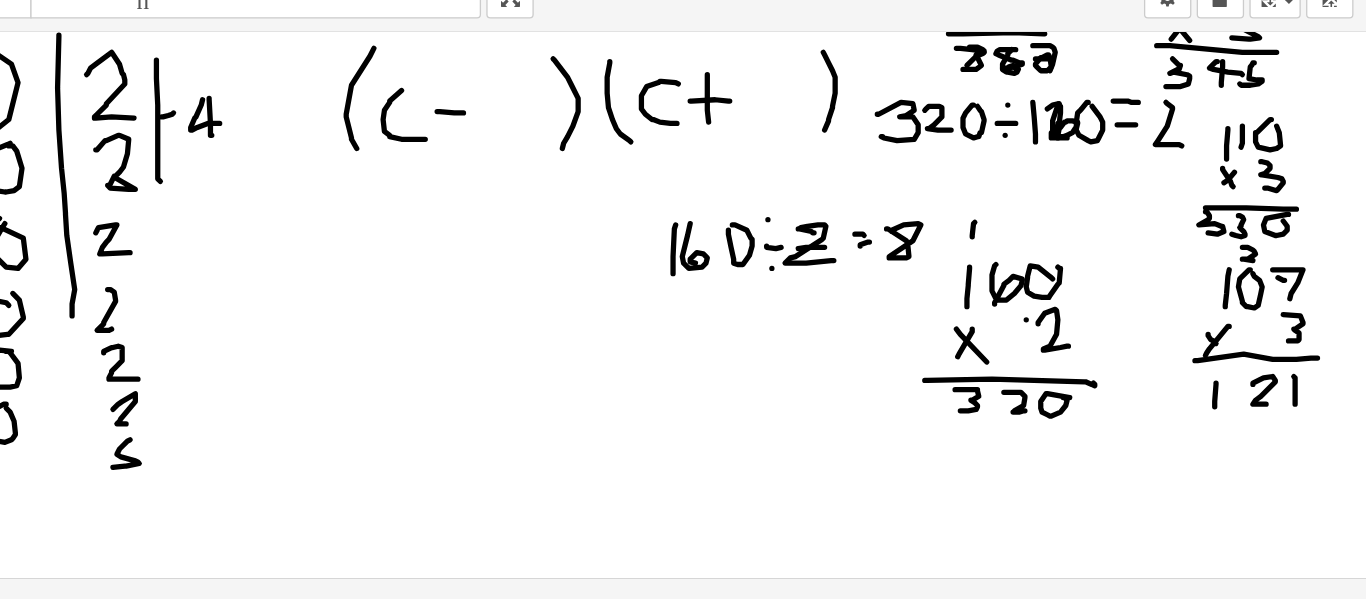
drag, startPoint x: 483, startPoint y: 205, endPoint x: 497, endPoint y: 223, distance: 22.8
click at [497, 223] on div at bounding box center [683, 364] width 1366 height 826
drag, startPoint x: 485, startPoint y: 317, endPoint x: 483, endPoint y: 259, distance: 58.0
click at [483, 259] on div at bounding box center [683, 364] width 1366 height 826
click at [505, 279] on div at bounding box center [683, 364] width 1366 height 826
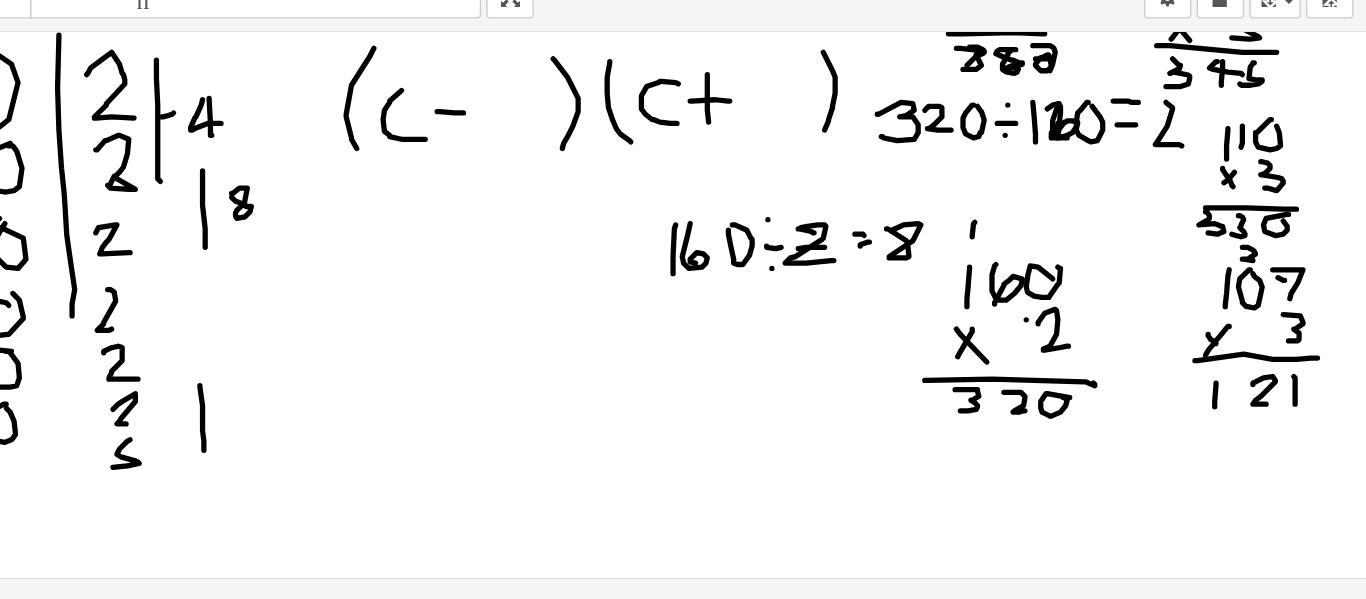
drag, startPoint x: 481, startPoint y: 422, endPoint x: 484, endPoint y: 471, distance: 49.1
click at [484, 471] on div at bounding box center [683, 364] width 1366 height 826
drag, startPoint x: 504, startPoint y: 427, endPoint x: 511, endPoint y: 447, distance: 21.2
click at [506, 449] on div at bounding box center [683, 364] width 1366 height 826
click at [538, 423] on div at bounding box center [683, 364] width 1366 height 826
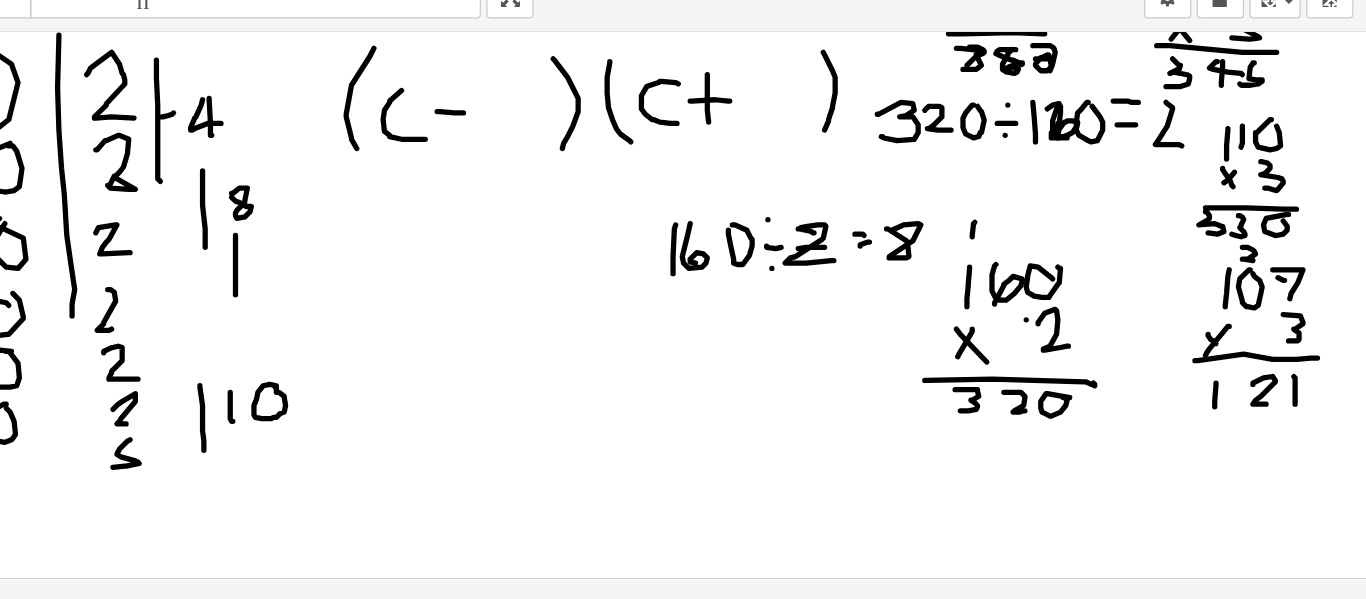
drag, startPoint x: 508, startPoint y: 308, endPoint x: 508, endPoint y: 355, distance: 47.0
click at [508, 355] on div at bounding box center [683, 364] width 1366 height 826
drag, startPoint x: 518, startPoint y: 325, endPoint x: 518, endPoint y: 347, distance: 22.0
click at [518, 347] on div at bounding box center [683, 364] width 1366 height 826
drag, startPoint x: 533, startPoint y: 321, endPoint x: 533, endPoint y: 346, distance: 25.0
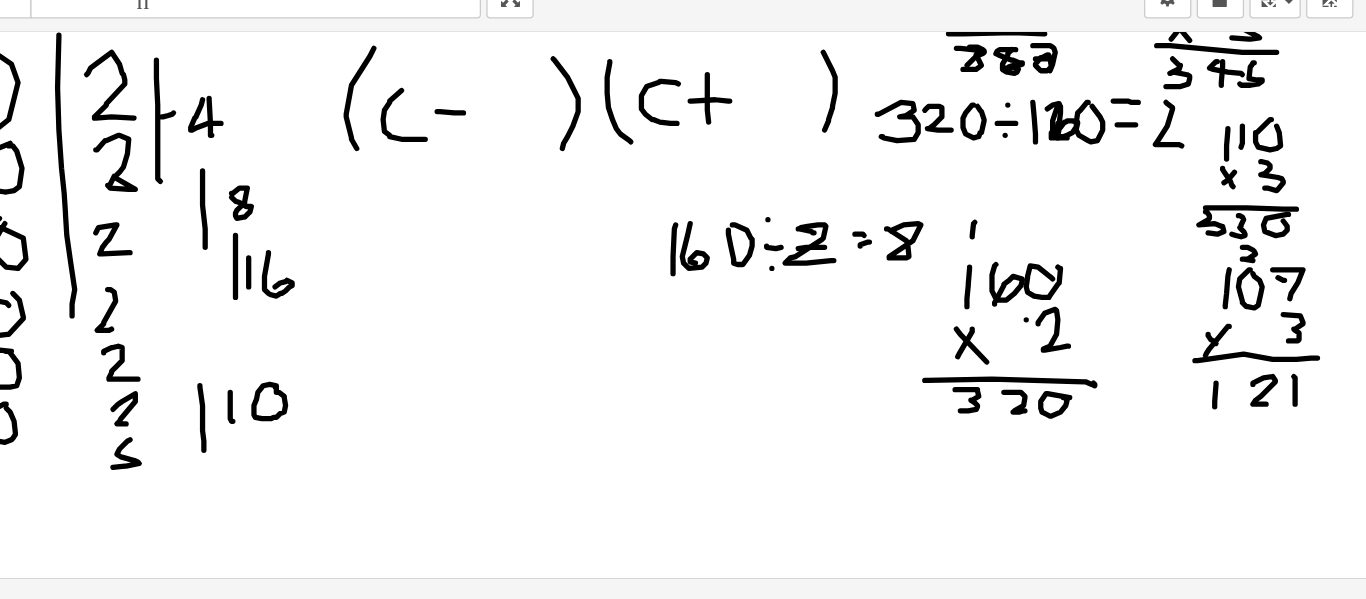
click at [533, 346] on div at bounding box center [683, 364] width 1366 height 826
drag, startPoint x: 556, startPoint y: 375, endPoint x: 559, endPoint y: 420, distance: 45.1
click at [558, 422] on div at bounding box center [683, 364] width 1366 height 826
drag, startPoint x: 567, startPoint y: 384, endPoint x: 592, endPoint y: 403, distance: 31.4
click at [592, 403] on div at bounding box center [683, 364] width 1366 height 826
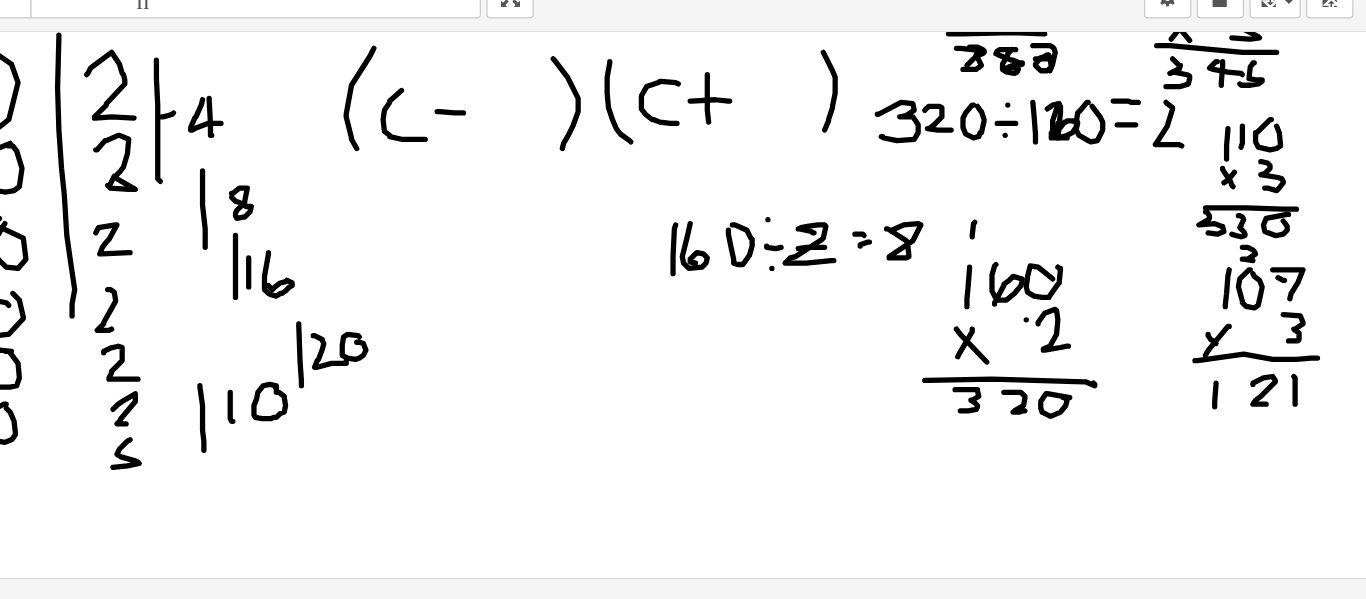
click at [600, 389] on div at bounding box center [683, 364] width 1366 height 826
drag, startPoint x: 745, startPoint y: 415, endPoint x: 744, endPoint y: 444, distance: 29.0
click at [744, 444] on div at bounding box center [683, 364] width 1366 height 826
drag, startPoint x: 754, startPoint y: 415, endPoint x: 754, endPoint y: 444, distance: 29.0
click at [754, 444] on div at bounding box center [683, 364] width 1366 height 826
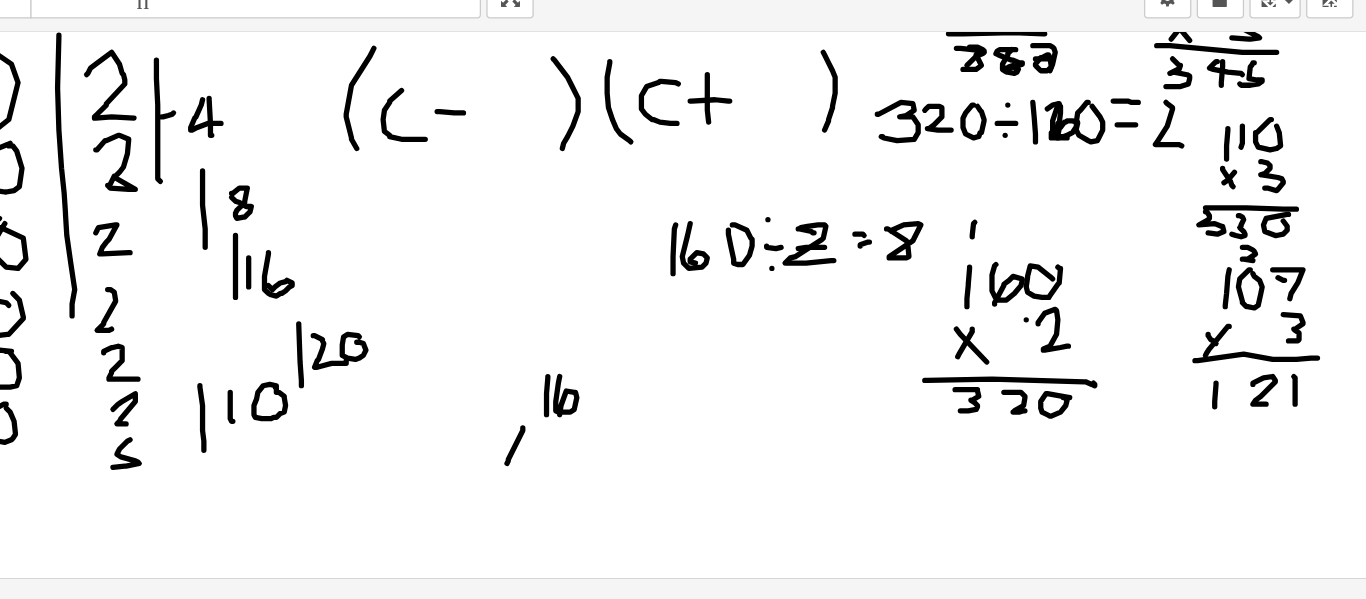
drag, startPoint x: 726, startPoint y: 454, endPoint x: 714, endPoint y: 481, distance: 29.5
click at [714, 481] on div at bounding box center [683, 364] width 1366 height 826
drag, startPoint x: 711, startPoint y: 462, endPoint x: 728, endPoint y: 475, distance: 21.4
click at [728, 475] on div at bounding box center [683, 364] width 1366 height 826
drag, startPoint x: 736, startPoint y: 459, endPoint x: 753, endPoint y: 472, distance: 21.4
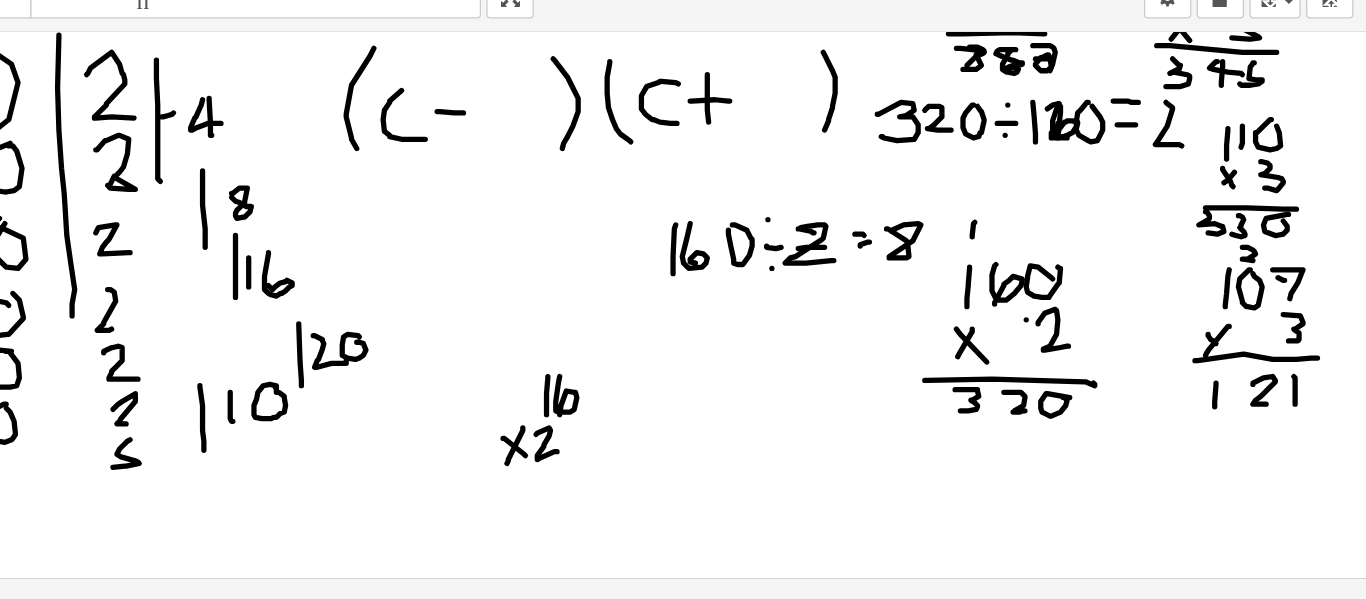
click at [753, 472] on div at bounding box center [683, 364] width 1366 height 826
click at [768, 456] on div at bounding box center [683, 364] width 1366 height 826
drag, startPoint x: 700, startPoint y: 491, endPoint x: 814, endPoint y: 481, distance: 114.4
click at [814, 481] on div at bounding box center [683, 364] width 1366 height 826
click at [783, 503] on div at bounding box center [683, 364] width 1366 height 826
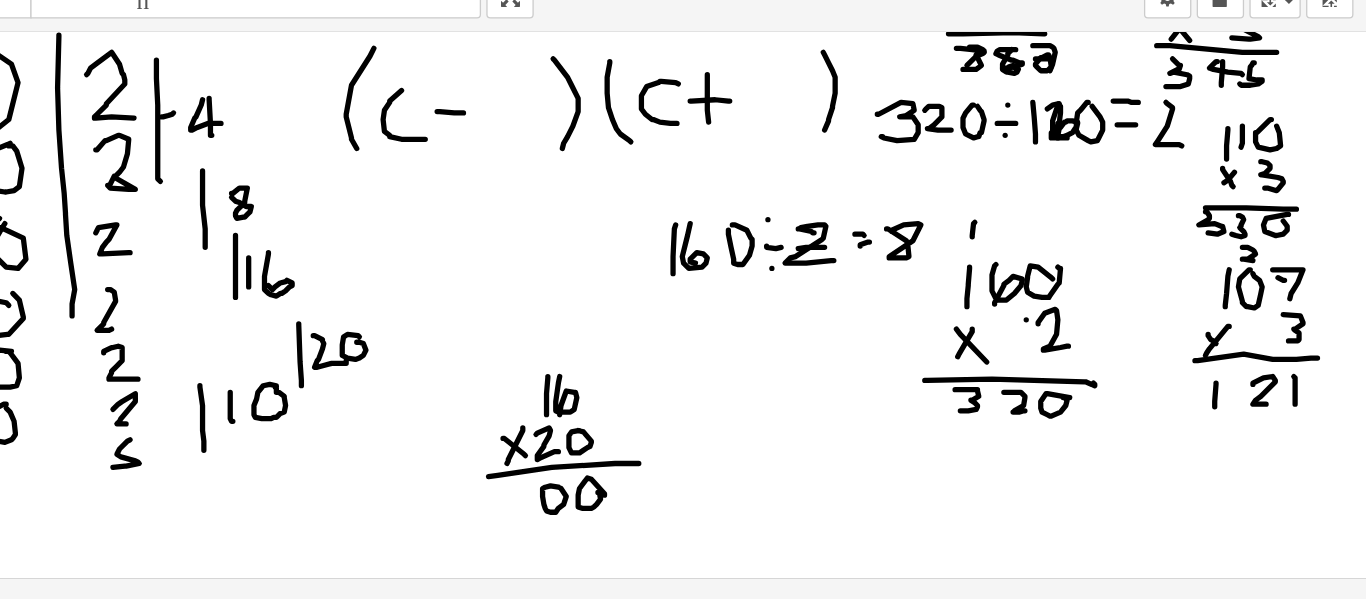
click at [752, 499] on div at bounding box center [683, 364] width 1366 height 826
drag, startPoint x: 747, startPoint y: 534, endPoint x: 761, endPoint y: 542, distance: 16.1
click at [761, 542] on div at bounding box center [683, 364] width 1366 height 826
click at [745, 390] on div at bounding box center [683, 364] width 1366 height 826
click at [704, 535] on div at bounding box center [683, 364] width 1366 height 826
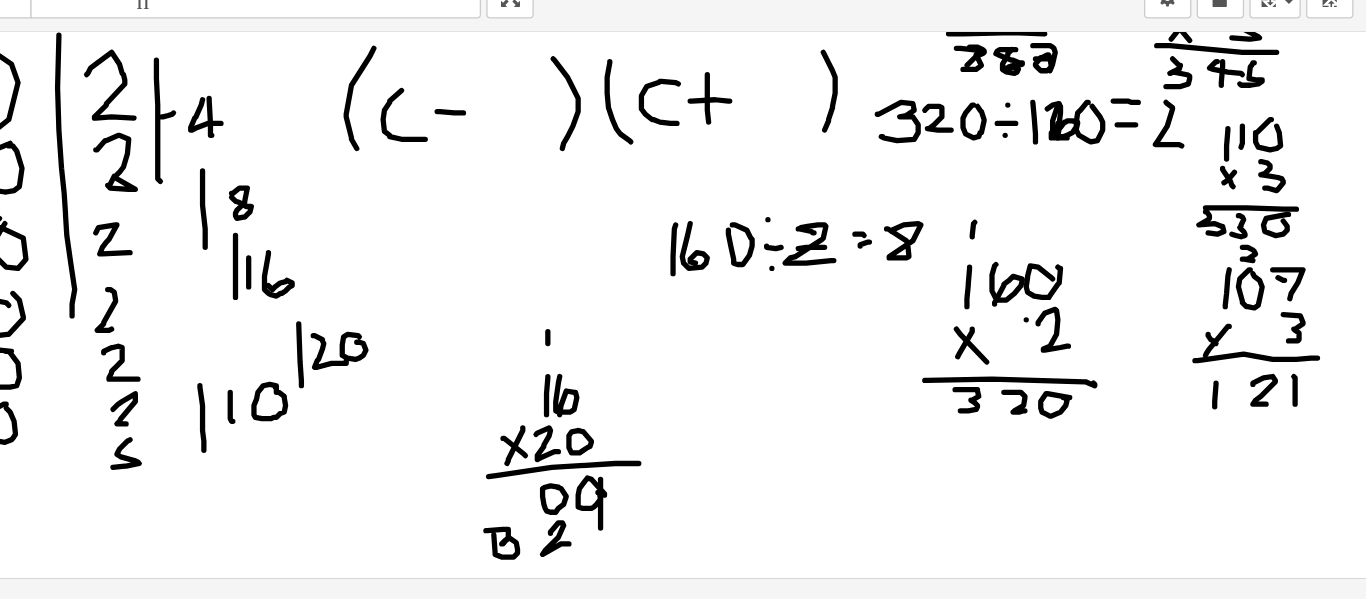
drag, startPoint x: 785, startPoint y: 530, endPoint x: 785, endPoint y: 481, distance: 49.0
click at [785, 481] on div at bounding box center [683, 364] width 1366 height 826
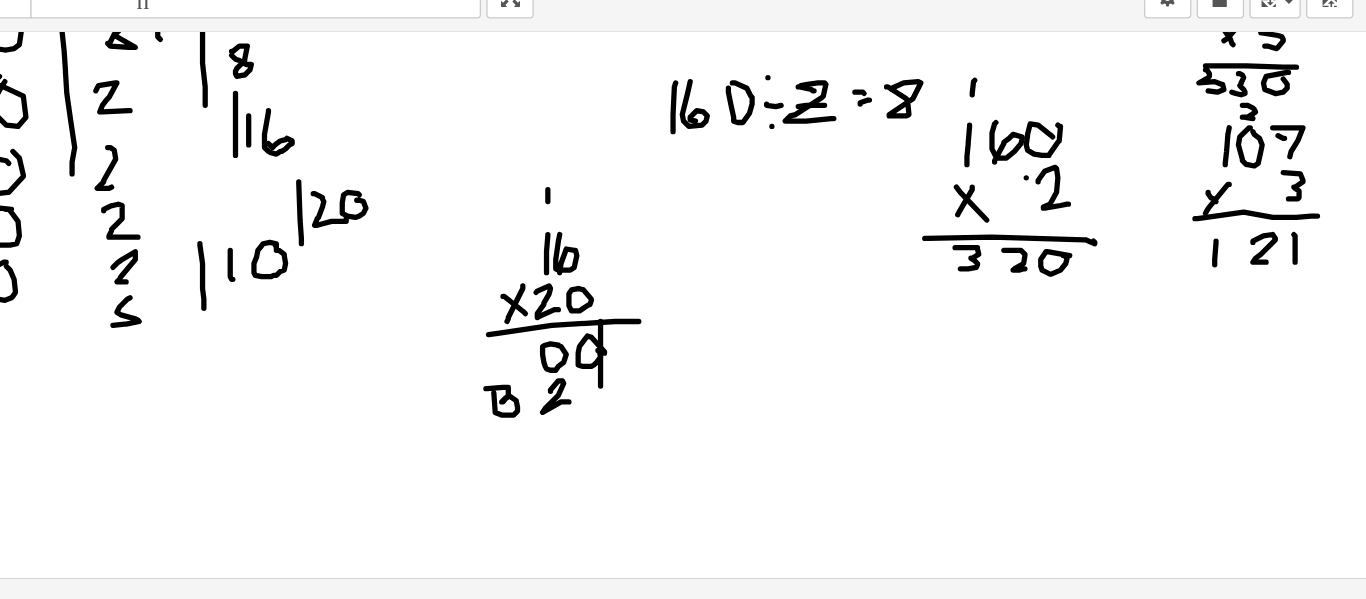
scroll to position [312, 0]
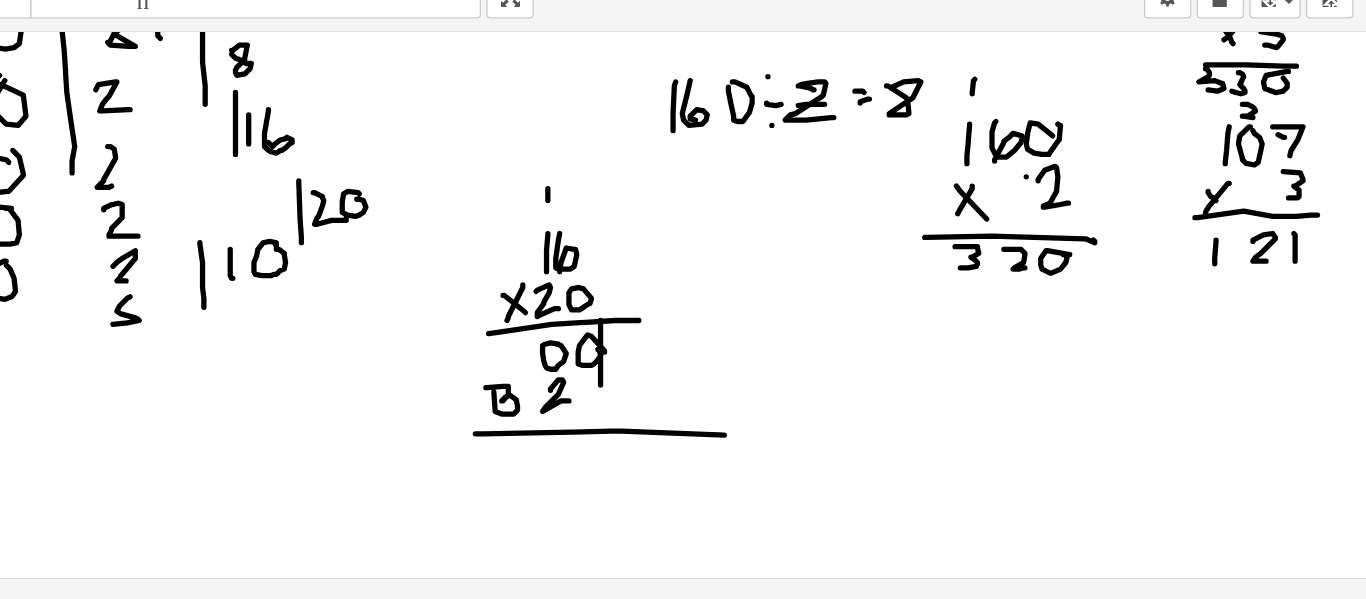
drag, startPoint x: 690, startPoint y: 458, endPoint x: 756, endPoint y: 456, distance: 66.0
click at [878, 461] on div at bounding box center [683, 255] width 1366 height 826
drag, startPoint x: 697, startPoint y: 471, endPoint x: 700, endPoint y: 494, distance: 23.2
click at [700, 494] on div at bounding box center [683, 255] width 1366 height 826
drag, startPoint x: 750, startPoint y: 470, endPoint x: 761, endPoint y: 492, distance: 24.6
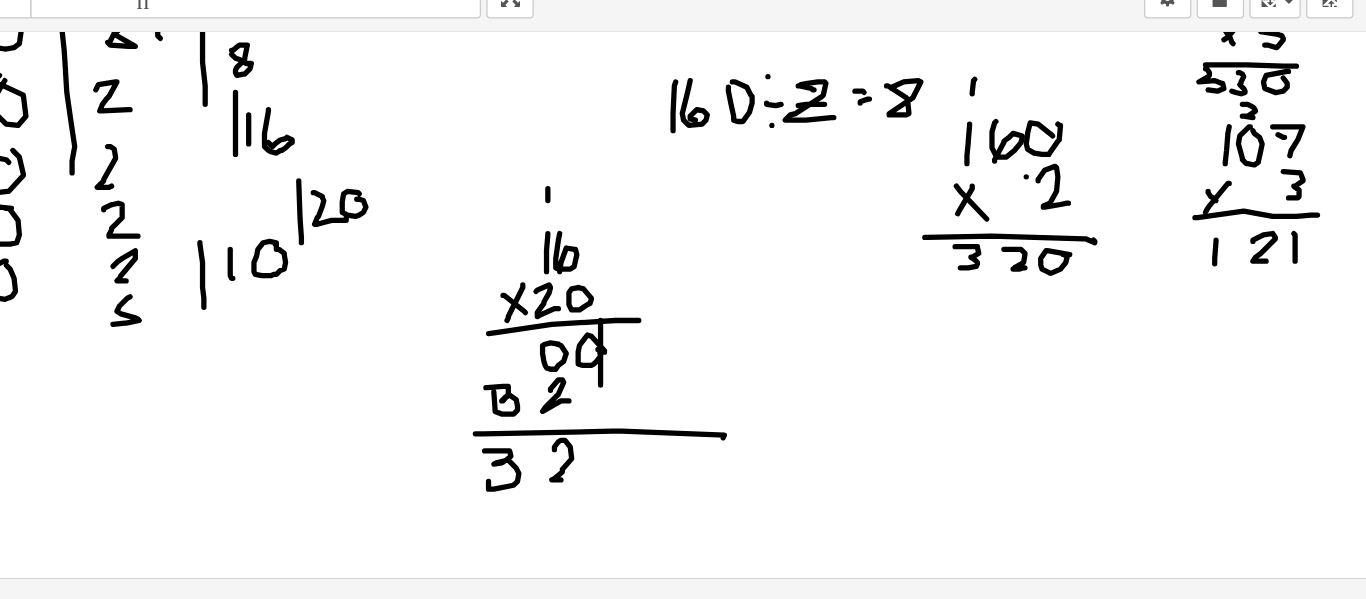
click at [761, 492] on div at bounding box center [683, 255] width 1366 height 826
click at [794, 467] on div at bounding box center [683, 255] width 1366 height 826
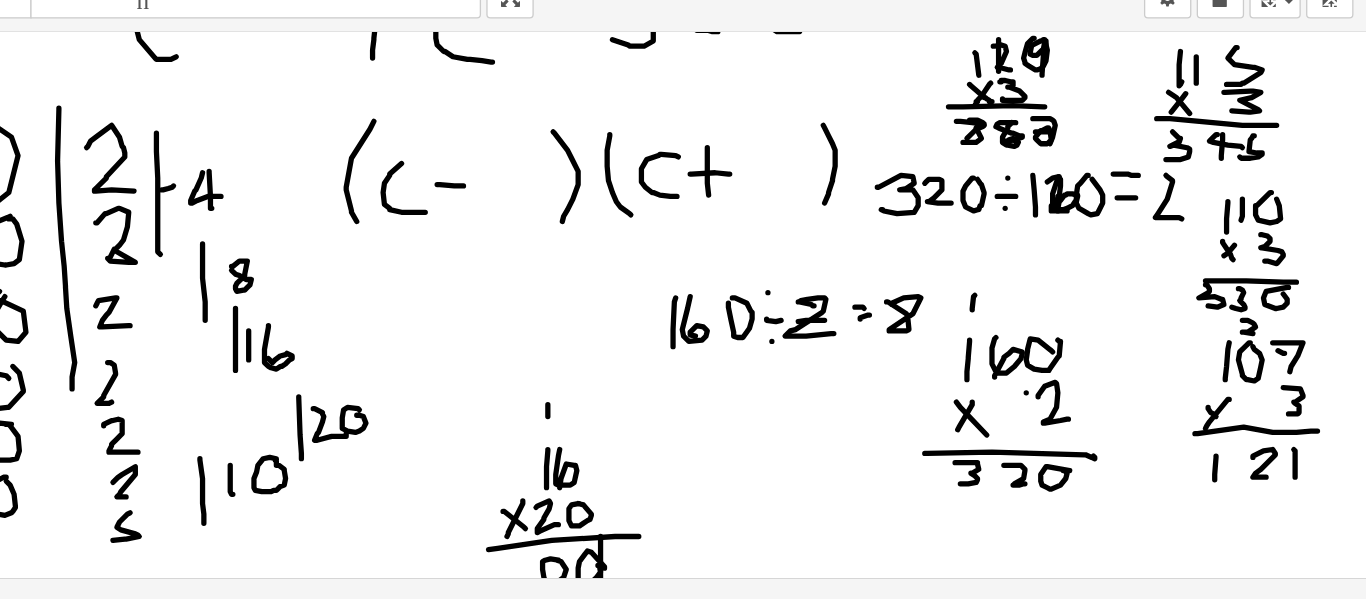
scroll to position [147, 0]
drag, startPoint x: 695, startPoint y: 253, endPoint x: 709, endPoint y: 275, distance: 26.1
click at [709, 275] on div at bounding box center [683, 420] width 1366 height 826
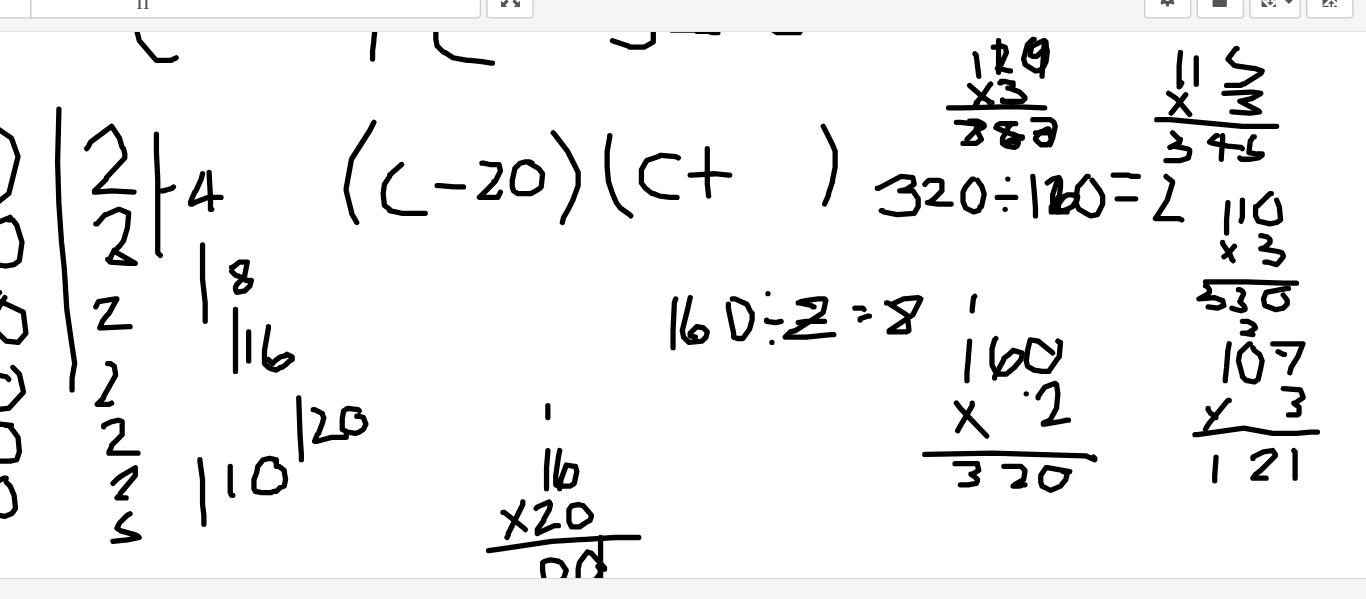
click at [724, 250] on div at bounding box center [683, 420] width 1366 height 826
drag, startPoint x: 907, startPoint y: 242, endPoint x: 907, endPoint y: 272, distance: 30.0
click at [907, 272] on div at bounding box center [683, 420] width 1366 height 826
drag, startPoint x: 924, startPoint y: 241, endPoint x: 919, endPoint y: 266, distance: 25.5
click at [919, 266] on div at bounding box center [683, 420] width 1366 height 826
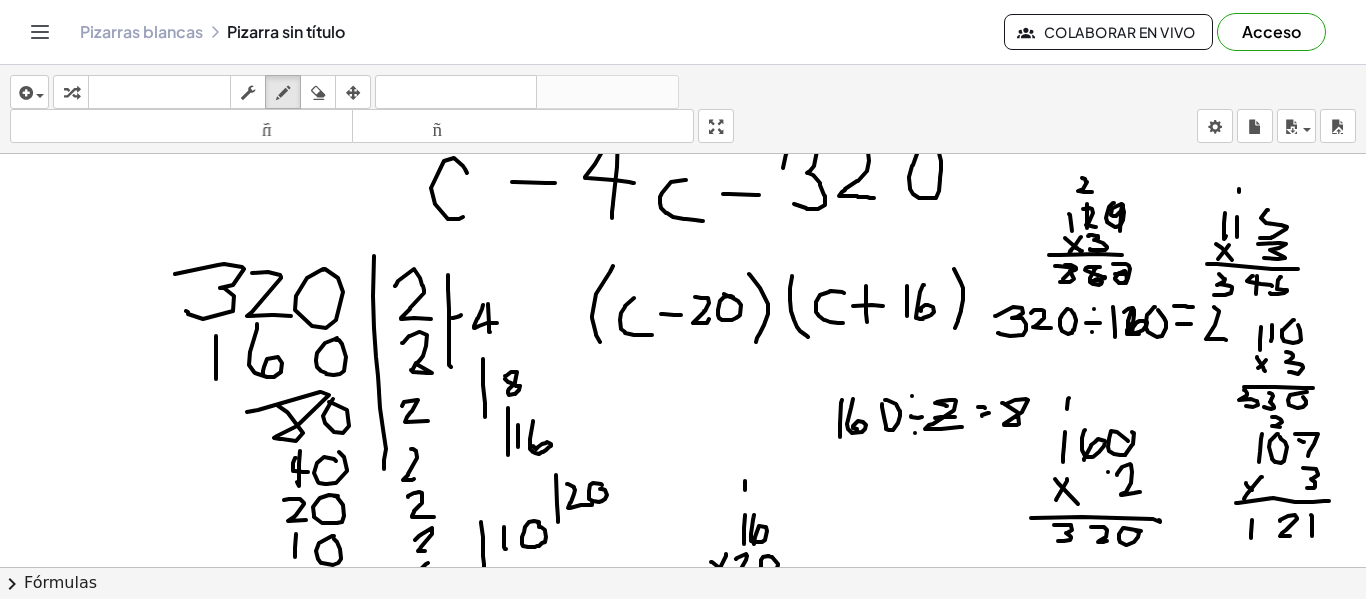
scroll to position [104, 0]
